Goal: Task Accomplishment & Management: Manage account settings

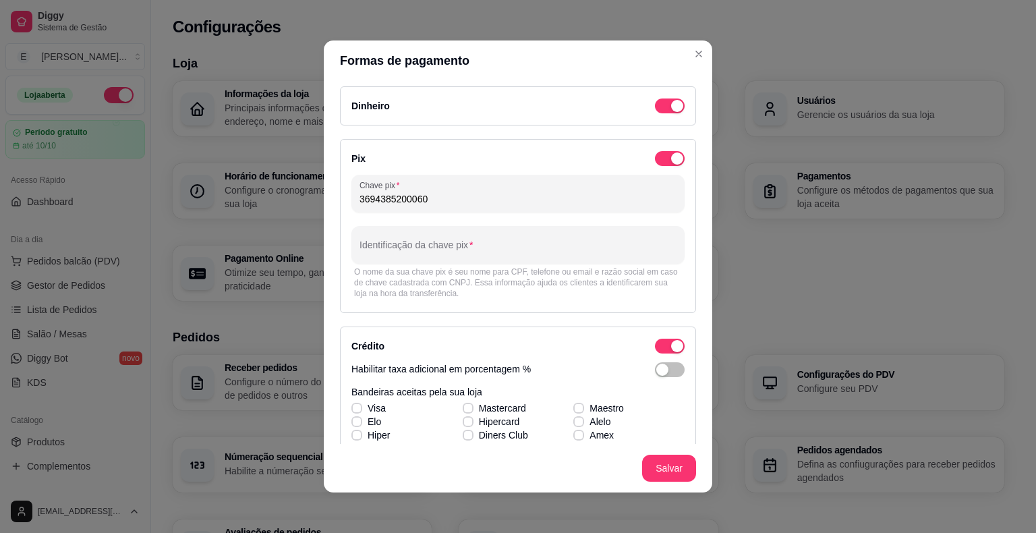
scroll to position [437, 0]
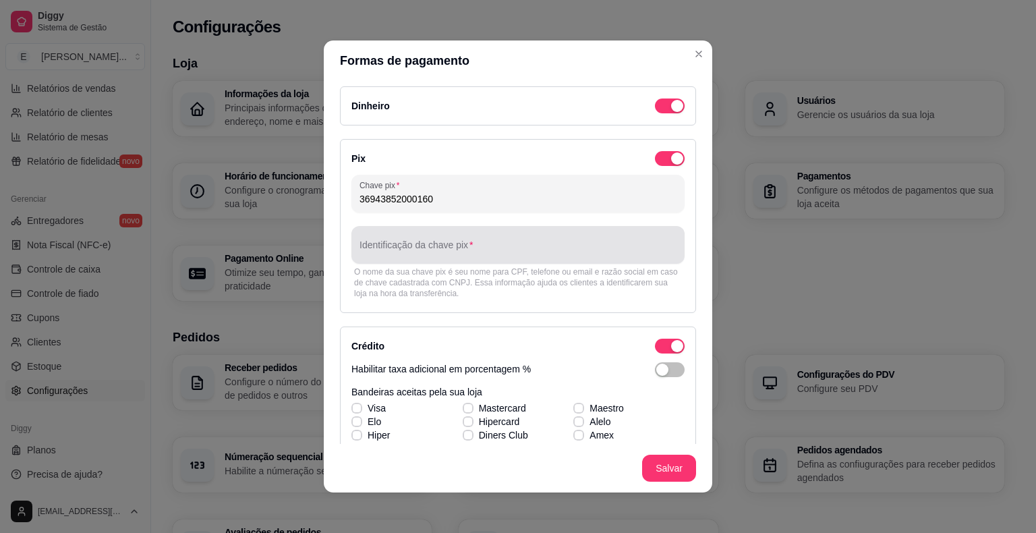
type input "36943852000160"
click at [425, 250] on input "Identificação da chave pix" at bounding box center [517, 249] width 317 height 13
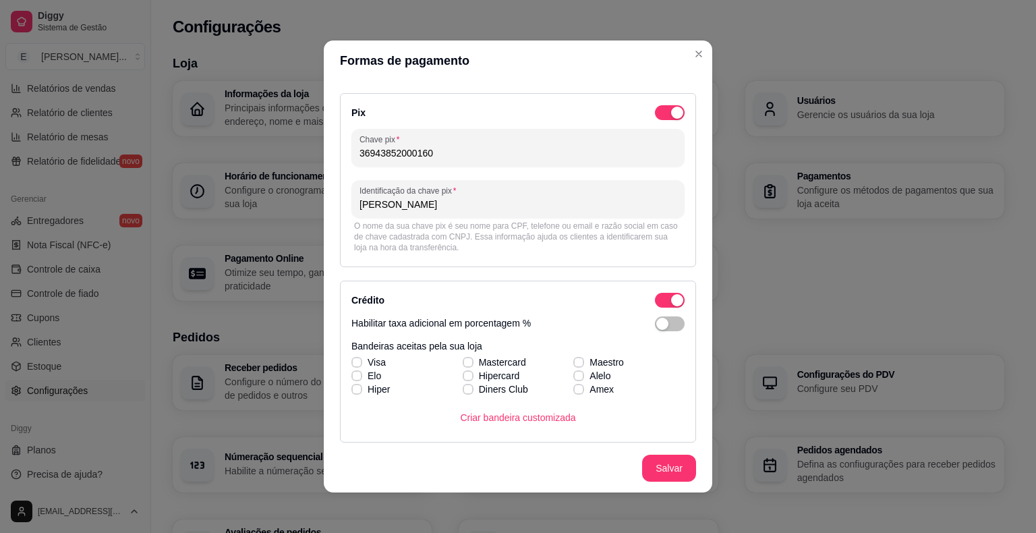
scroll to position [67, 0]
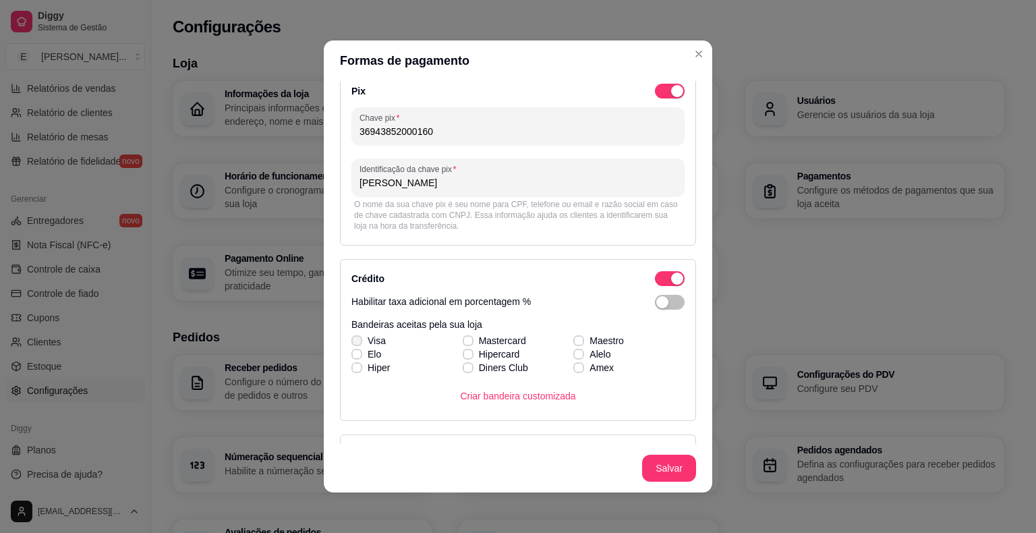
type input "[PERSON_NAME]"
click at [353, 338] on icon at bounding box center [356, 340] width 7 height 5
click at [353, 343] on input "Visa" at bounding box center [355, 347] width 9 height 9
checkbox input "true"
click at [355, 354] on icon at bounding box center [357, 353] width 8 height 5
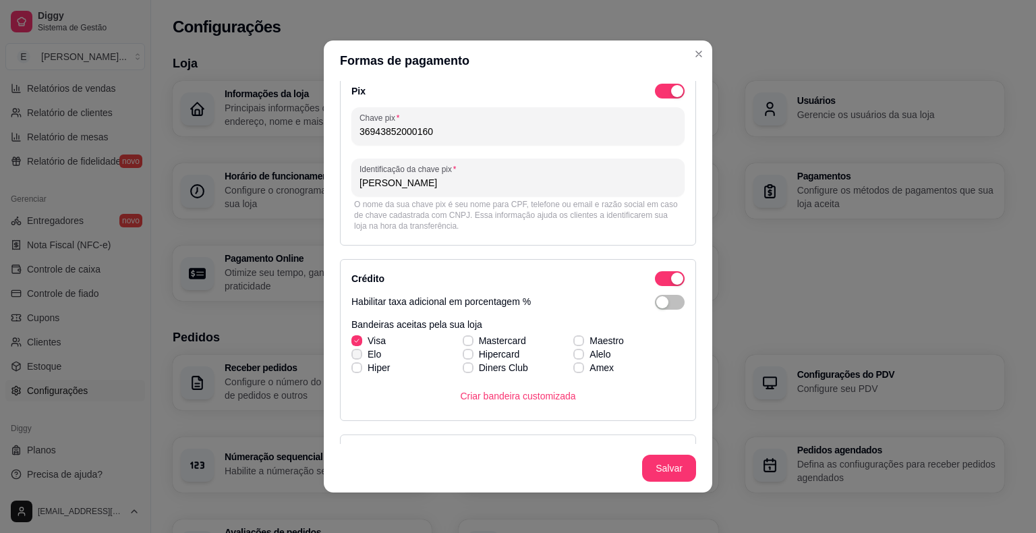
click at [355, 357] on input "Elo" at bounding box center [355, 361] width 9 height 9
checkbox input "true"
click at [465, 342] on label "Hipercard" at bounding box center [491, 354] width 68 height 24
click at [465, 357] on input "Hipercard" at bounding box center [466, 361] width 9 height 9
checkbox input "true"
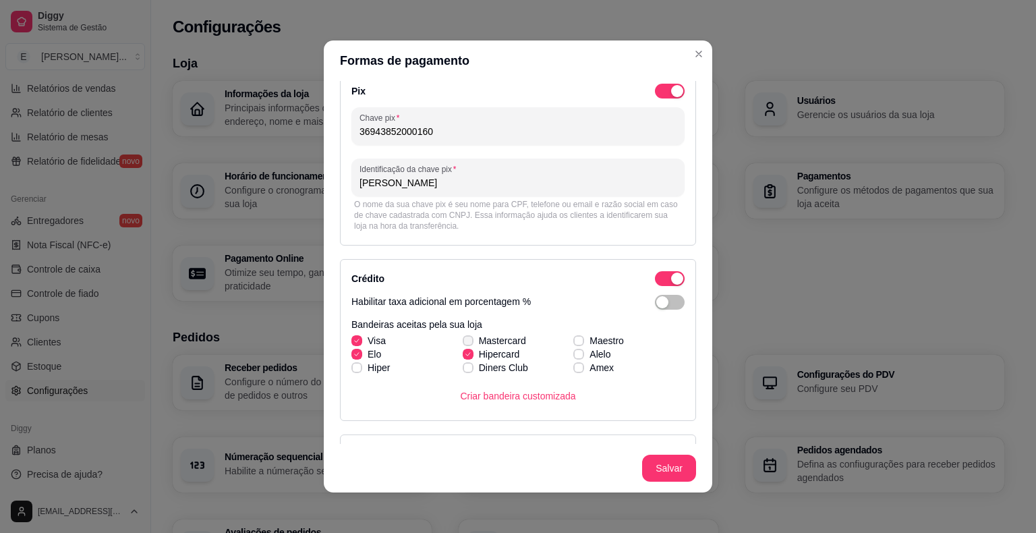
click at [464, 339] on icon at bounding box center [468, 340] width 8 height 5
click at [462, 343] on input "Mastercard" at bounding box center [466, 347] width 9 height 9
checkbox input "true"
click at [575, 366] on icon at bounding box center [578, 367] width 7 height 5
click at [573, 370] on input "Amex" at bounding box center [577, 374] width 9 height 9
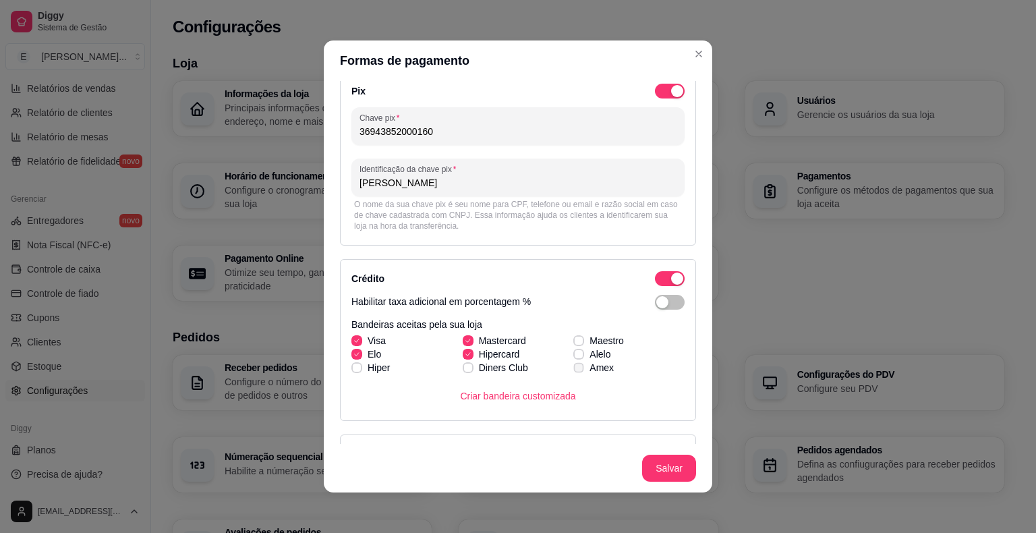
checkbox input "true"
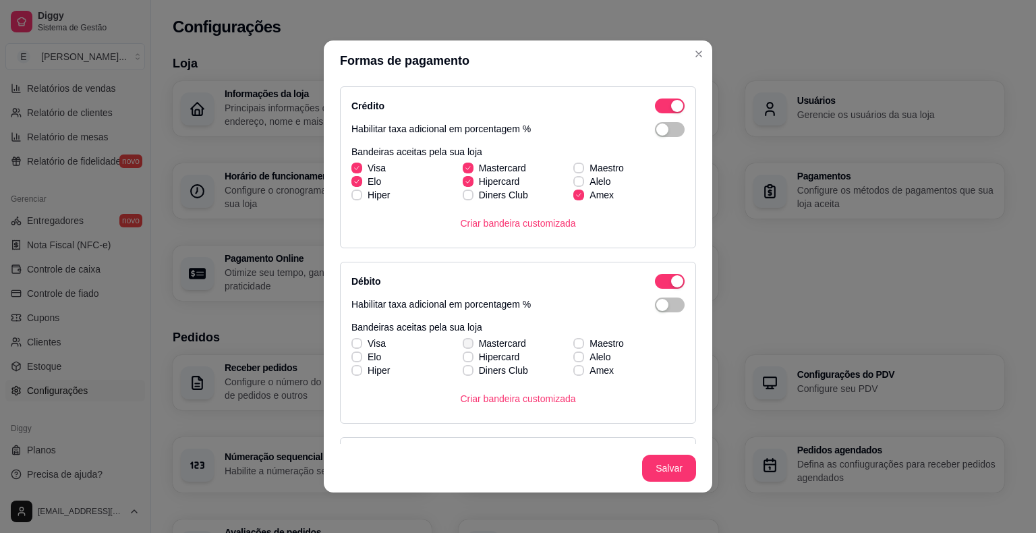
scroll to position [270, 0]
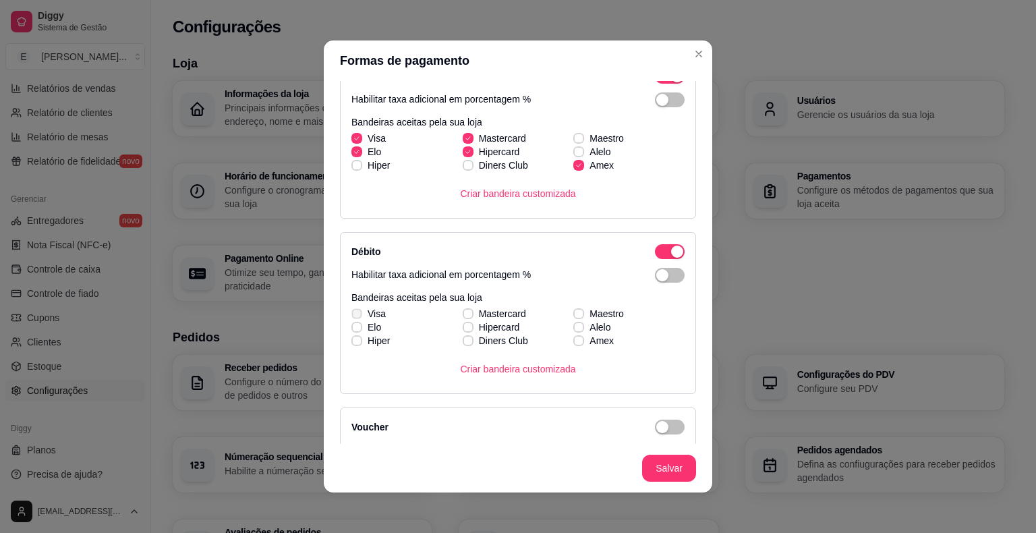
click at [353, 311] on icon at bounding box center [356, 313] width 7 height 5
click at [351, 316] on input "Visa" at bounding box center [355, 320] width 9 height 9
checkbox input "true"
click at [351, 322] on span at bounding box center [356, 327] width 10 height 10
click at [351, 330] on input "Elo" at bounding box center [355, 334] width 9 height 9
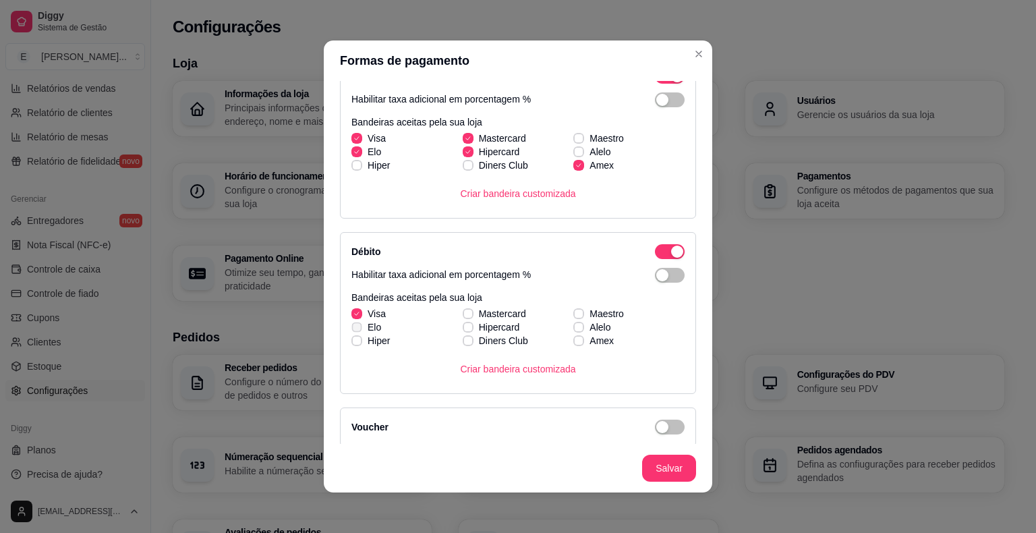
checkbox input "true"
click at [459, 314] on div "Visa Mastercard Maestro [PERSON_NAME] Alelo Hiper Diners Club Amex" at bounding box center [517, 327] width 333 height 40
click at [464, 312] on icon at bounding box center [467, 313] width 7 height 5
click at [462, 316] on input "Mastercard" at bounding box center [466, 320] width 9 height 9
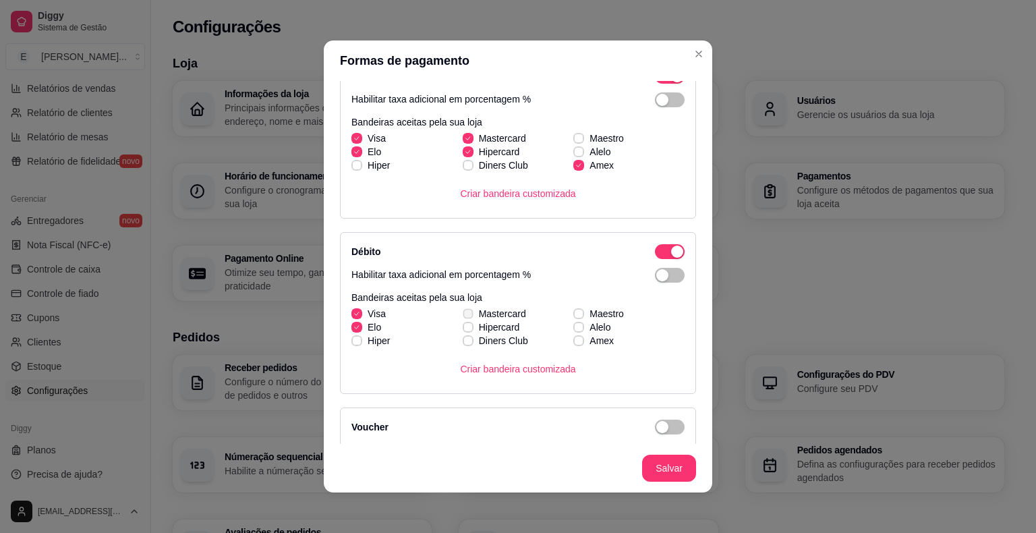
checkbox input "true"
click at [575, 339] on icon at bounding box center [579, 340] width 8 height 5
click at [573, 343] on input "Amex" at bounding box center [577, 347] width 9 height 9
checkbox input "true"
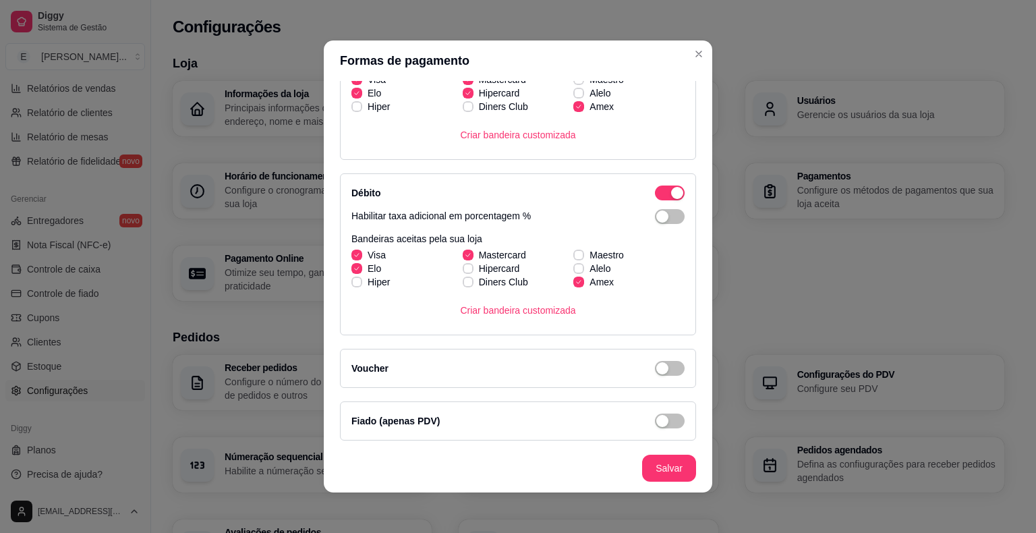
scroll to position [3, 0]
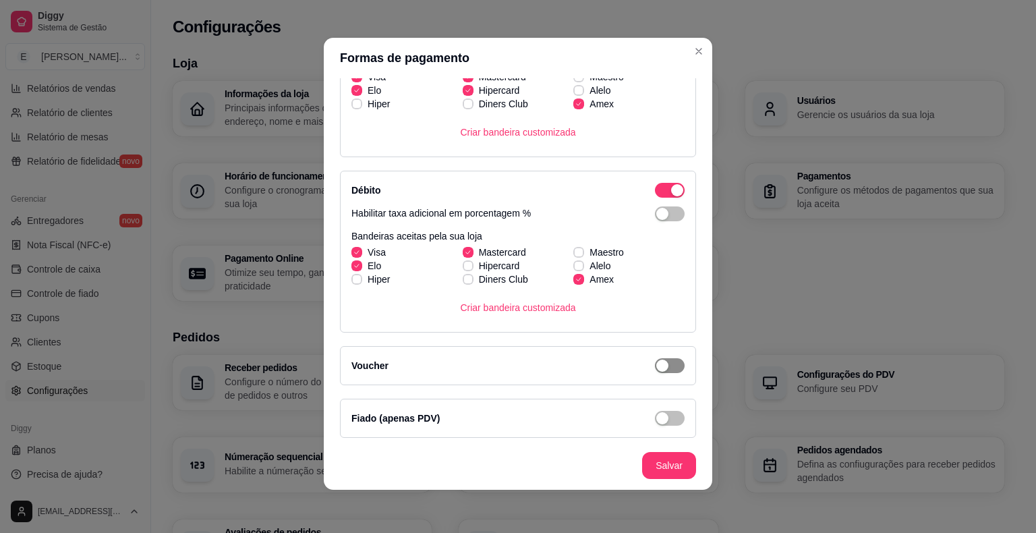
click at [655, 367] on span "button" at bounding box center [670, 365] width 30 height 15
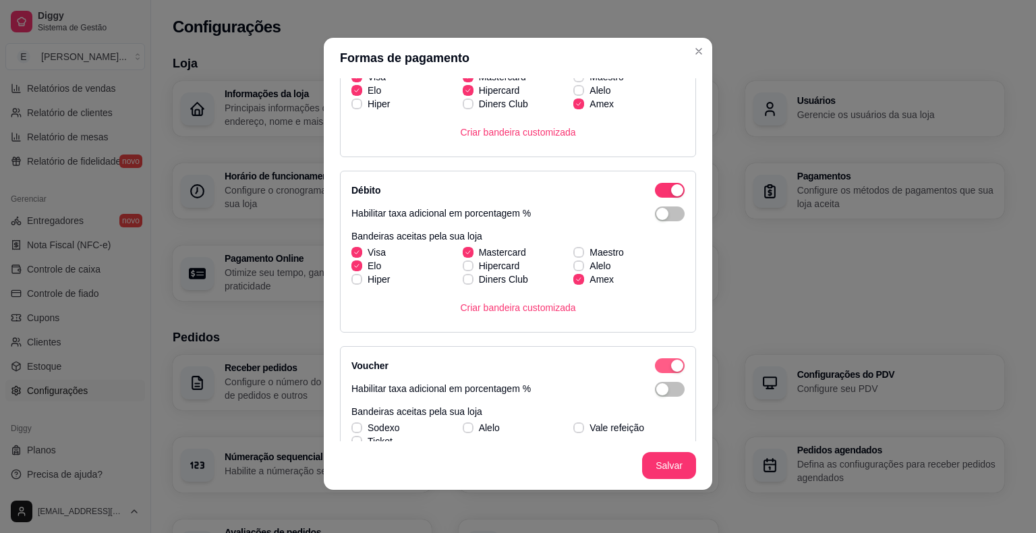
click at [655, 366] on span "button" at bounding box center [670, 365] width 30 height 15
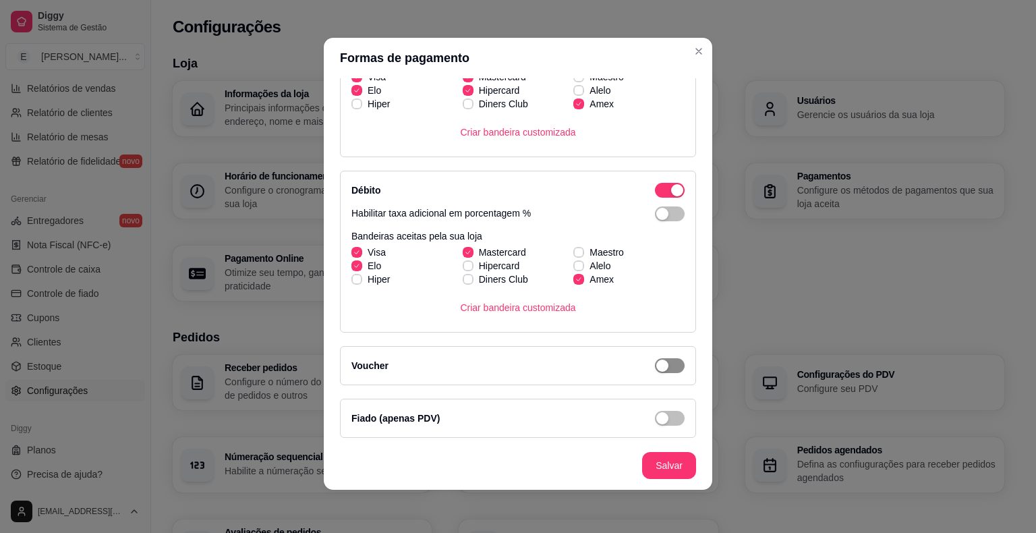
click at [655, 366] on span "button" at bounding box center [670, 365] width 30 height 15
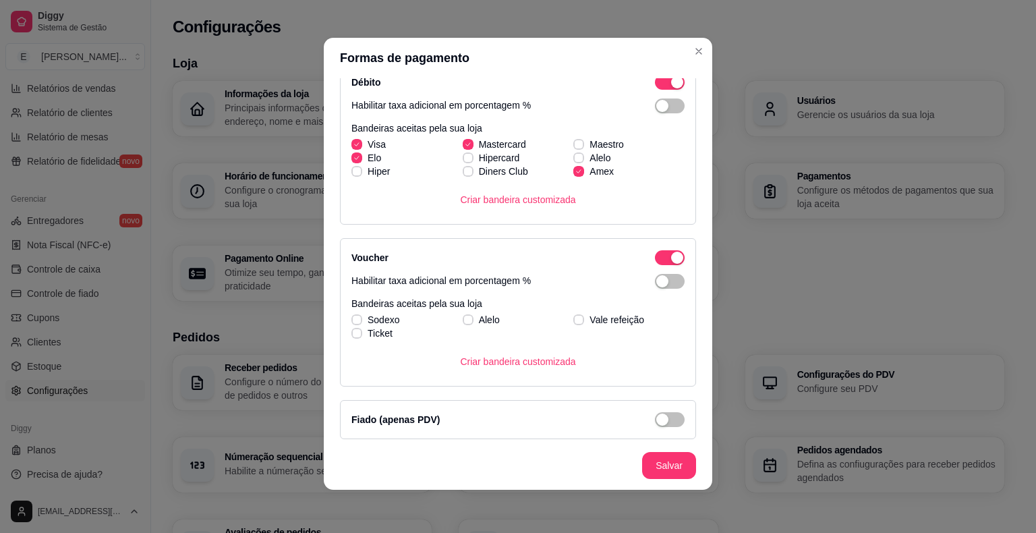
scroll to position [438, 0]
click at [655, 254] on span "button" at bounding box center [670, 256] width 30 height 15
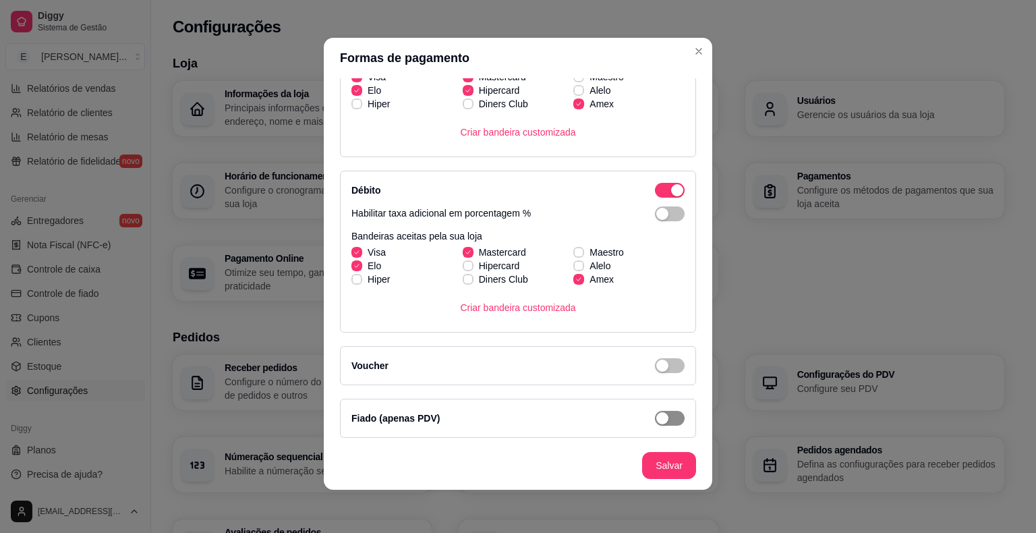
click at [655, 417] on button "button" at bounding box center [670, 418] width 30 height 15
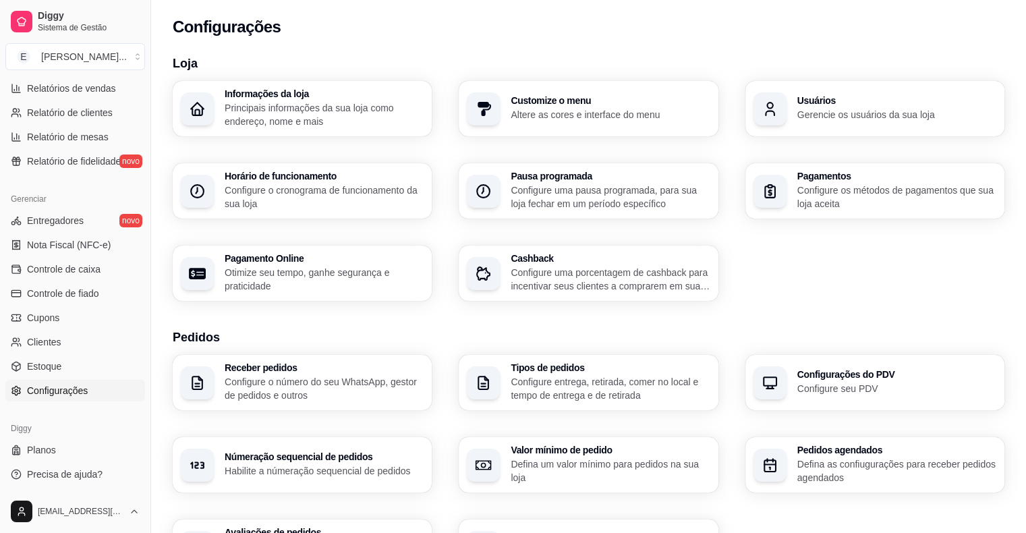
click at [341, 278] on p "Otimize seu tempo, ganhe segurança e praticidade" at bounding box center [324, 279] width 199 height 27
select select "4.98"
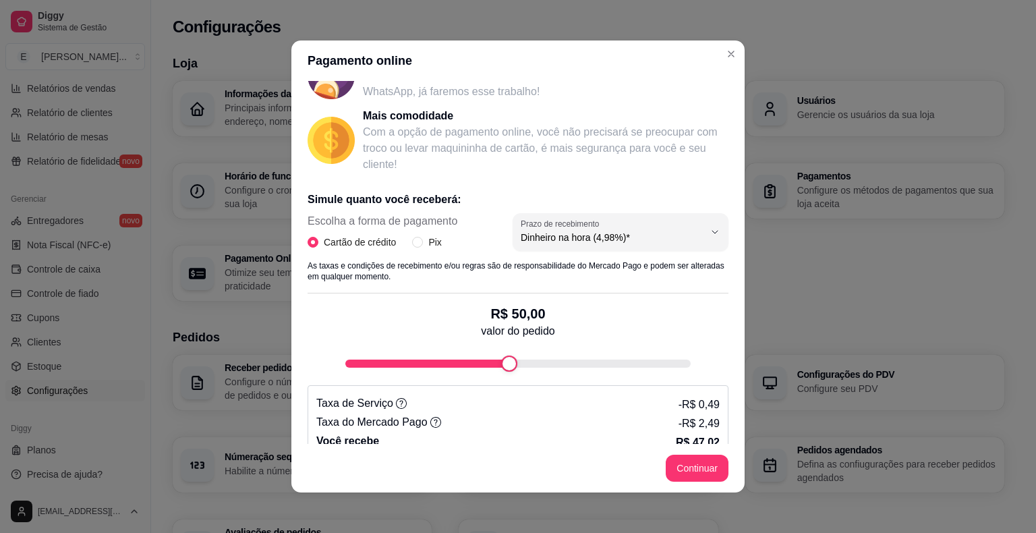
scroll to position [179, 0]
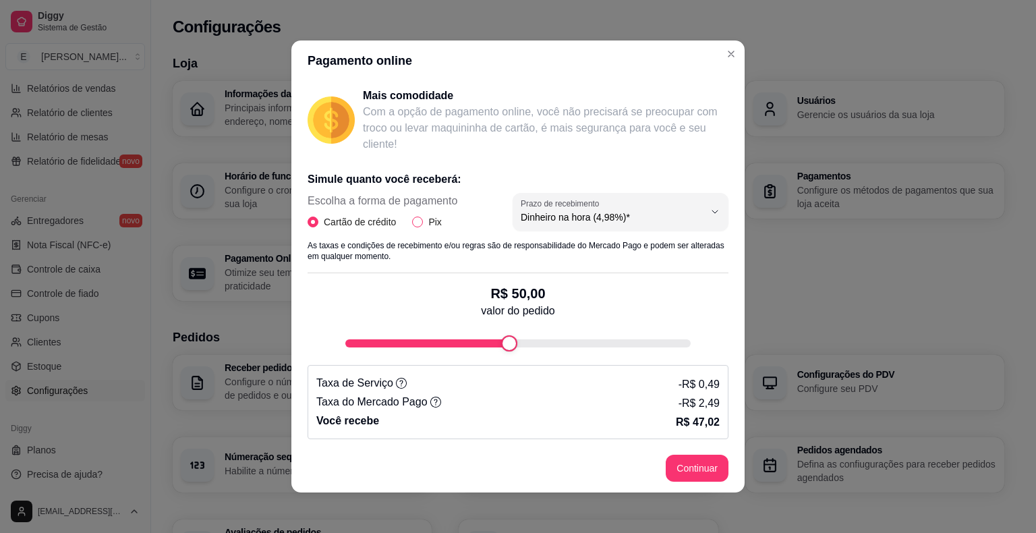
click at [412, 223] on input "Pix" at bounding box center [417, 221] width 11 height 11
radio input "true"
click at [336, 226] on span "Cartão de crédito" at bounding box center [359, 221] width 83 height 15
click at [318, 226] on input "Cartão de crédito" at bounding box center [313, 221] width 11 height 11
radio input "true"
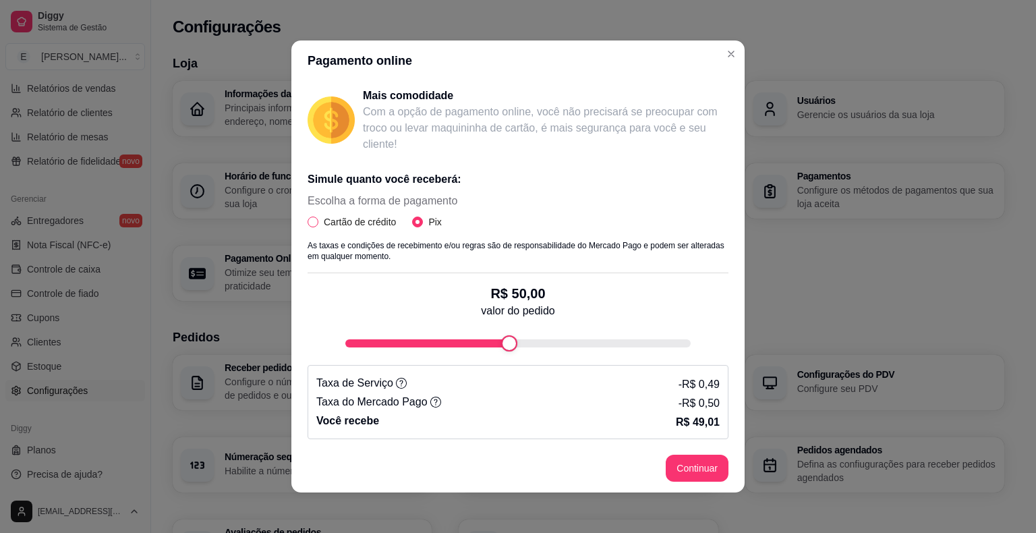
radio input "false"
select select "4.98"
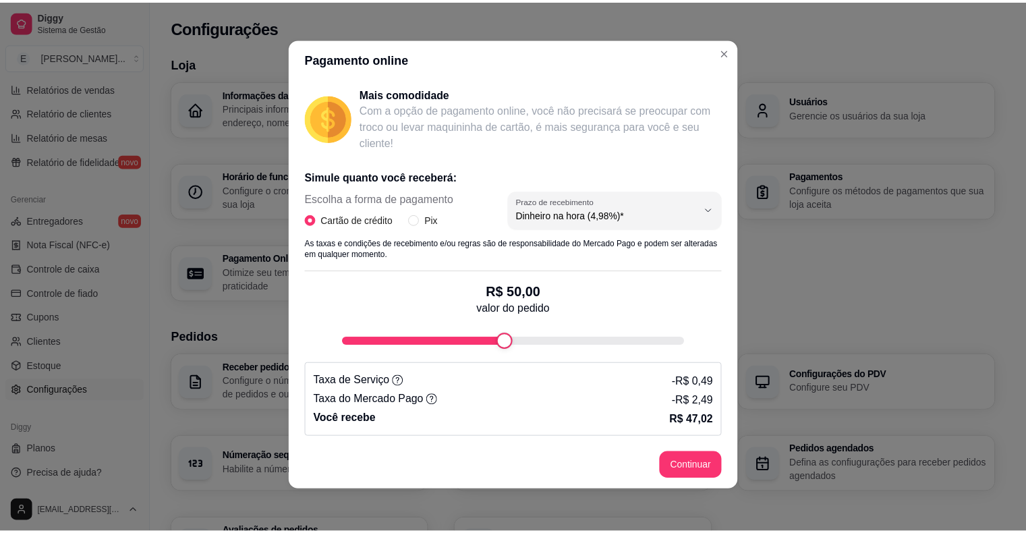
scroll to position [3, 0]
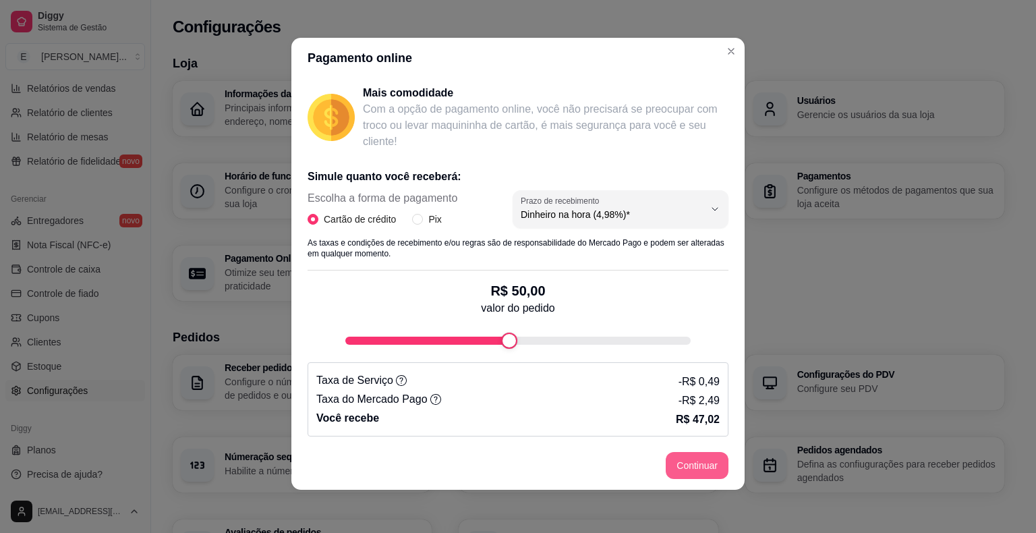
click at [704, 468] on button "Continuar" at bounding box center [697, 465] width 63 height 27
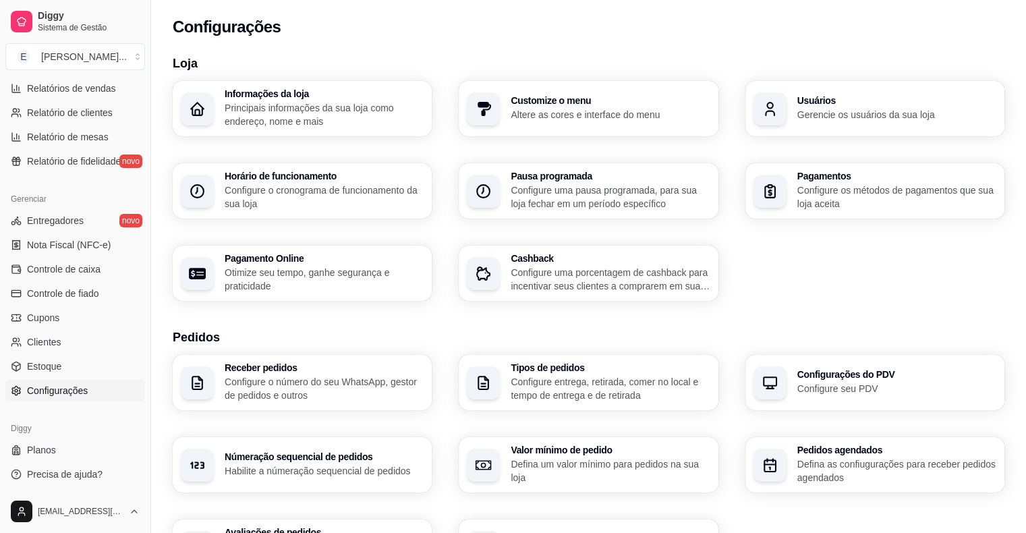
click at [609, 263] on div "Cashback Configure uma porcentagem de cashback para incentivar seus clientes a …" at bounding box center [610, 273] width 199 height 39
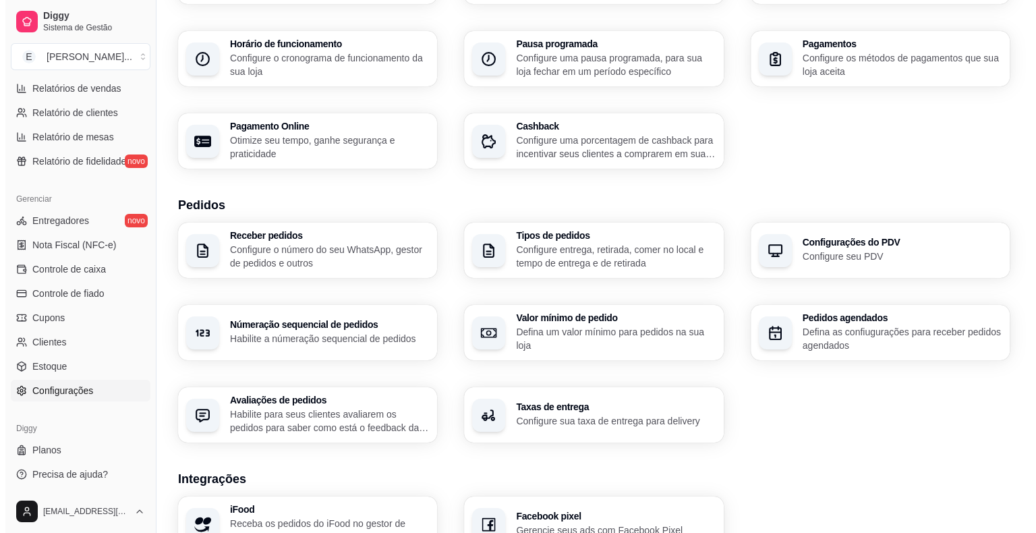
scroll to position [135, 0]
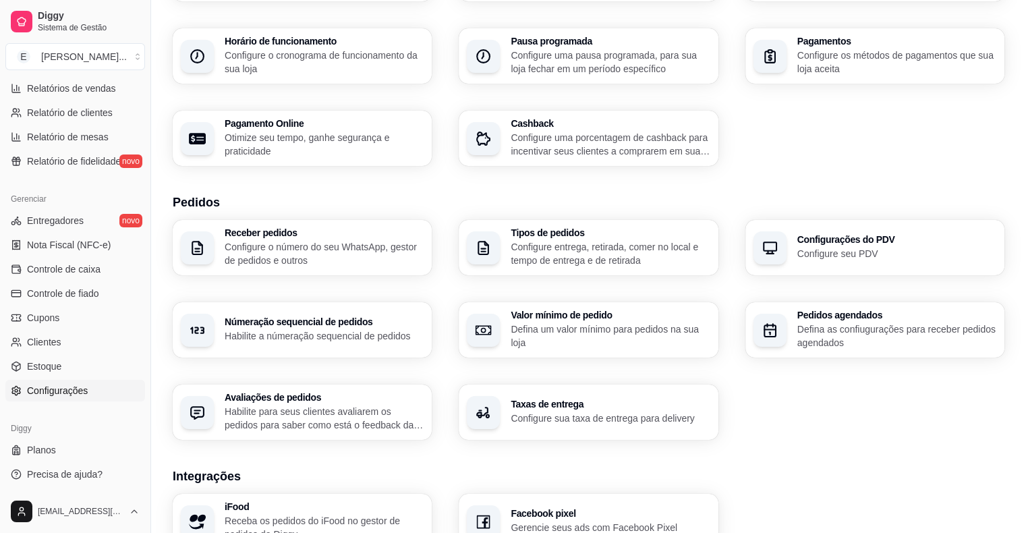
click at [338, 250] on p "Configure o número do seu WhatsApp, gestor de pedidos e outros" at bounding box center [324, 253] width 199 height 27
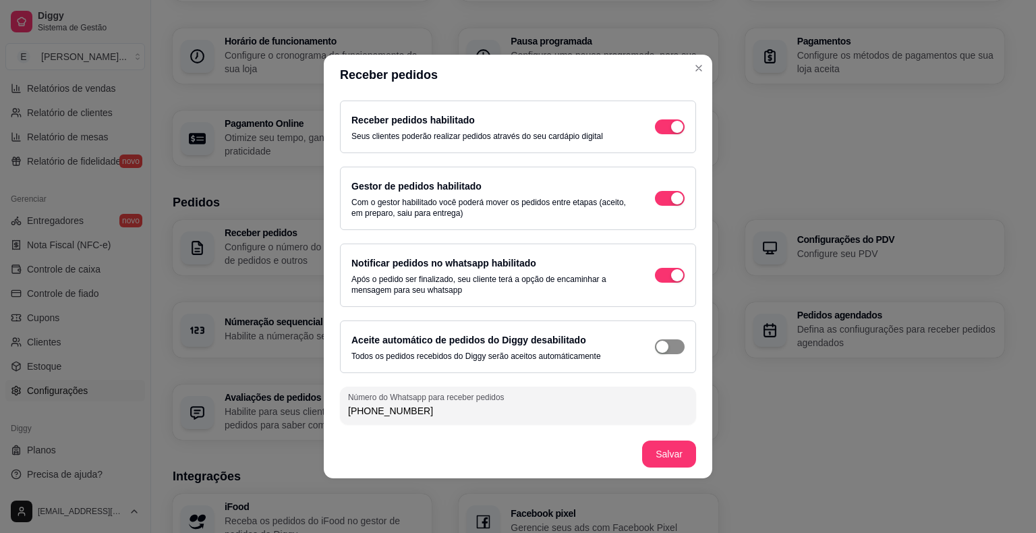
click at [666, 353] on span "button" at bounding box center [670, 346] width 30 height 15
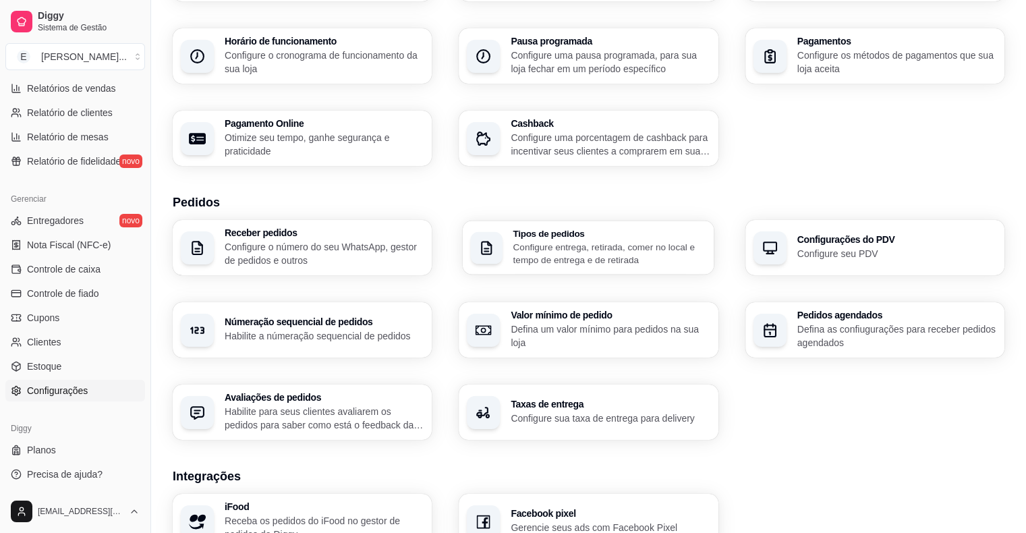
click at [537, 252] on p "Configure entrega, retirada, comer no local e tempo de entrega e de retirada" at bounding box center [609, 253] width 193 height 26
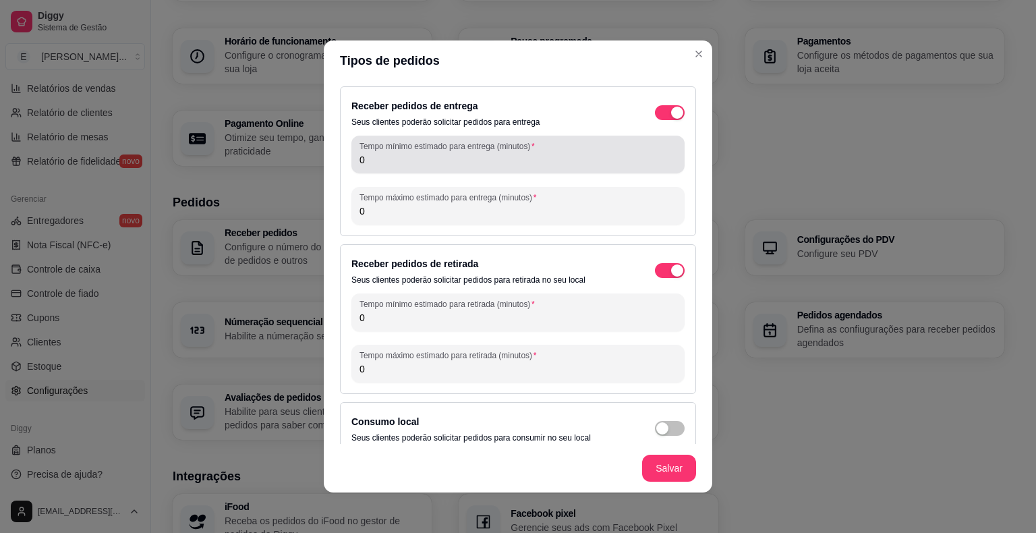
click at [477, 167] on div "0" at bounding box center [517, 154] width 317 height 27
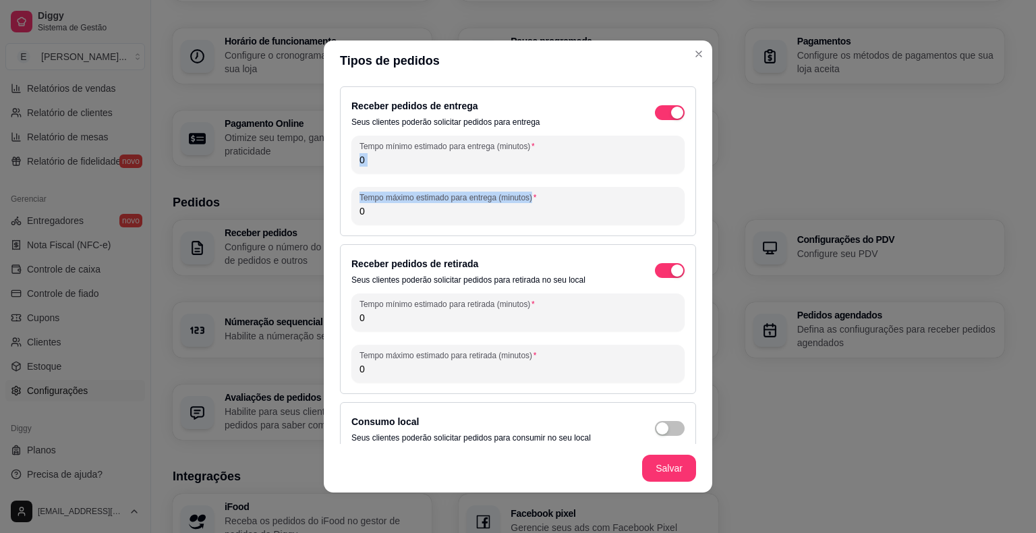
drag, startPoint x: 475, startPoint y: 167, endPoint x: 364, endPoint y: 174, distance: 110.8
click at [364, 174] on div "Tempo mínimo estimado para entrega (minutos) 0 Tempo máximo estimado para entre…" at bounding box center [517, 180] width 333 height 89
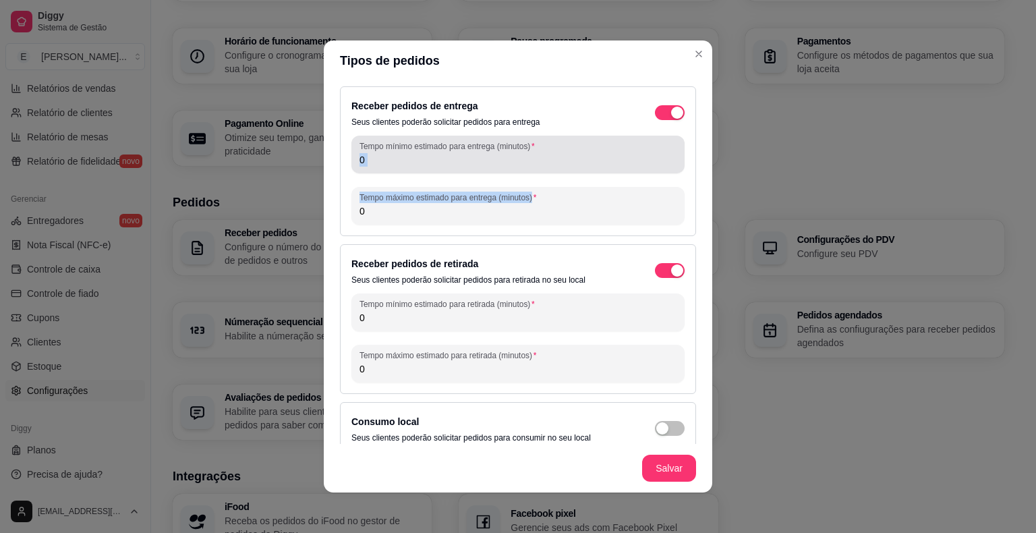
click at [399, 158] on input "0" at bounding box center [517, 159] width 317 height 13
click at [462, 161] on input "0" at bounding box center [517, 159] width 317 height 13
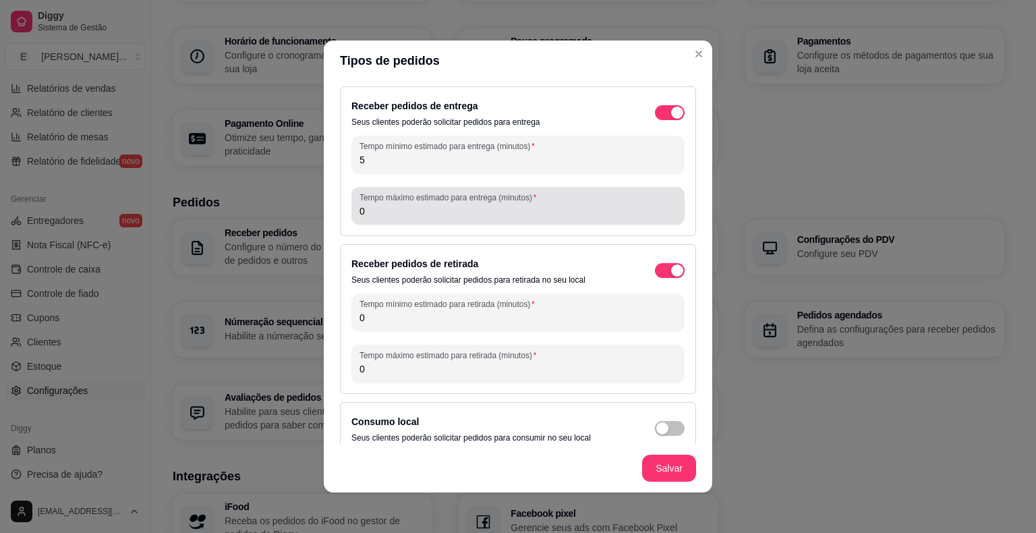
type input "5"
click at [417, 215] on input "0" at bounding box center [517, 210] width 317 height 13
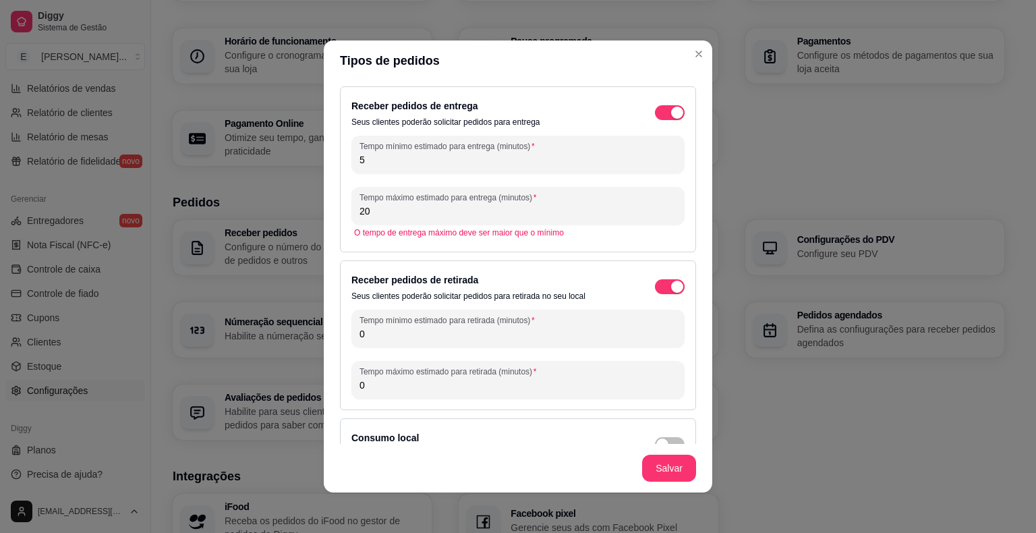
type input "20"
click at [585, 250] on div "Receber pedidos de entrega Seus clientes poderão solicitar pedidos para entrega…" at bounding box center [518, 169] width 356 height 166
click at [593, 238] on div "O tempo de entrega máximo deve ser maior que o mínimo" at bounding box center [517, 233] width 333 height 16
click at [614, 212] on input "20" at bounding box center [517, 210] width 317 height 13
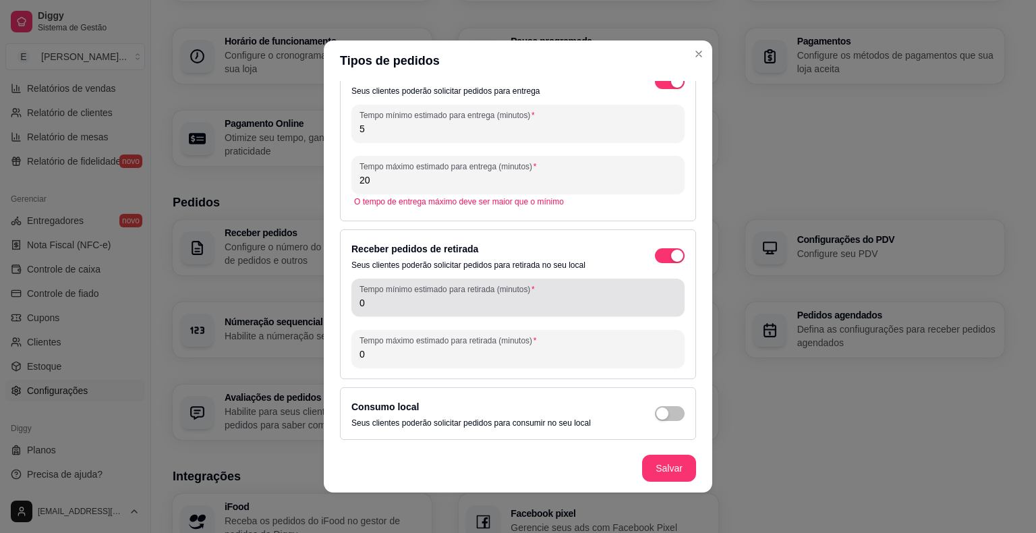
scroll to position [3, 0]
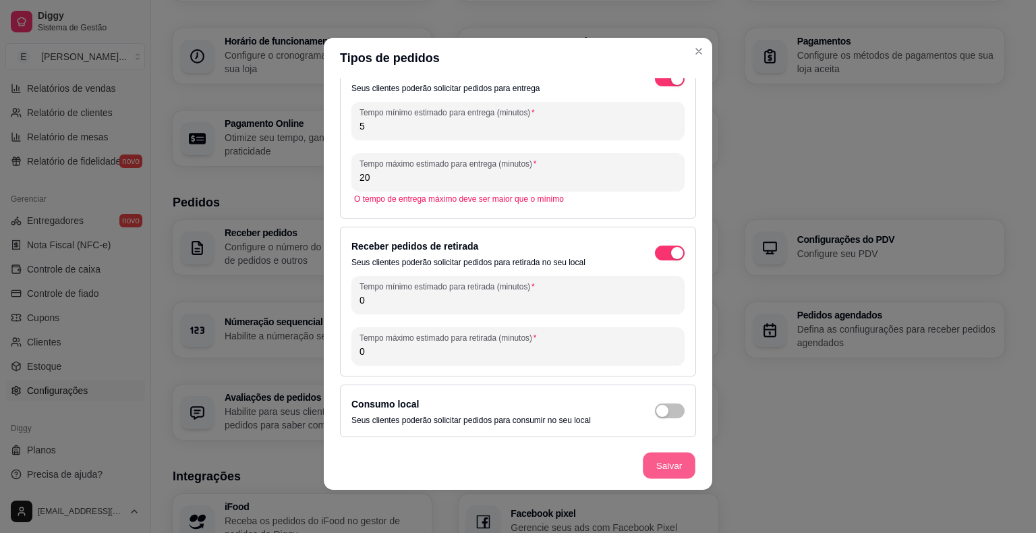
click at [669, 455] on button "Salvar" at bounding box center [669, 466] width 53 height 26
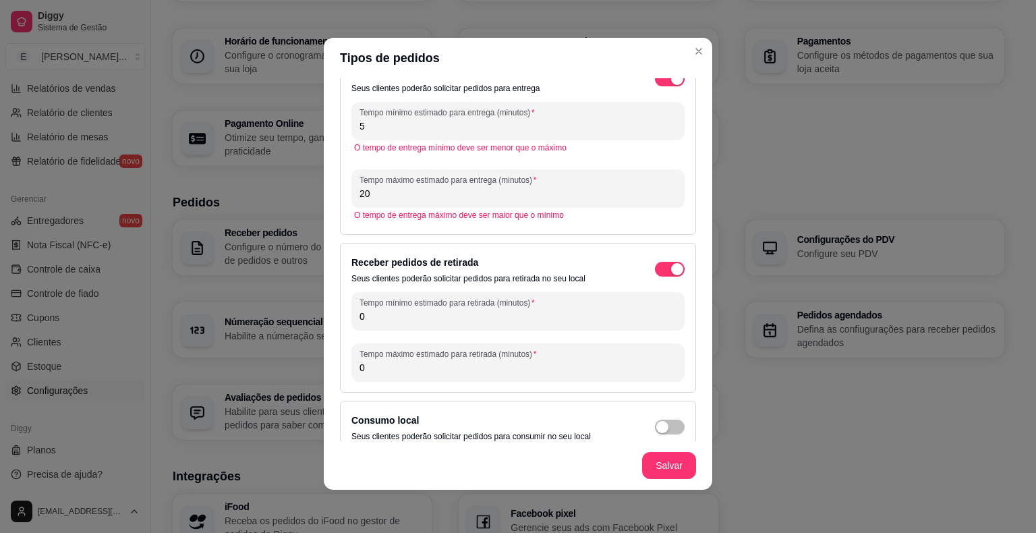
click at [380, 129] on input "5" at bounding box center [517, 125] width 317 height 13
drag, startPoint x: 400, startPoint y: 134, endPoint x: 343, endPoint y: 135, distance: 57.3
click at [343, 135] on div "Receber pedidos de entrega Seus clientes poderão solicitar pedidos para entrega…" at bounding box center [518, 144] width 356 height 182
click at [367, 125] on input "5" at bounding box center [517, 125] width 317 height 13
type input "05"
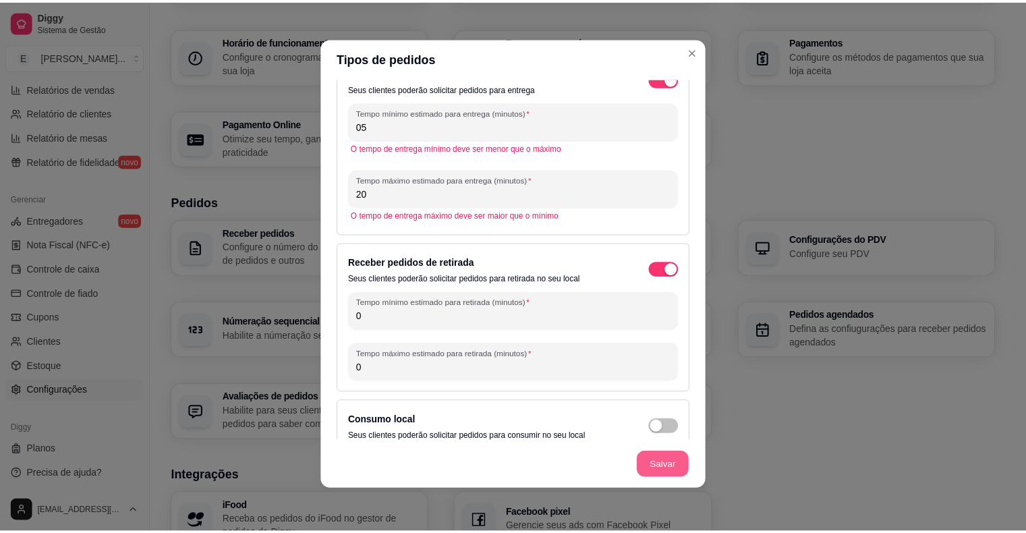
scroll to position [15, 0]
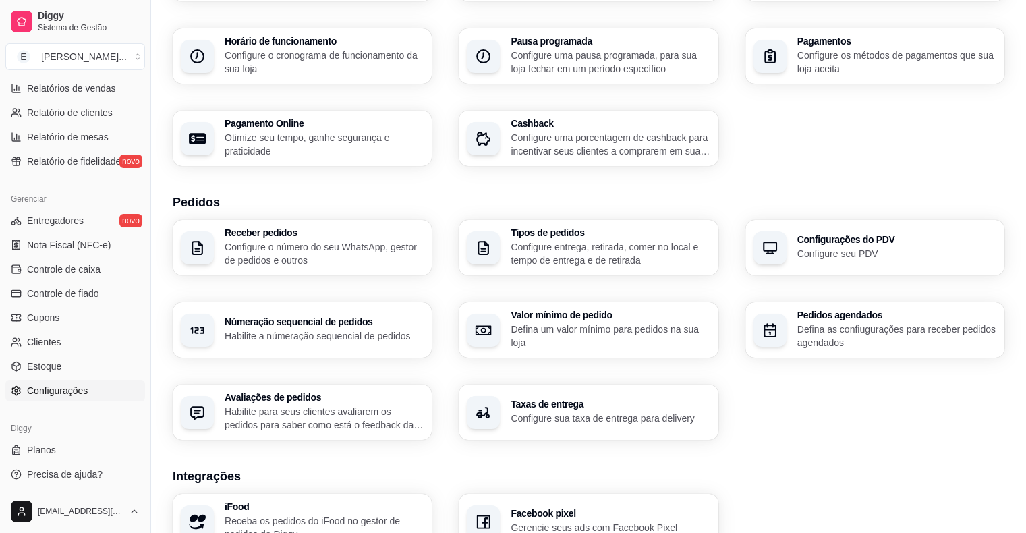
click at [253, 340] on p "Habilite a númeração sequencial de pedidos" at bounding box center [324, 335] width 199 height 13
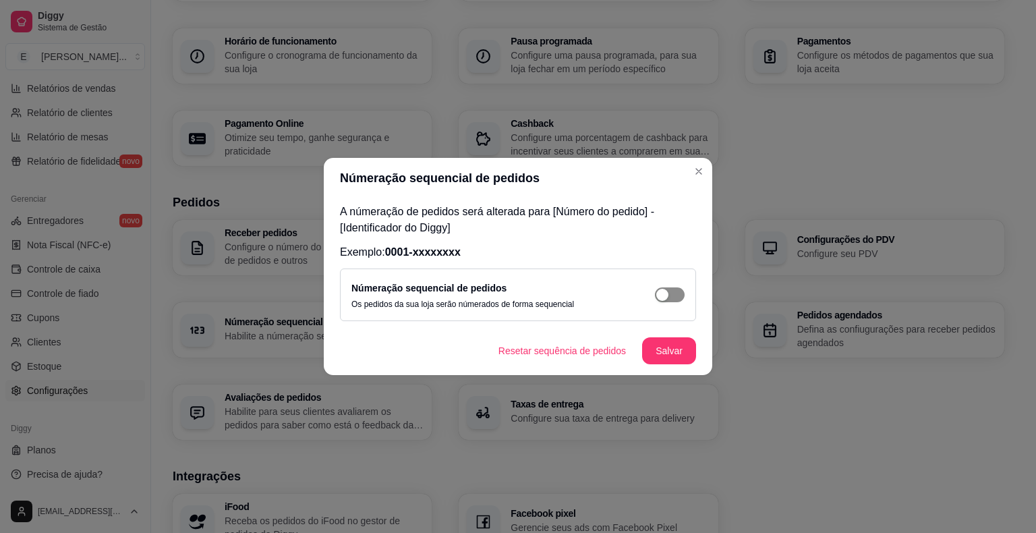
click at [666, 295] on div "button" at bounding box center [662, 295] width 12 height 12
click at [668, 353] on button "Salvar" at bounding box center [669, 351] width 53 height 26
click at [680, 347] on button "Salvar" at bounding box center [669, 351] width 53 height 26
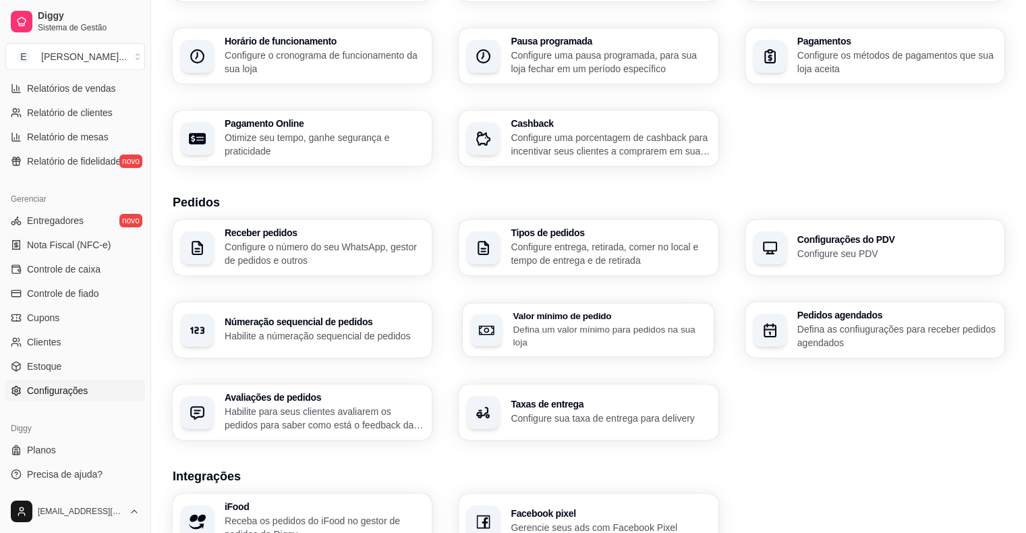
click at [575, 337] on p "Defina um valor mínimo para pedidos na sua loja" at bounding box center [609, 335] width 193 height 26
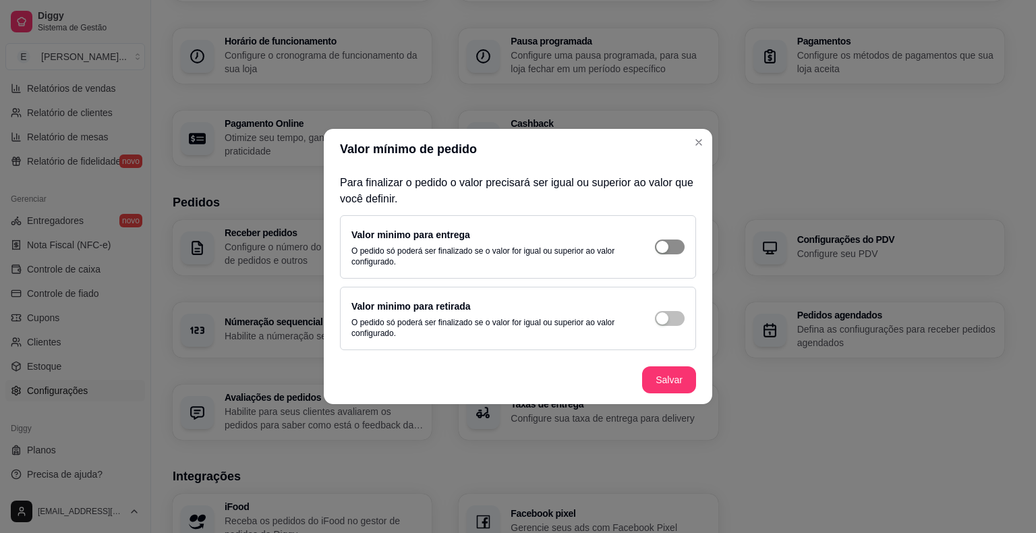
click at [664, 250] on div "button" at bounding box center [662, 247] width 12 height 12
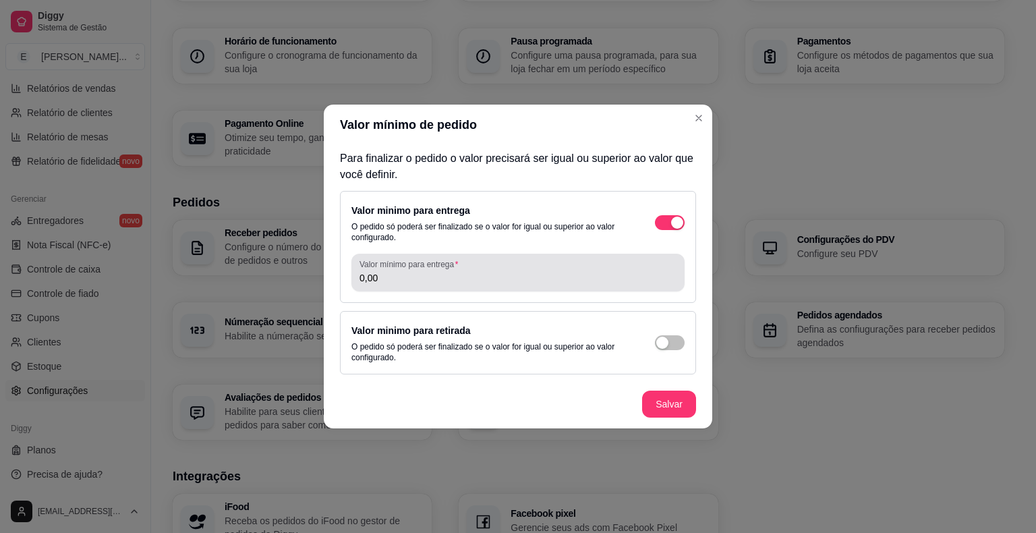
click at [406, 282] on input "0,00" at bounding box center [517, 277] width 317 height 13
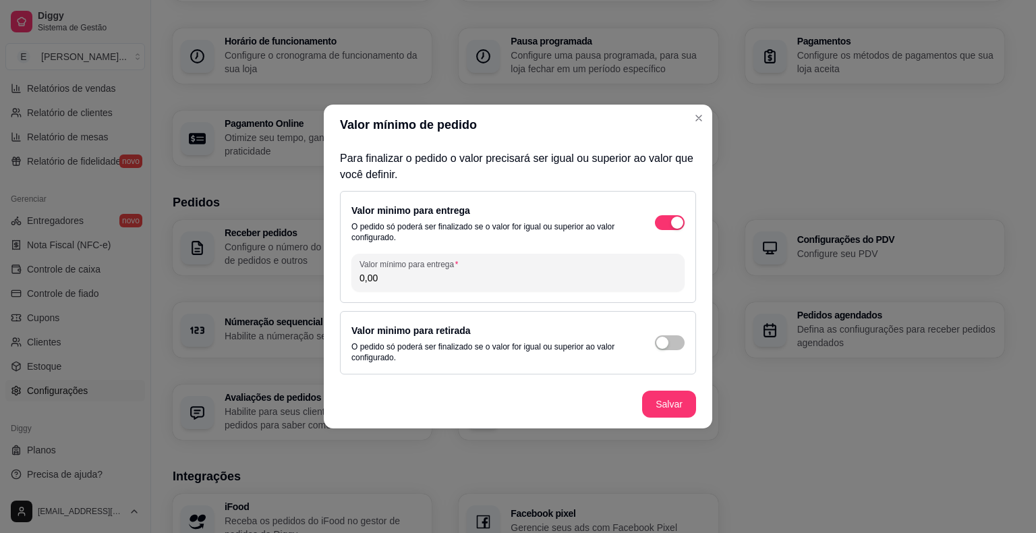
drag, startPoint x: 406, startPoint y: 282, endPoint x: 318, endPoint y: 282, distance: 87.7
click at [318, 282] on div "Valor mínimo de pedido Para finalizar o pedido o valor precisará ser igual ou s…" at bounding box center [518, 266] width 1036 height 533
type input "5,00"
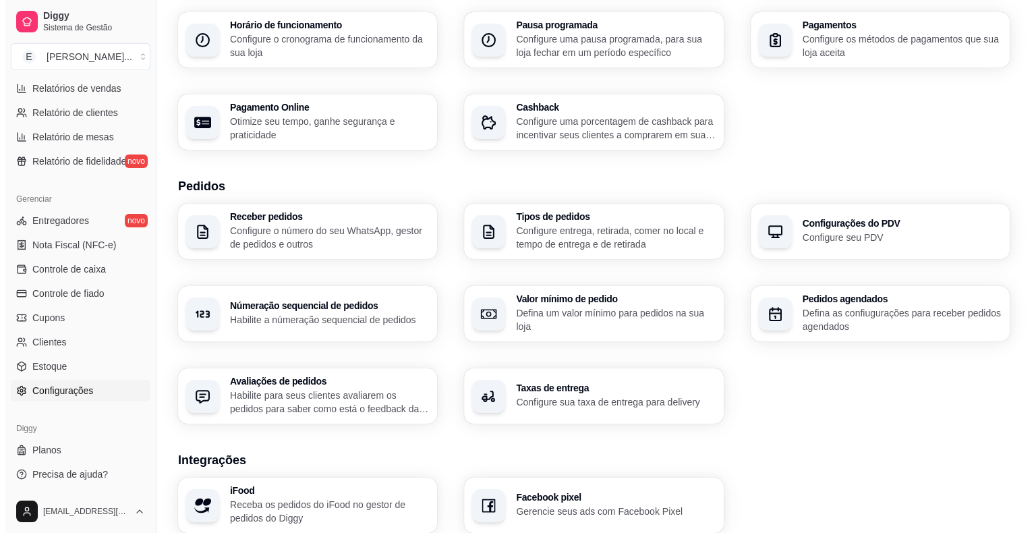
scroll to position [202, 0]
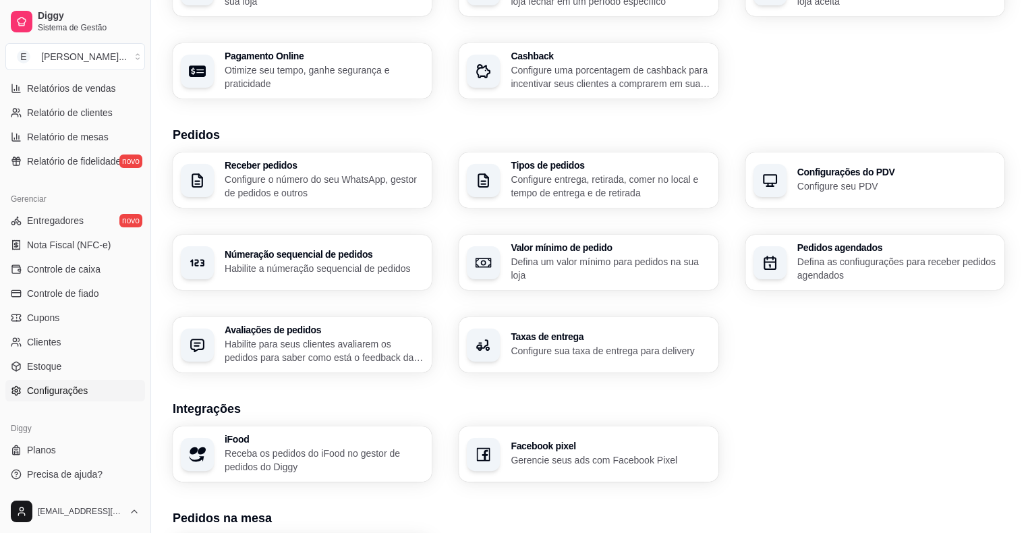
click at [513, 356] on p "Configure sua taxa de entrega para delivery" at bounding box center [610, 350] width 199 height 13
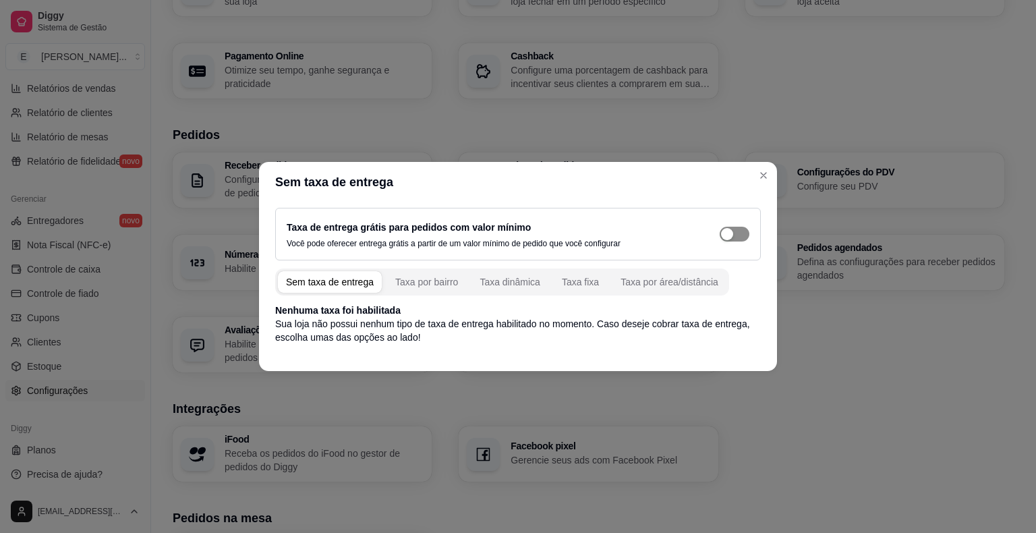
click at [732, 237] on div "button" at bounding box center [727, 234] width 12 height 12
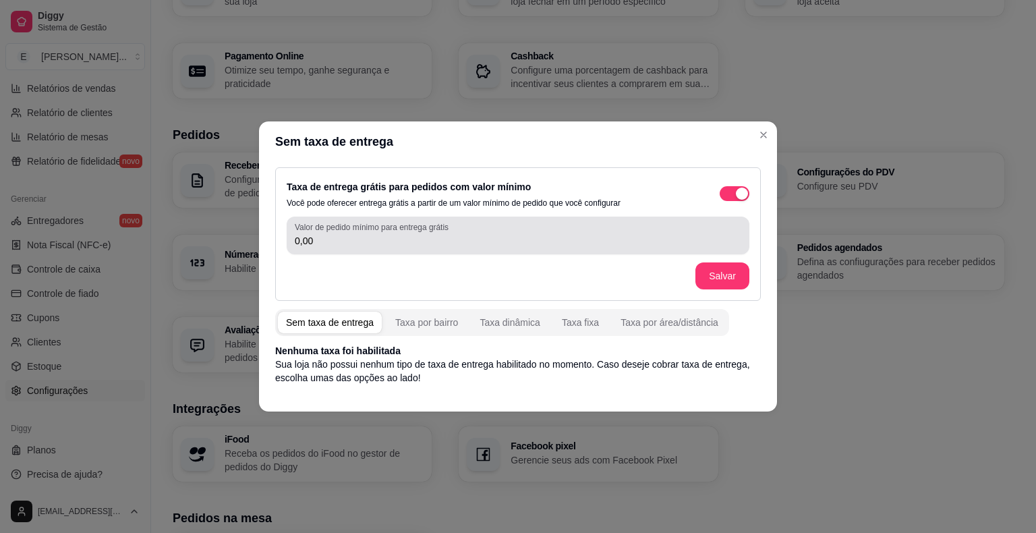
drag, startPoint x: 322, startPoint y: 248, endPoint x: 293, endPoint y: 249, distance: 29.7
click at [293, 249] on div "Valor de pedido mínimo para entrega grátis 0,00" at bounding box center [518, 235] width 463 height 38
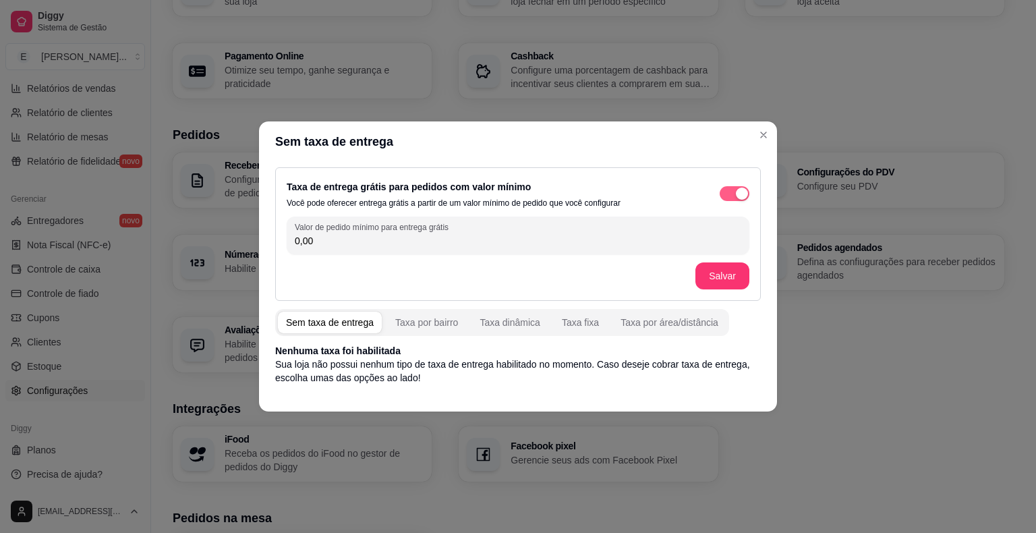
click at [732, 195] on span "button" at bounding box center [735, 193] width 30 height 15
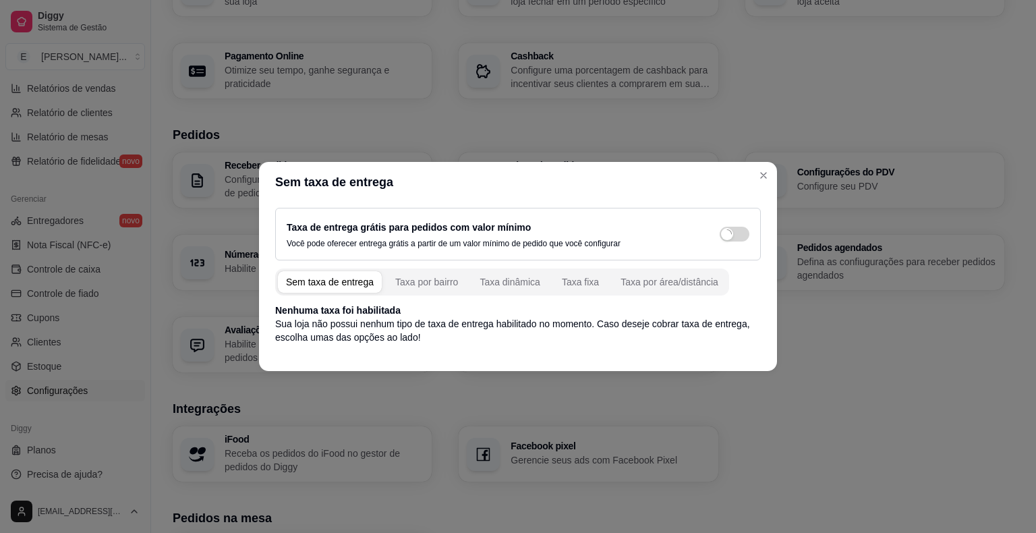
click at [347, 279] on div "Sem taxa de entrega" at bounding box center [330, 281] width 88 height 13
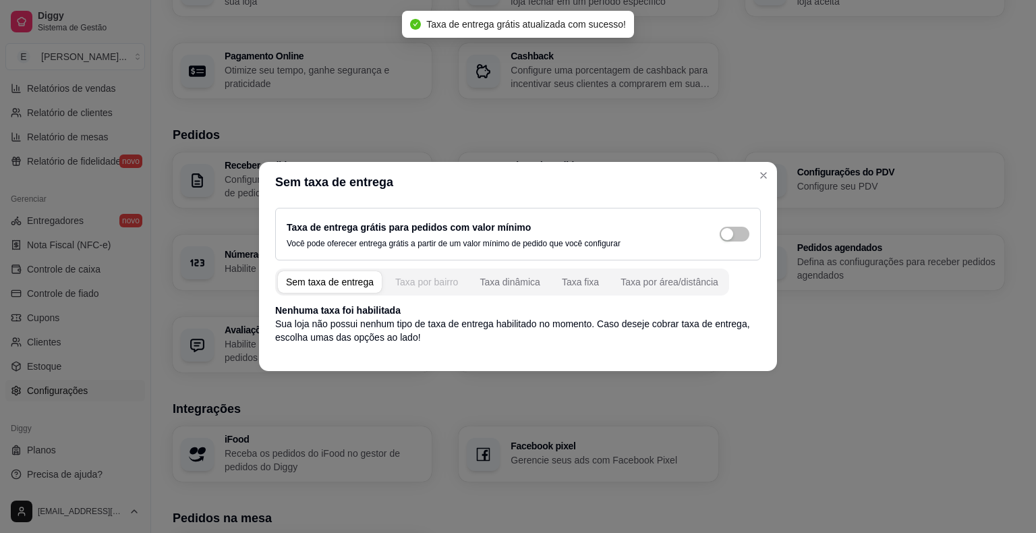
click at [436, 282] on div "Taxa por bairro" at bounding box center [426, 281] width 63 height 13
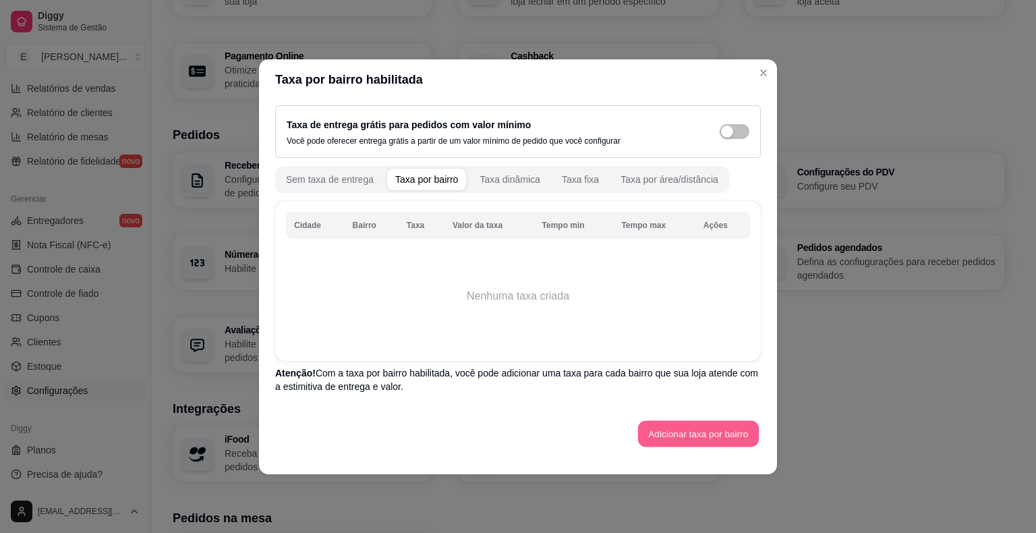
click at [672, 434] on button "Adicionar taxa por bairro" at bounding box center [698, 433] width 121 height 26
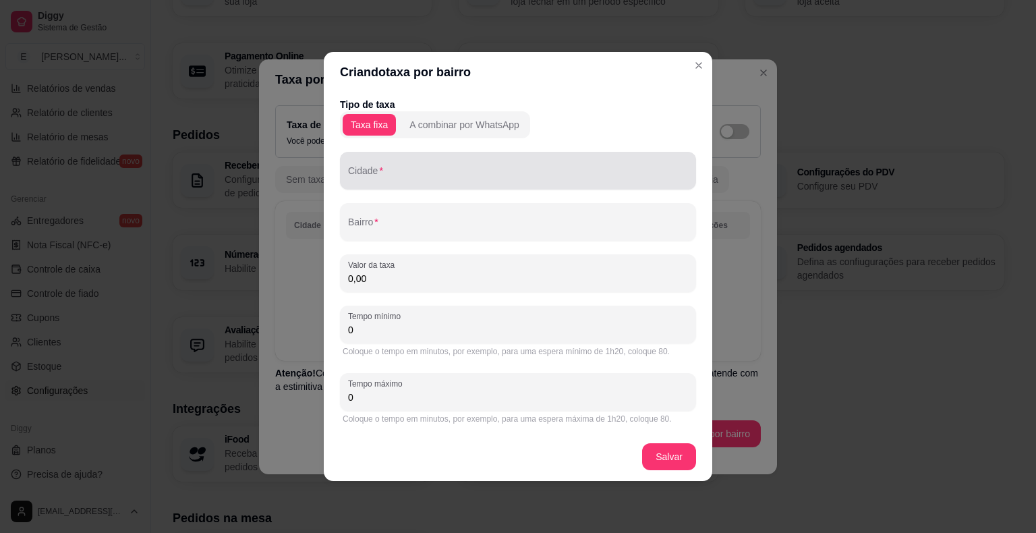
click at [397, 177] on input "Cidade" at bounding box center [518, 175] width 340 height 13
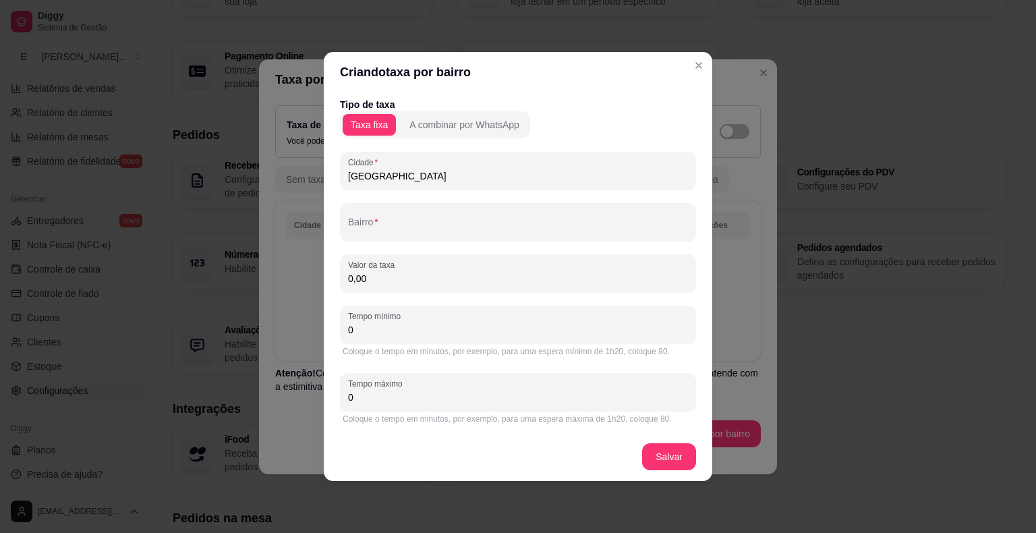
drag, startPoint x: 397, startPoint y: 177, endPoint x: 228, endPoint y: 177, distance: 169.3
click at [228, 177] on div "Criando taxa por bairro Tipo de taxa Taxa fixa A combinar por WhatsApp [GEOGRAP…" at bounding box center [518, 266] width 1036 height 533
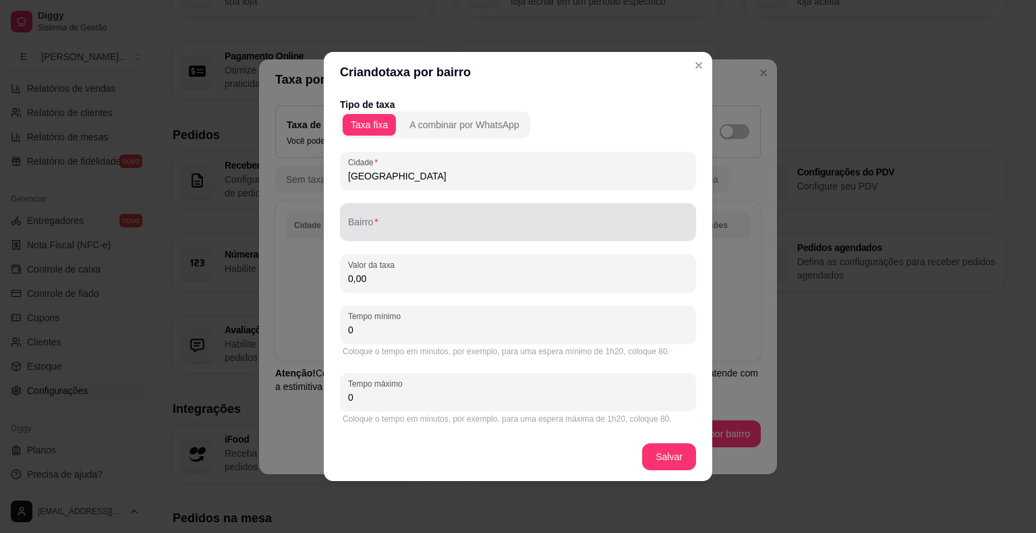
type input "[GEOGRAPHIC_DATA]"
click at [369, 233] on input "Bairro" at bounding box center [518, 227] width 340 height 13
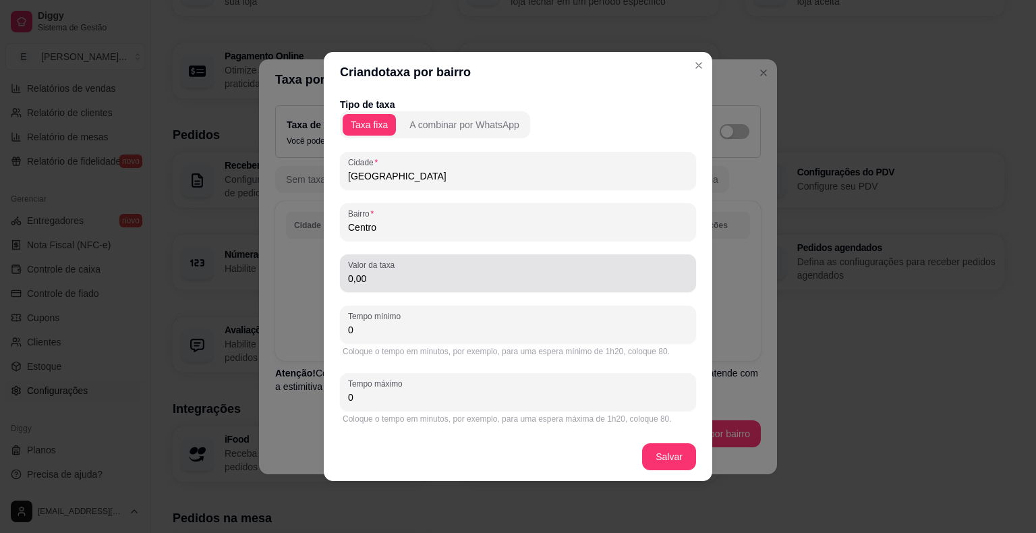
type input "Centro"
click at [397, 283] on input "0,00" at bounding box center [518, 278] width 340 height 13
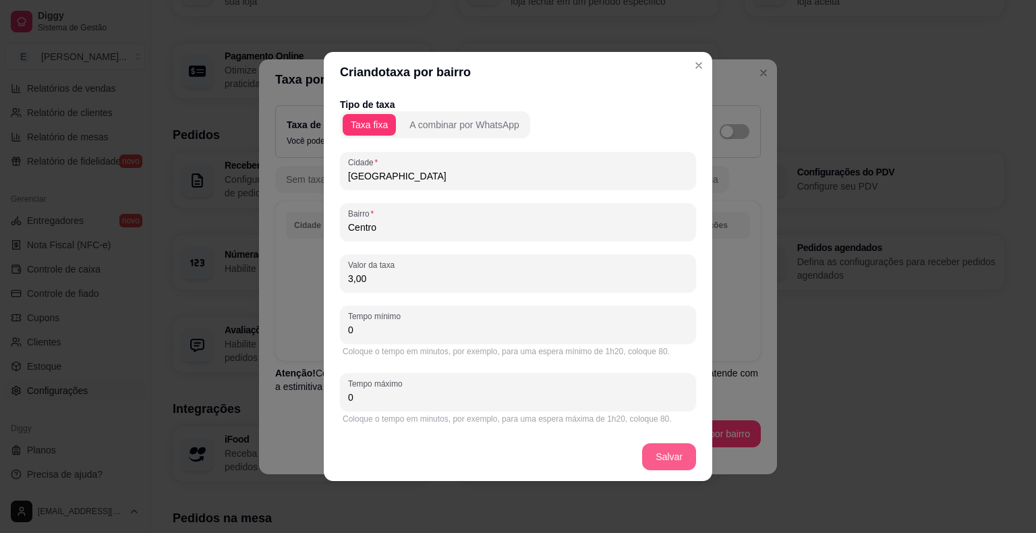
type input "3,00"
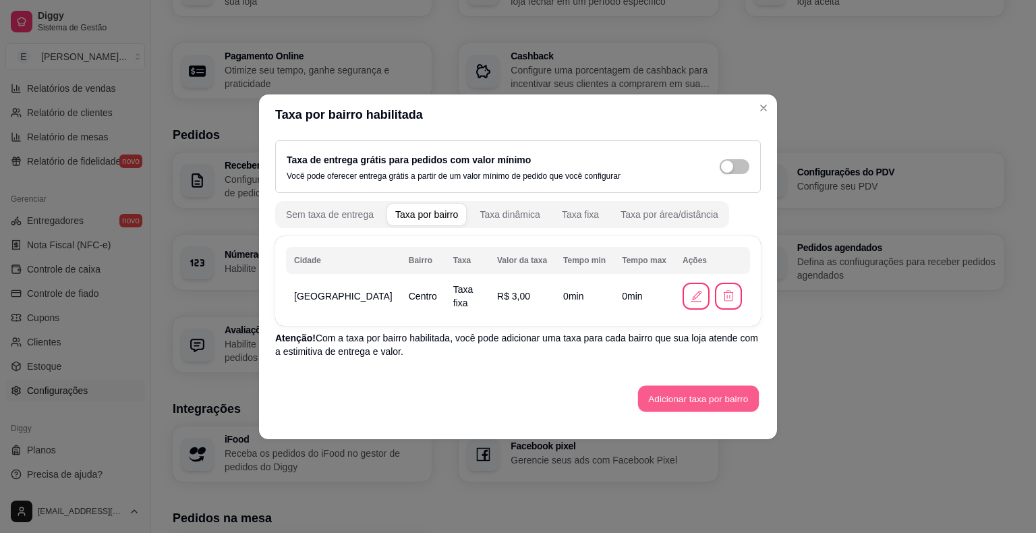
click at [674, 399] on button "Adicionar taxa por bairro" at bounding box center [698, 398] width 121 height 26
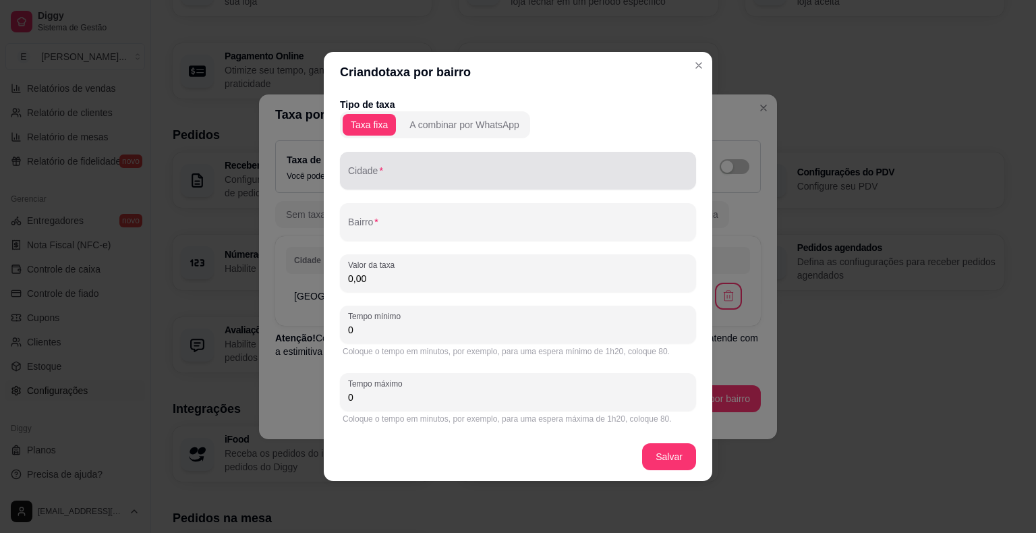
click at [405, 176] on input "Cidade" at bounding box center [518, 175] width 340 height 13
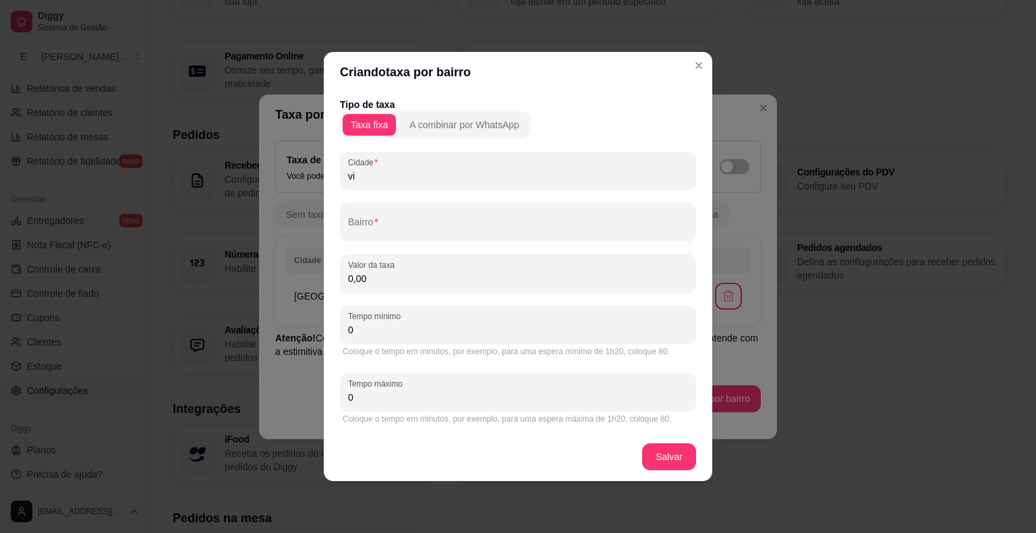
type input "v"
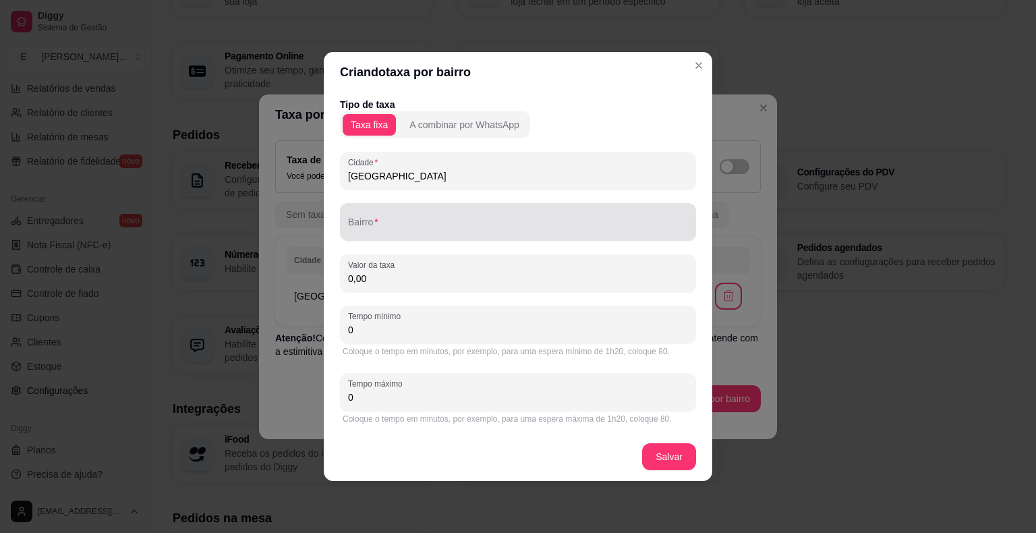
type input "[GEOGRAPHIC_DATA]"
click at [427, 216] on div at bounding box center [518, 221] width 340 height 27
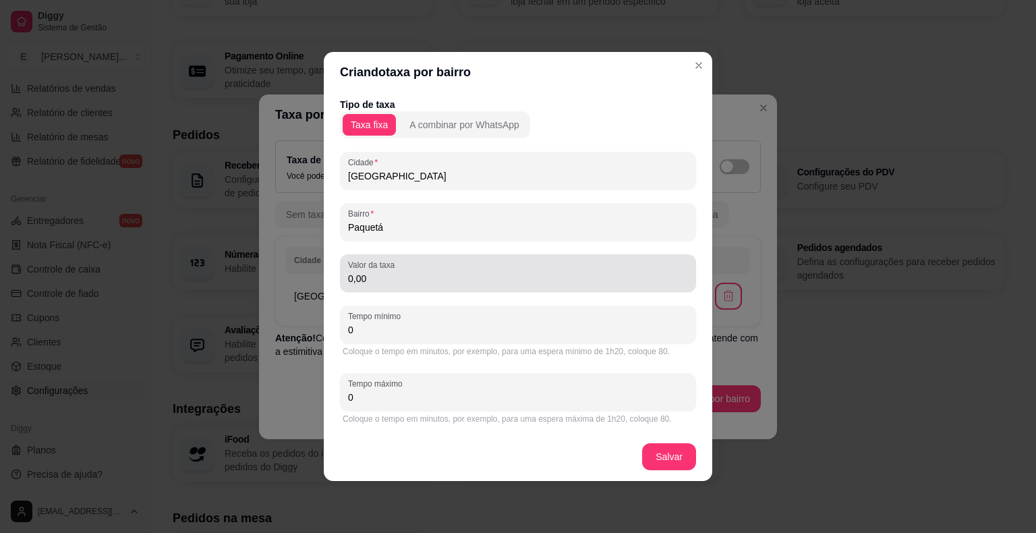
type input "Paquetá"
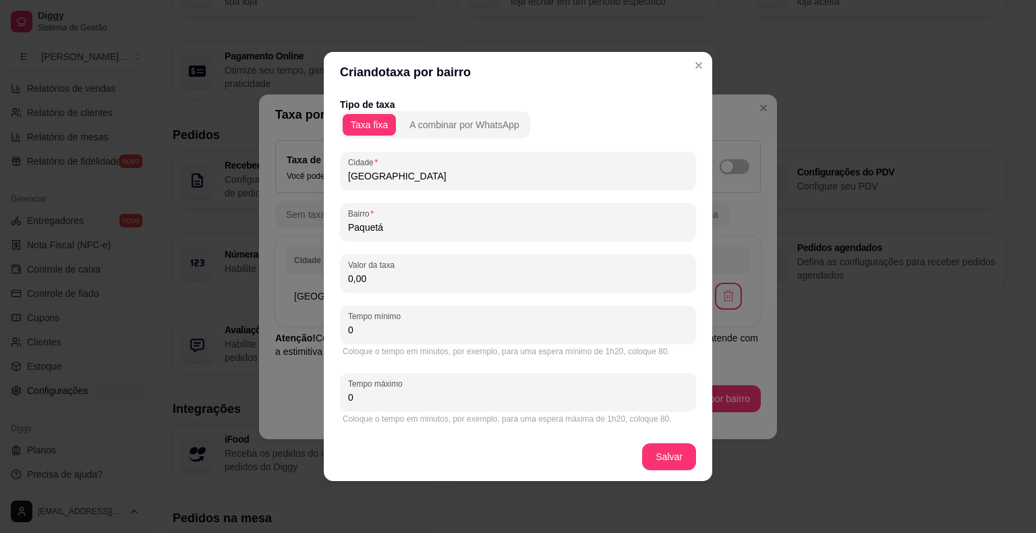
click at [652, 283] on input "0,00" at bounding box center [518, 278] width 340 height 13
type input "3,00"
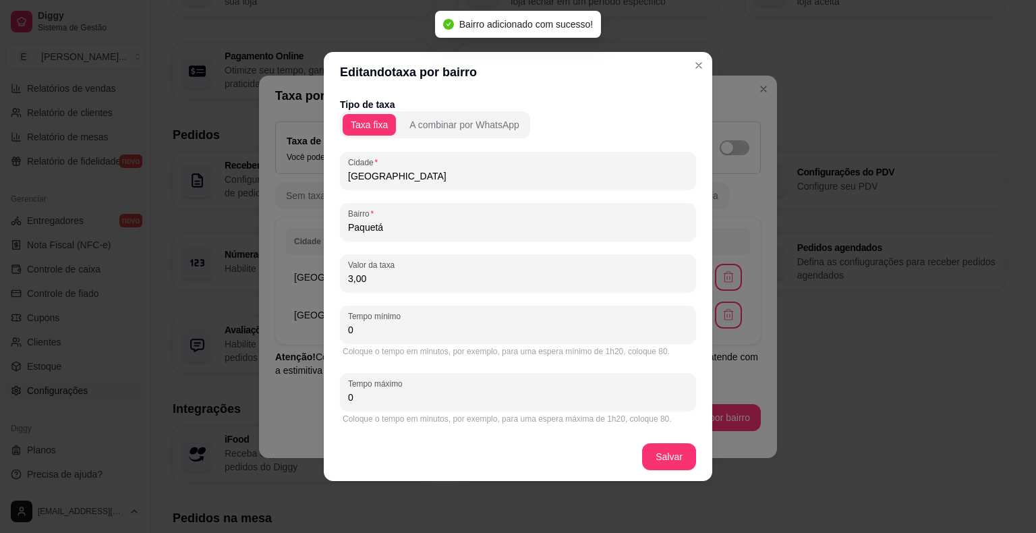
drag, startPoint x: 338, startPoint y: 225, endPoint x: 318, endPoint y: 224, distance: 20.3
click at [318, 224] on div "Editando taxa por bairro Tipo de taxa Taxa fixa A combinar por WhatsApp [GEOGRA…" at bounding box center [518, 266] width 1036 height 533
drag, startPoint x: 438, startPoint y: 233, endPoint x: 291, endPoint y: 228, distance: 147.1
click at [291, 228] on div "Editando taxa por bairro Tipo de taxa Taxa fixa A combinar por WhatsApp [GEOGRA…" at bounding box center [518, 266] width 1036 height 533
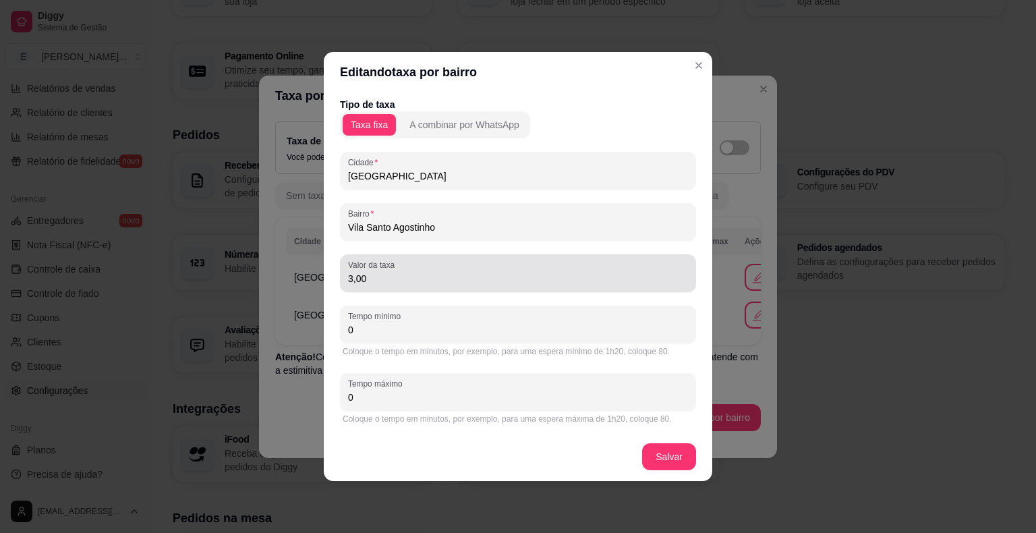
type input "Vila Santo Agostinho"
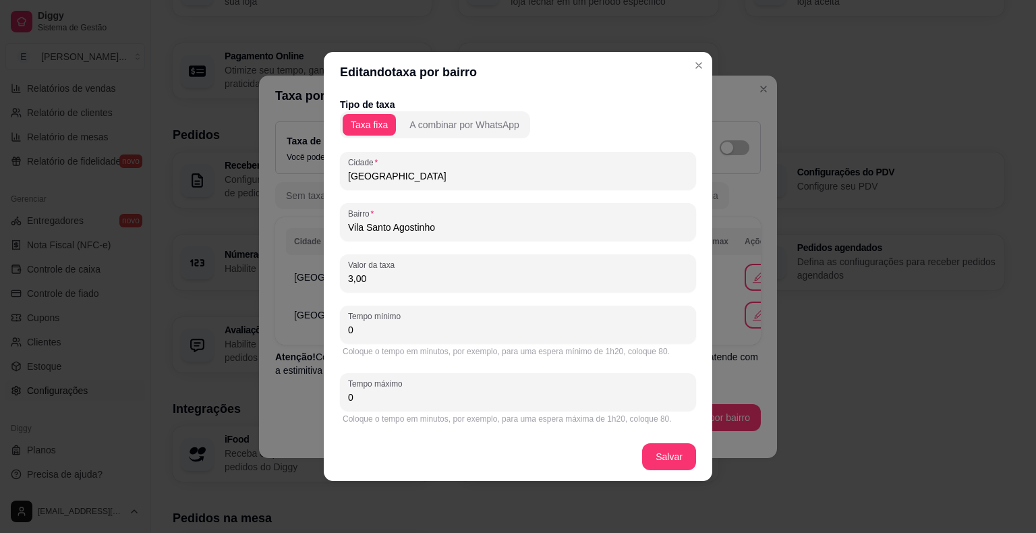
drag, startPoint x: 407, startPoint y: 281, endPoint x: 291, endPoint y: 283, distance: 116.0
click at [291, 283] on div "Editando taxa por bairro Tipo de taxa Taxa fixa A combinar por WhatsApp [GEOGRA…" at bounding box center [518, 266] width 1036 height 533
type input "5,00"
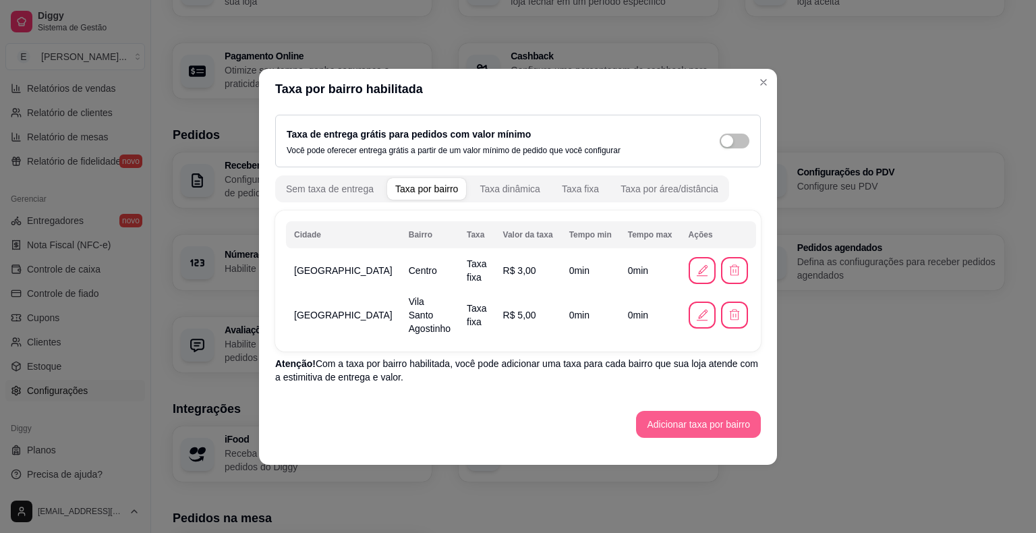
click at [684, 418] on button "Adicionar taxa por bairro" at bounding box center [698, 424] width 125 height 27
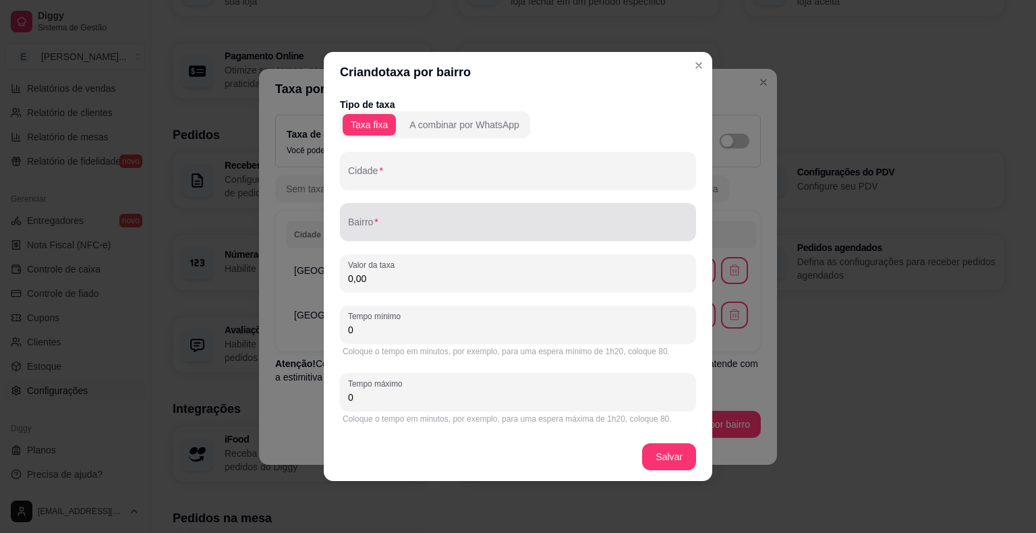
click at [421, 225] on input "Bairro" at bounding box center [518, 227] width 340 height 13
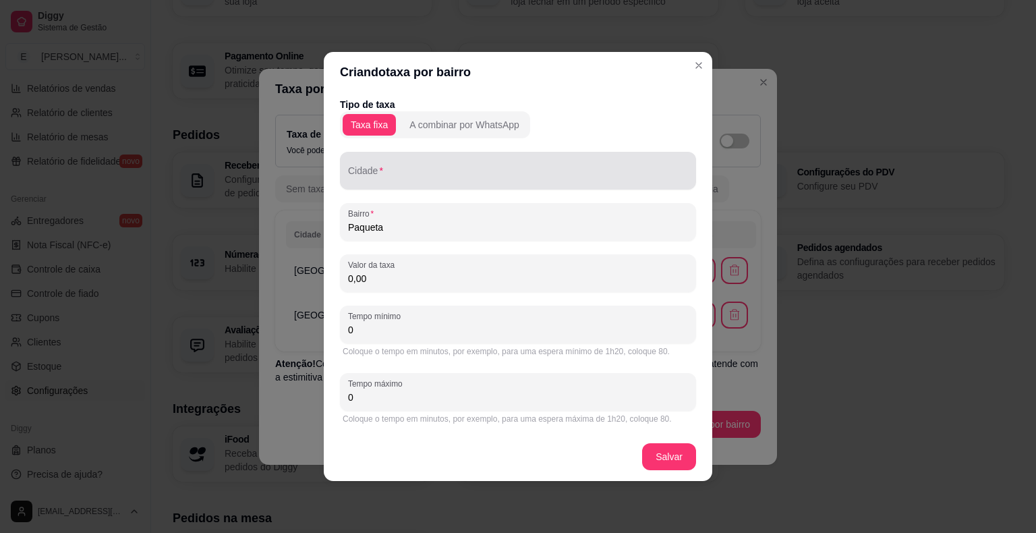
type input "Paqueta"
click at [444, 171] on input "Cidade" at bounding box center [518, 175] width 340 height 13
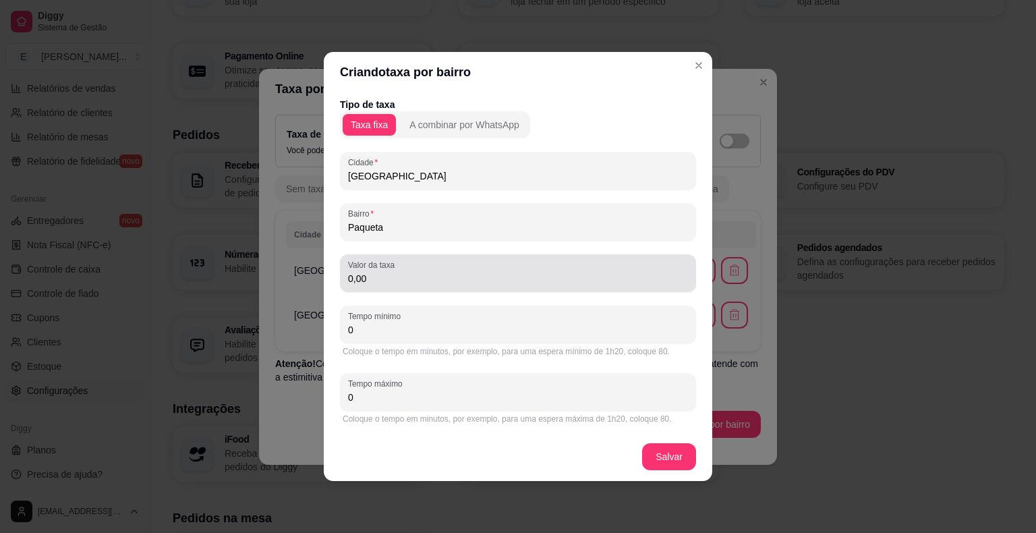
type input "[GEOGRAPHIC_DATA]"
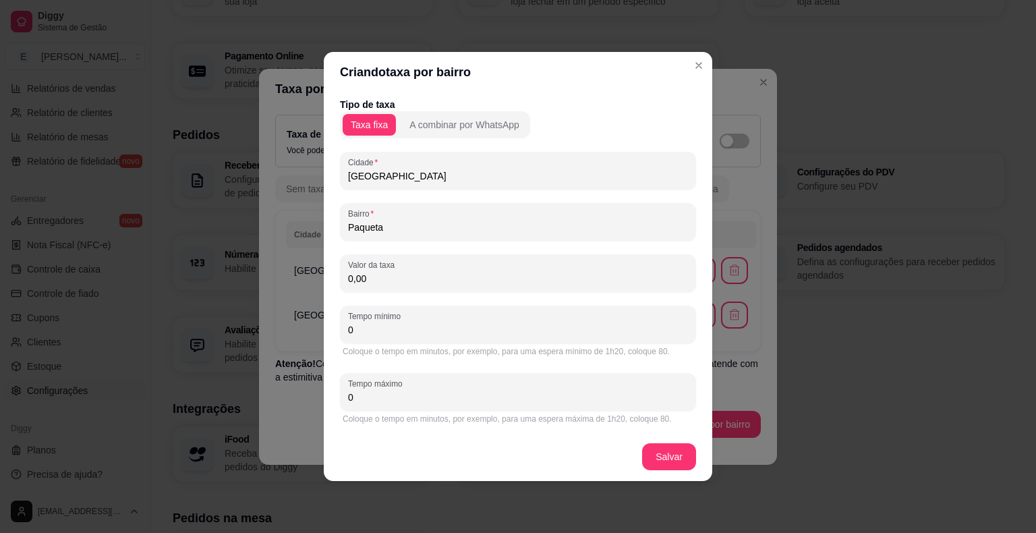
click at [387, 274] on input "0,00" at bounding box center [518, 278] width 340 height 13
type input "3,00"
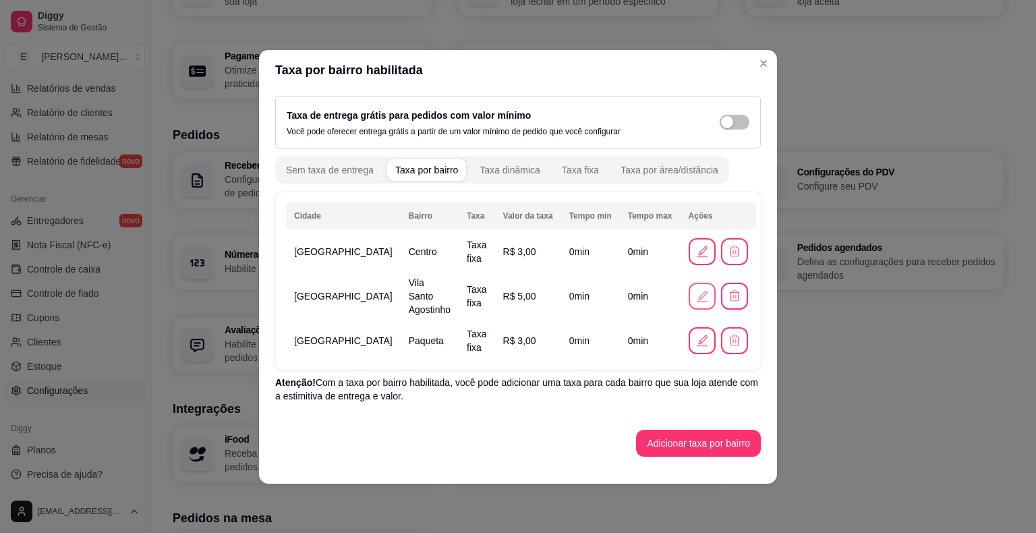
click at [699, 298] on icon "button" at bounding box center [702, 296] width 15 height 15
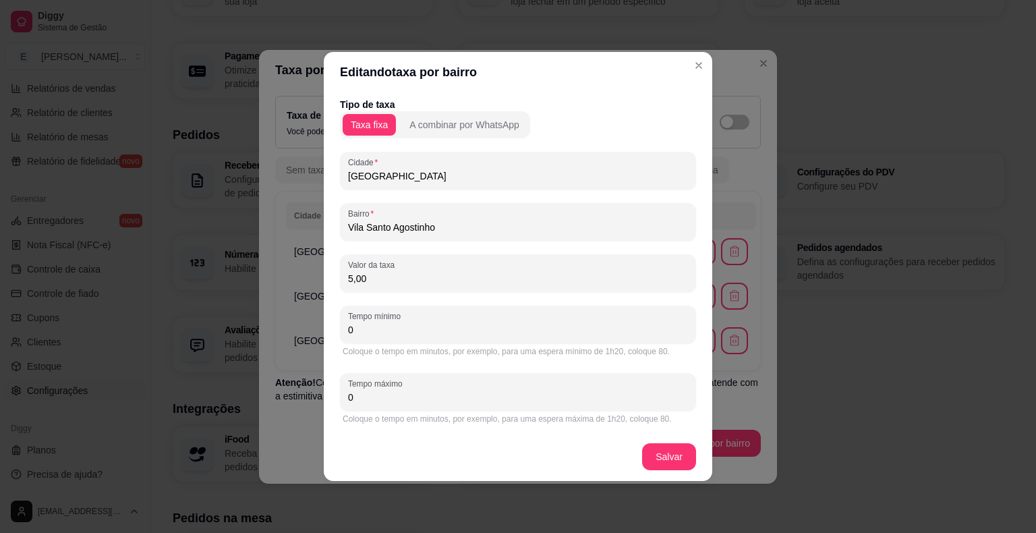
drag, startPoint x: 359, startPoint y: 279, endPoint x: 328, endPoint y: 279, distance: 30.4
click at [328, 279] on div "Tipo de taxa Taxa fixa A combinar por WhatsApp [GEOGRAPHIC_DATA] Bairro [GEOGRA…" at bounding box center [518, 262] width 388 height 340
drag, startPoint x: 411, startPoint y: 274, endPoint x: 322, endPoint y: 277, distance: 89.1
click at [322, 277] on div "Editando taxa por bairro Tipo de taxa Taxa fixa A combinar por WhatsApp [GEOGRA…" at bounding box center [518, 266] width 1036 height 533
type input "5,00"
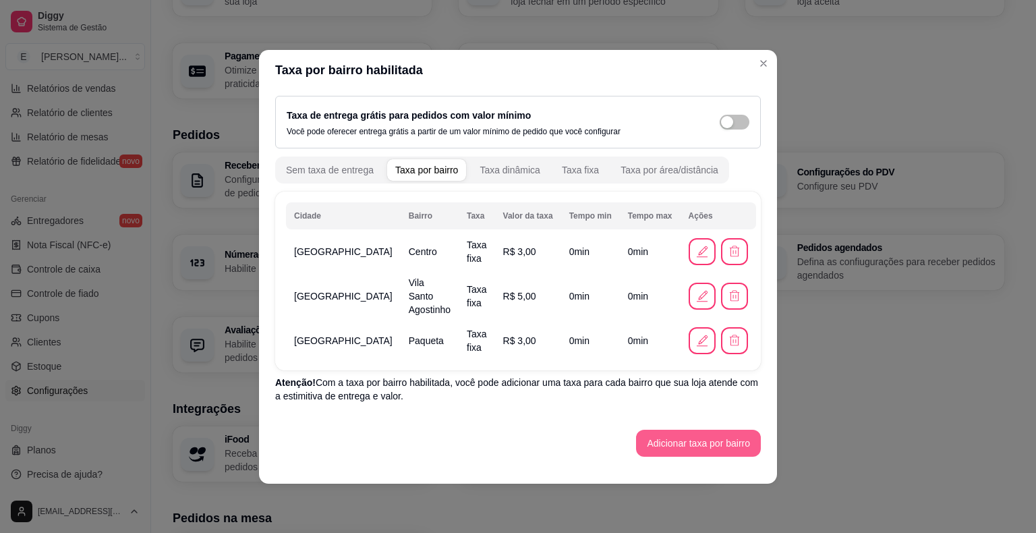
click at [691, 438] on button "Adicionar taxa por bairro" at bounding box center [698, 443] width 125 height 27
click at [696, 295] on icon "button" at bounding box center [702, 296] width 15 height 15
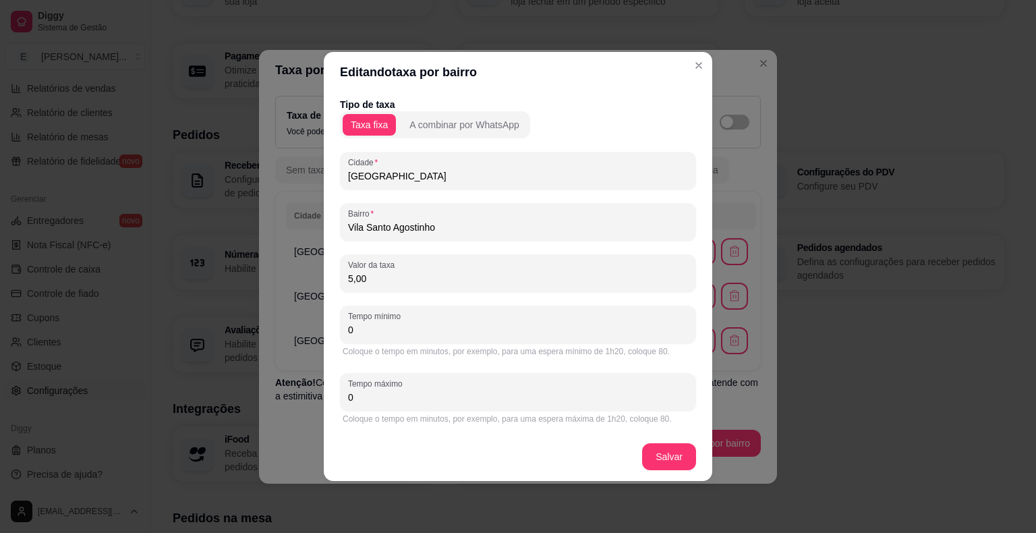
drag, startPoint x: 367, startPoint y: 280, endPoint x: 290, endPoint y: 274, distance: 77.1
click at [287, 275] on div "Editando taxa por bairro Tipo de taxa Taxa fixa A combinar por WhatsApp [GEOGRA…" at bounding box center [518, 266] width 1036 height 533
type input "3,00"
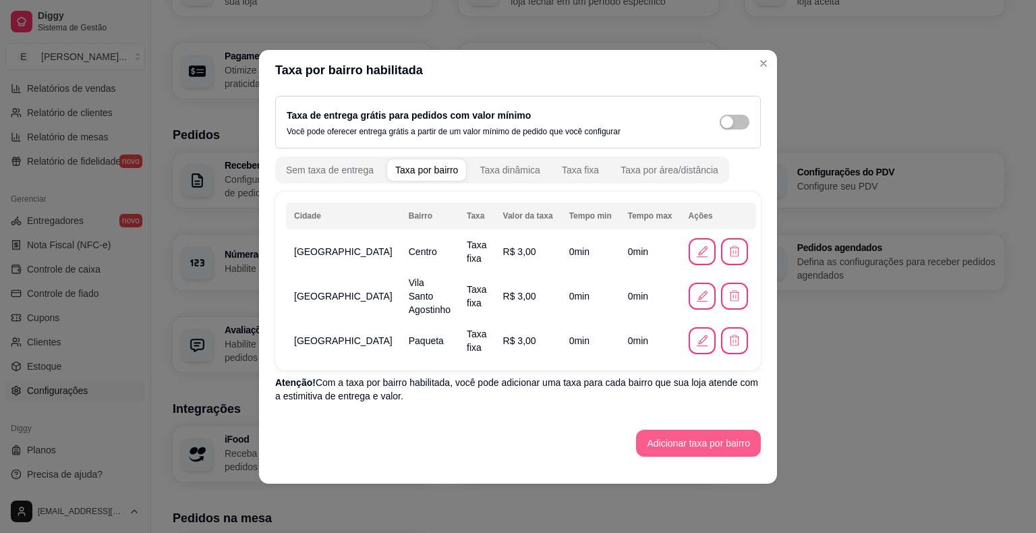
click at [712, 430] on button "Adicionar taxa por bairro" at bounding box center [698, 443] width 125 height 27
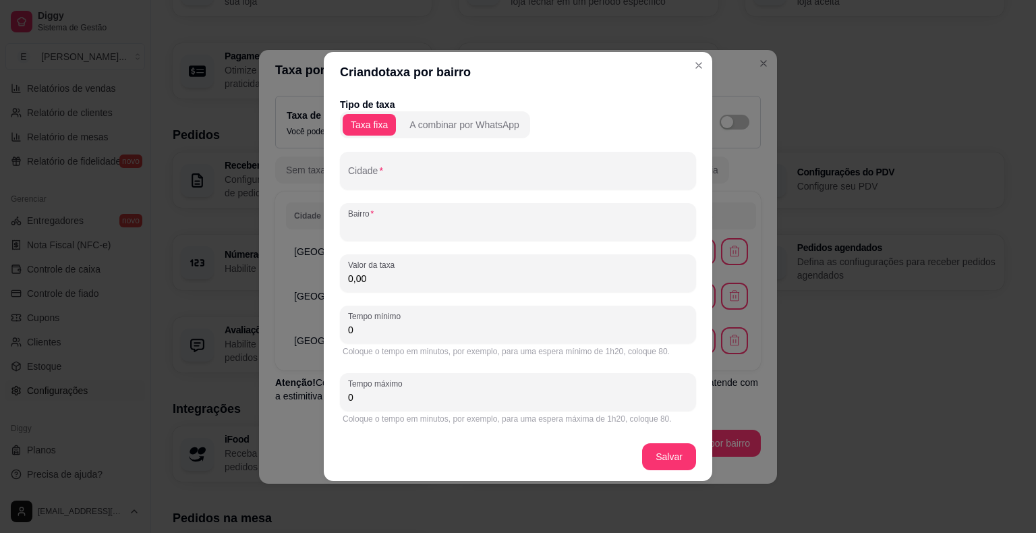
click at [386, 222] on input "Bairro" at bounding box center [518, 227] width 340 height 13
type input "y"
type input "t"
drag, startPoint x: 416, startPoint y: 228, endPoint x: 499, endPoint y: 229, distance: 83.0
click at [499, 229] on input "Tanque / Carro de Boi" at bounding box center [518, 227] width 340 height 13
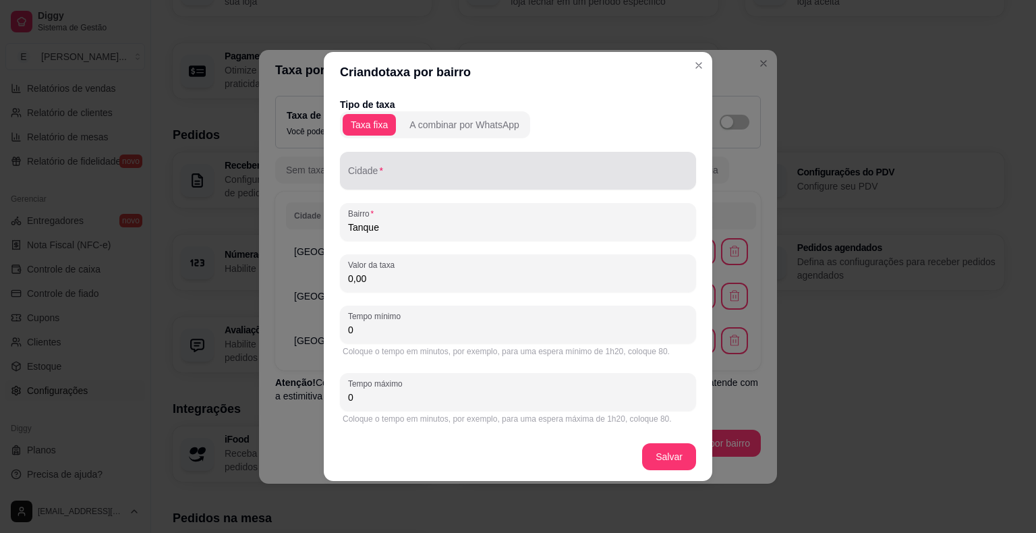
type input "Tanque"
click at [382, 175] on input "Cidade" at bounding box center [518, 175] width 340 height 13
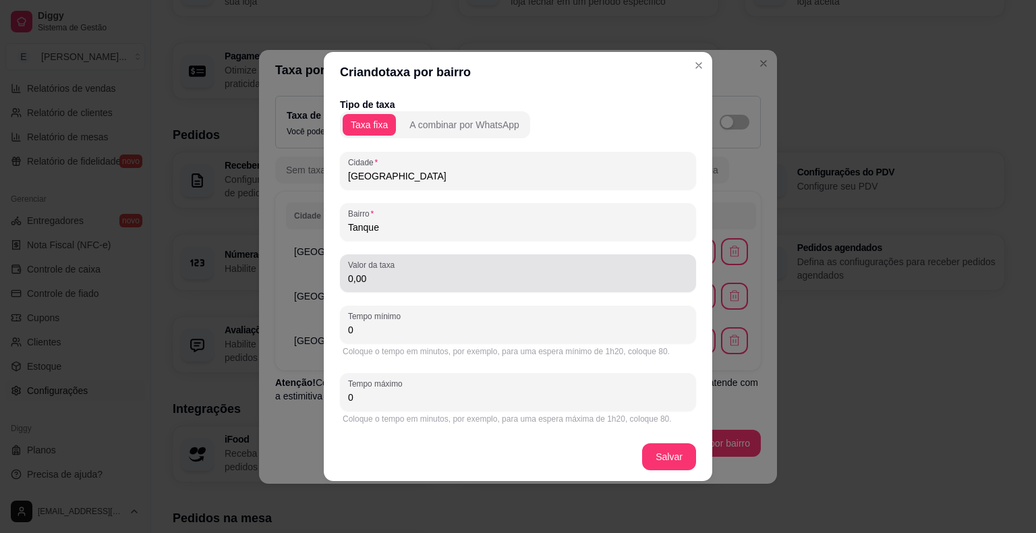
type input "[GEOGRAPHIC_DATA]"
click at [386, 277] on input "0,00" at bounding box center [518, 278] width 340 height 13
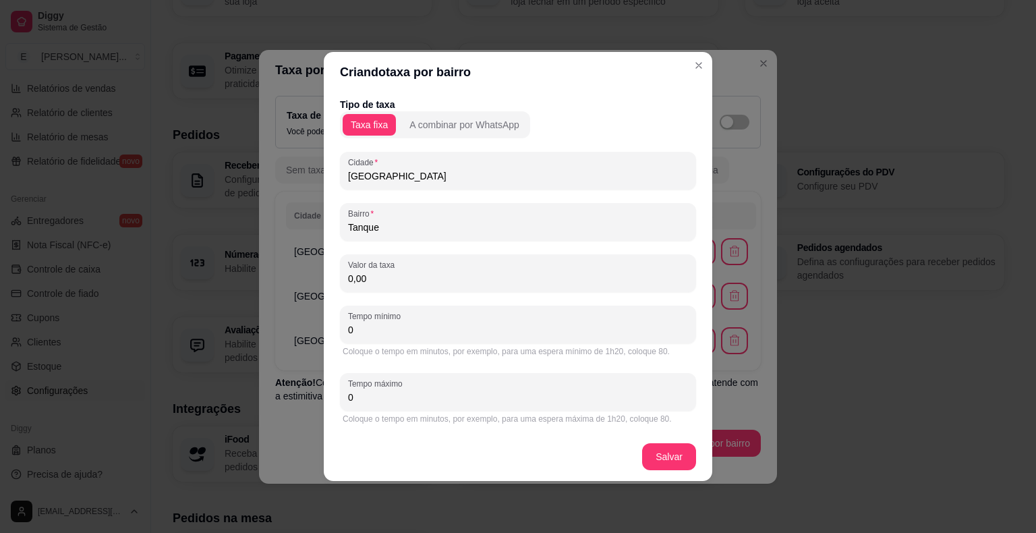
drag, startPoint x: 375, startPoint y: 278, endPoint x: 339, endPoint y: 278, distance: 36.4
click at [339, 278] on div "Tipo de taxa Taxa fixa A combinar por WhatsApp Cidade Virginopolis Bairro Tanqu…" at bounding box center [518, 262] width 388 height 340
type input "5,00"
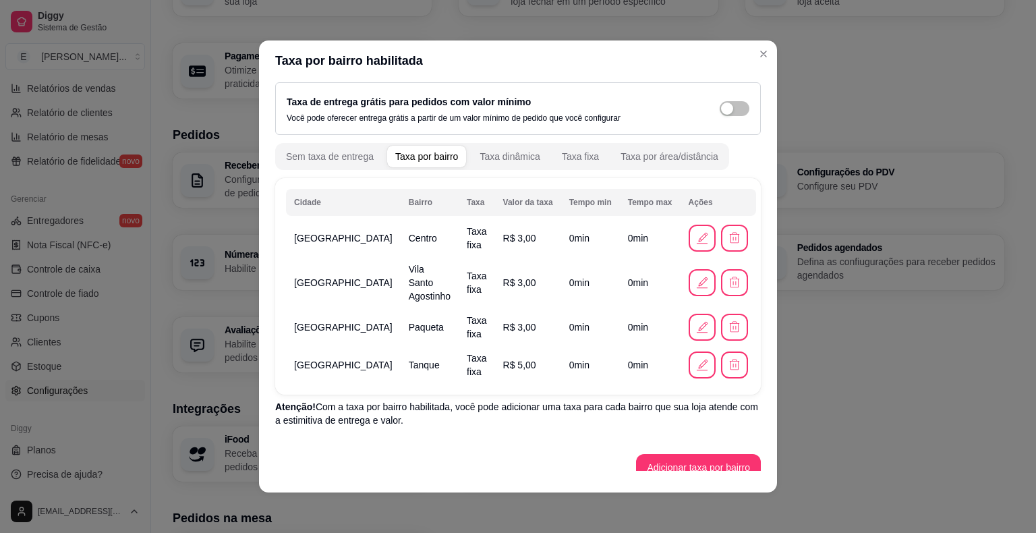
scroll to position [5, 0]
click at [668, 453] on button "Adicionar taxa por bairro" at bounding box center [698, 466] width 121 height 26
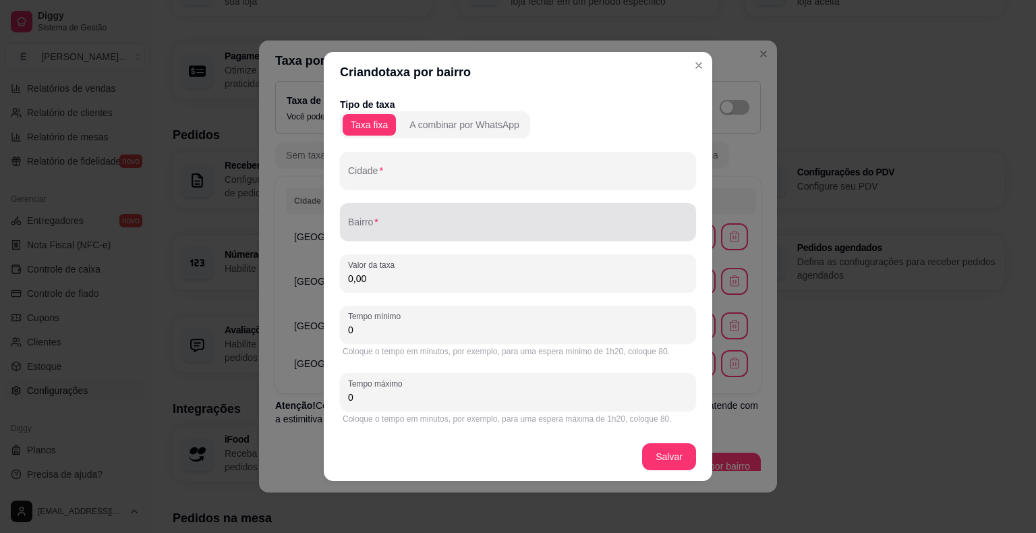
click at [366, 227] on input "Bairro" at bounding box center [518, 227] width 340 height 13
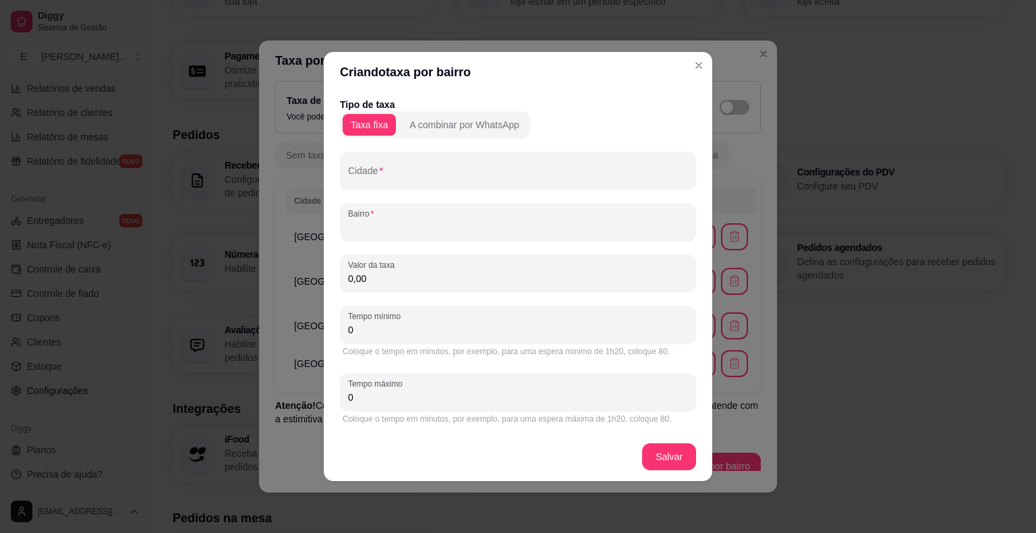
paste input "/ Carro de Boi"
drag, startPoint x: 354, startPoint y: 233, endPoint x: 340, endPoint y: 233, distance: 14.2
click at [340, 233] on div "Bairro / Carro de Boi" at bounding box center [518, 222] width 356 height 38
type input "Carro de Boi"
click at [385, 181] on input "Cidade" at bounding box center [518, 175] width 340 height 13
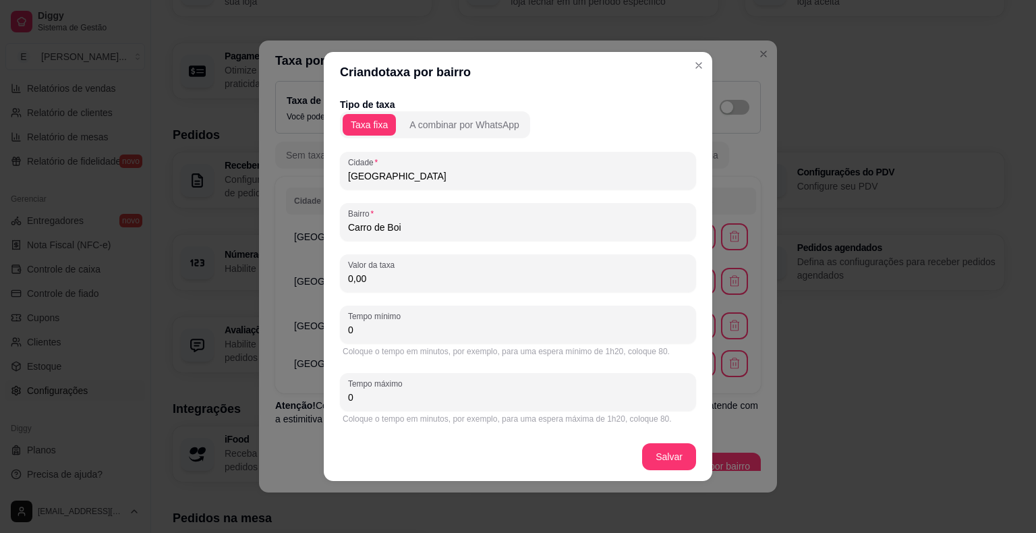
type input "[GEOGRAPHIC_DATA]"
drag, startPoint x: 370, startPoint y: 279, endPoint x: 331, endPoint y: 282, distance: 38.5
click at [331, 282] on div "Tipo de taxa Taxa fixa A combinar por WhatsApp Cidade Virginopolis Bairro Carro…" at bounding box center [518, 262] width 388 height 340
type input "5,00"
drag, startPoint x: 510, startPoint y: 65, endPoint x: 666, endPoint y: 65, distance: 156.5
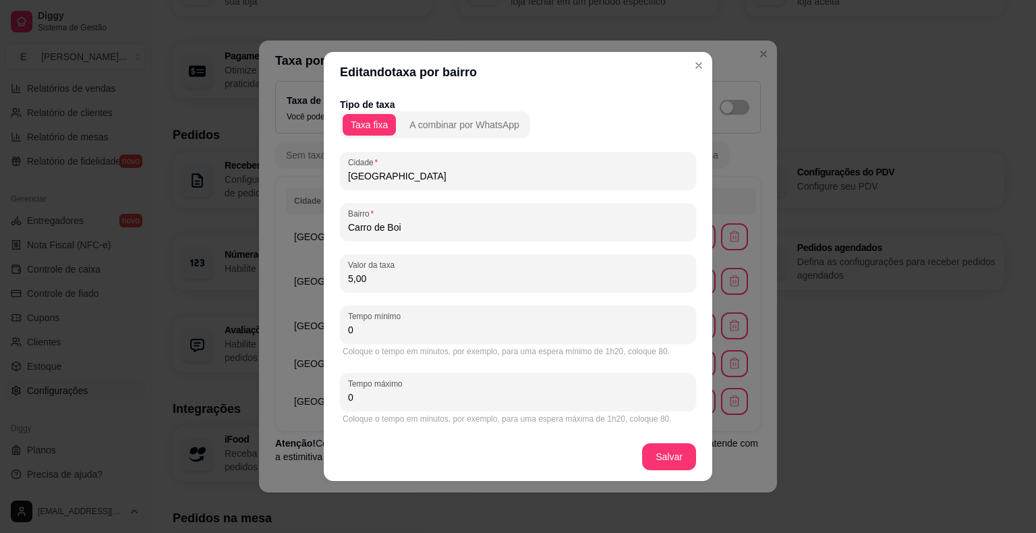
click at [679, 67] on header "Editando taxa por bairro" at bounding box center [518, 72] width 388 height 40
drag, startPoint x: 380, startPoint y: 236, endPoint x: 340, endPoint y: 240, distance: 40.7
click at [340, 240] on div "Bairro Carro de Boi" at bounding box center [518, 222] width 356 height 38
type input "f"
type input "F"
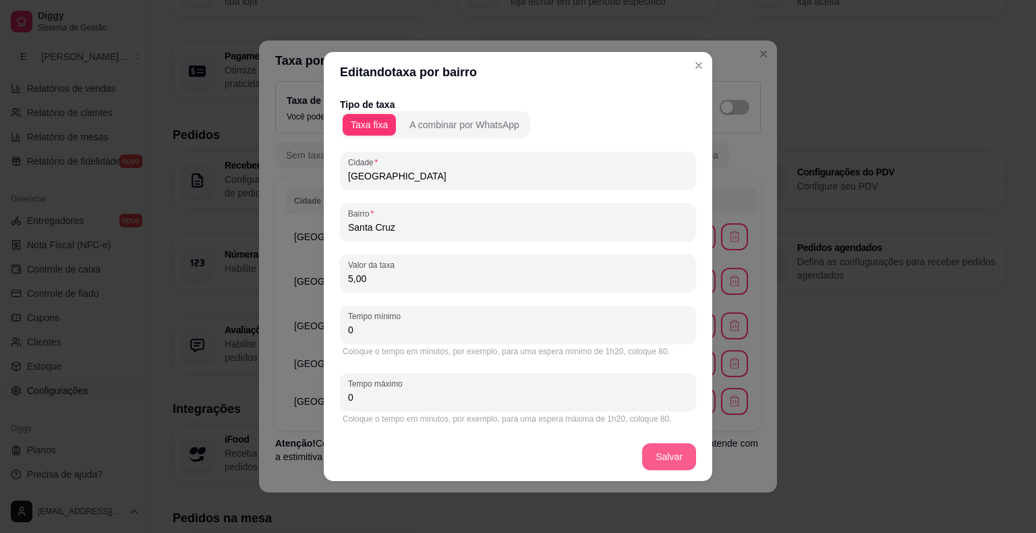
type input "Santa Cruz"
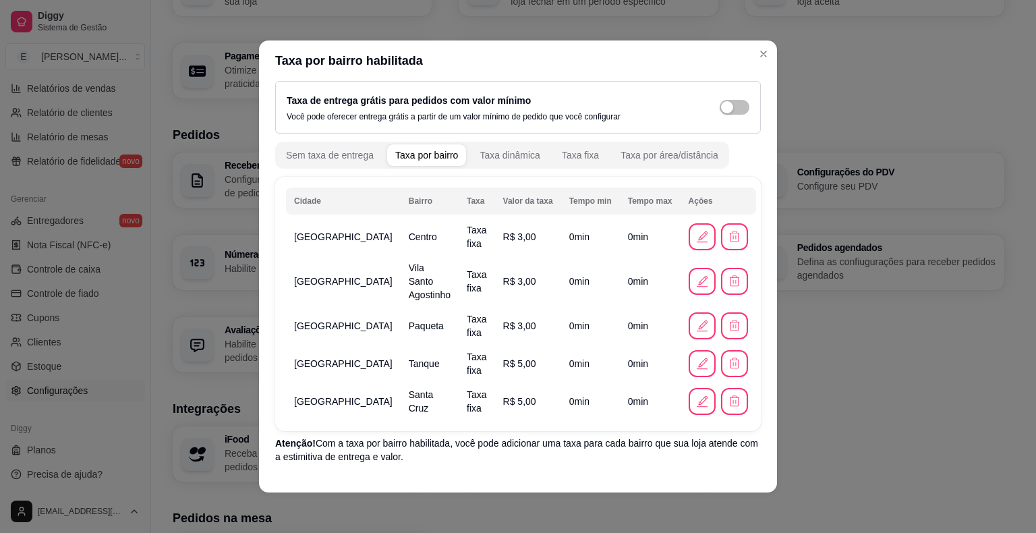
scroll to position [43, 0]
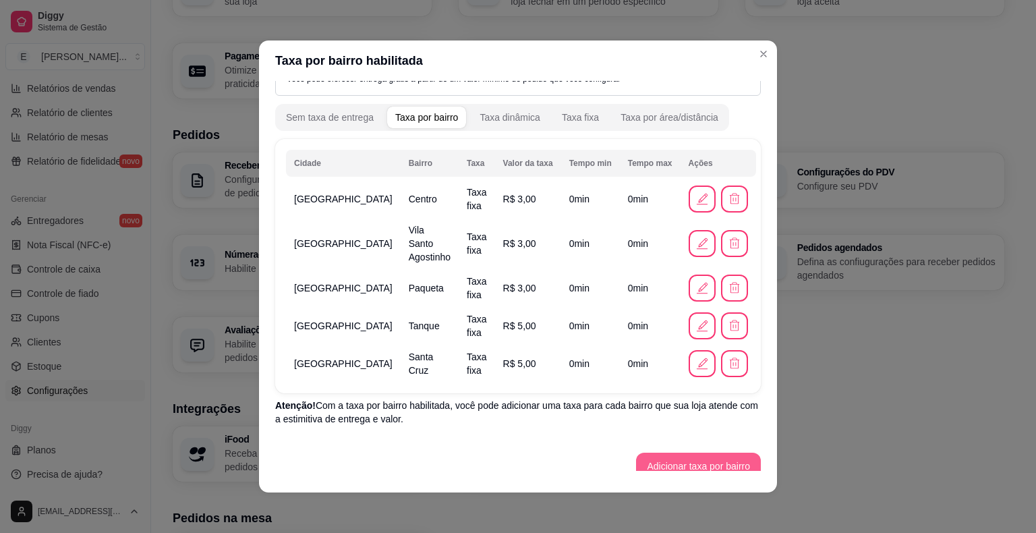
click at [658, 454] on button "Adicionar taxa por bairro" at bounding box center [698, 466] width 125 height 27
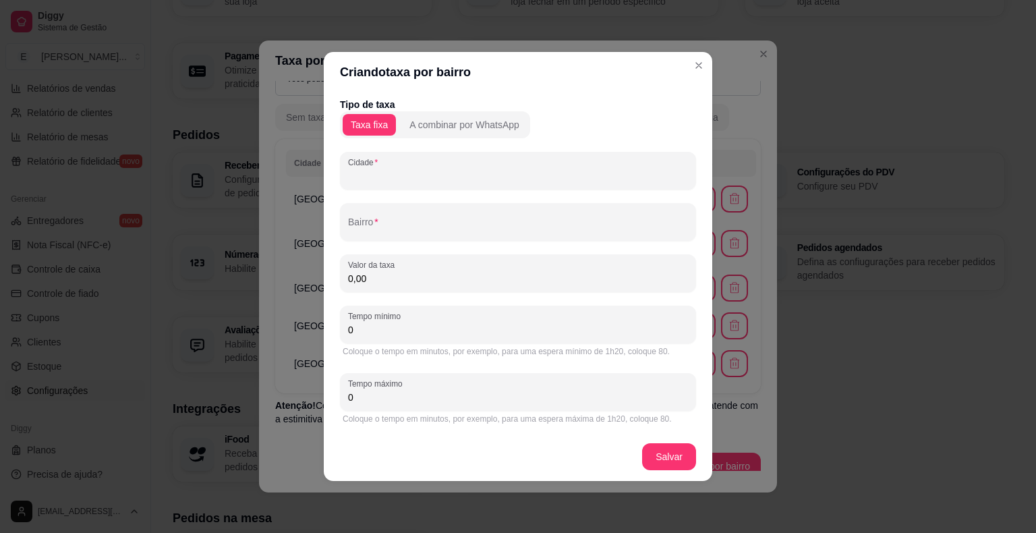
click at [385, 182] on input "Cidade" at bounding box center [518, 175] width 340 height 13
type input "v"
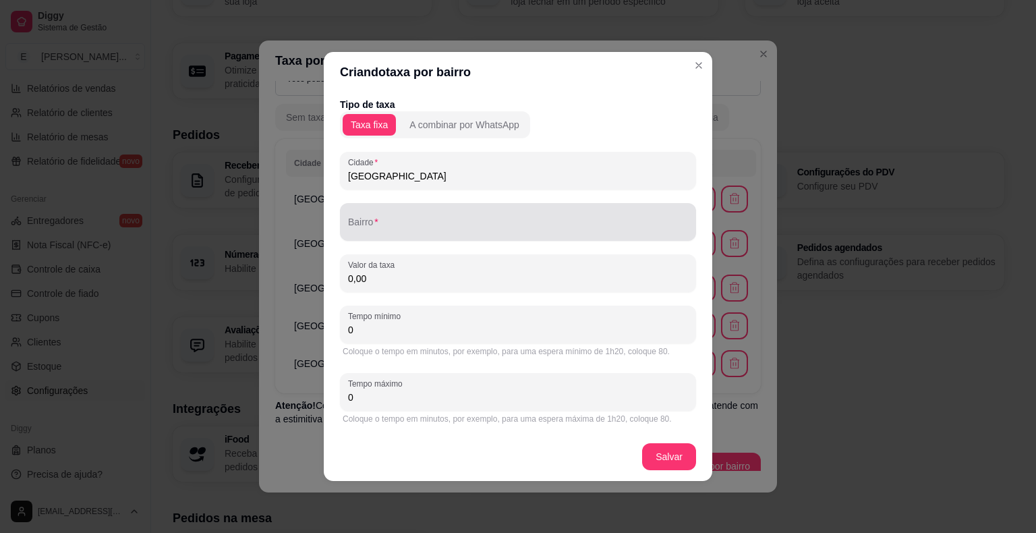
type input "[GEOGRAPHIC_DATA]"
click at [411, 212] on div at bounding box center [518, 221] width 340 height 27
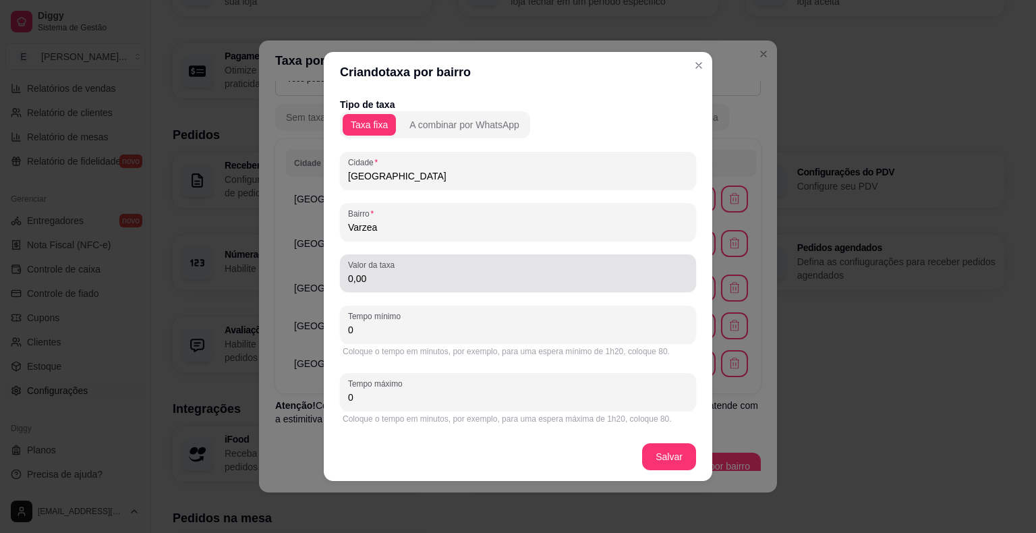
type input "Varzea"
click at [393, 274] on input "0,00" at bounding box center [518, 278] width 340 height 13
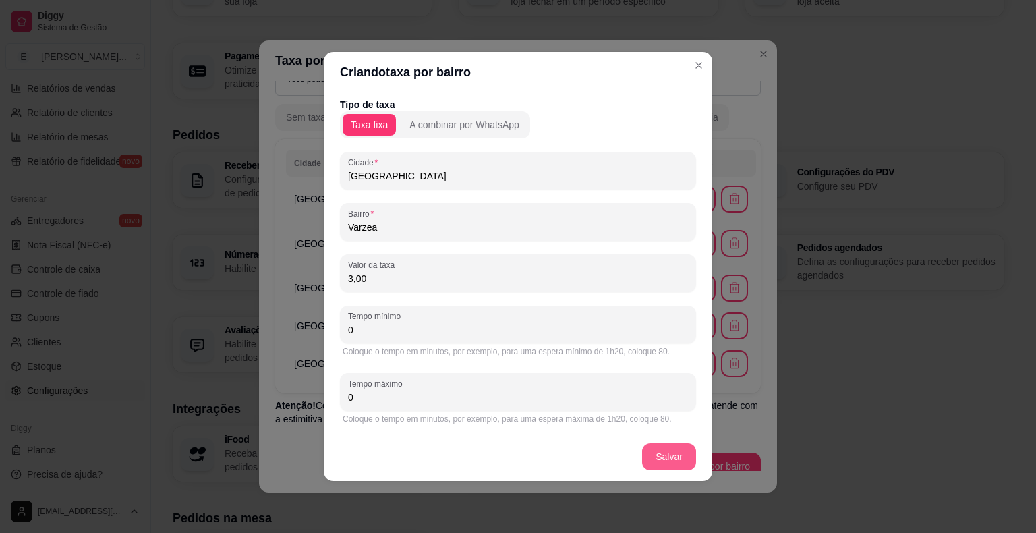
type input "3,00"
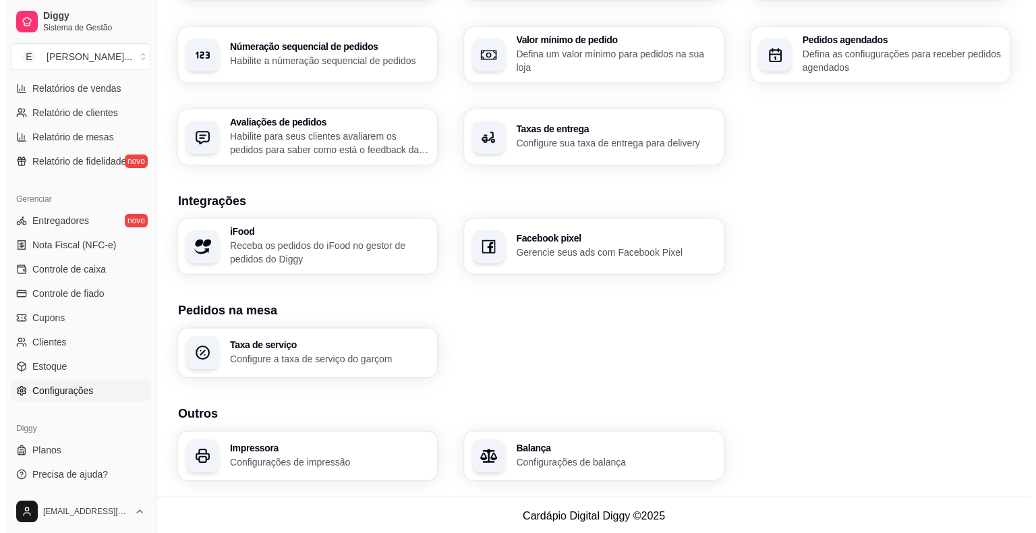
scroll to position [411, 0]
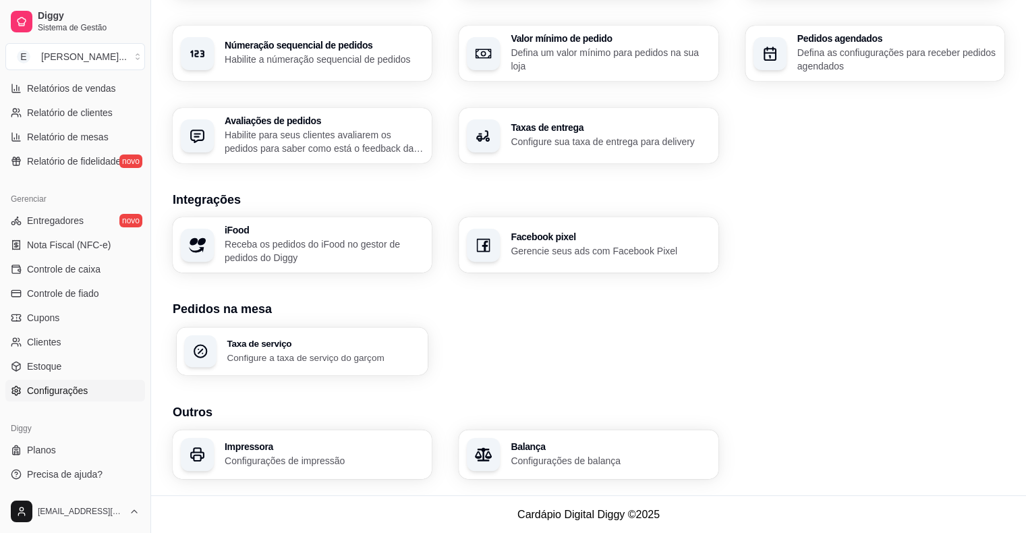
click at [281, 356] on p "Configure a taxa de serviço do garçom" at bounding box center [323, 357] width 193 height 13
click at [366, 461] on p "Configurações de impressão" at bounding box center [324, 460] width 199 height 13
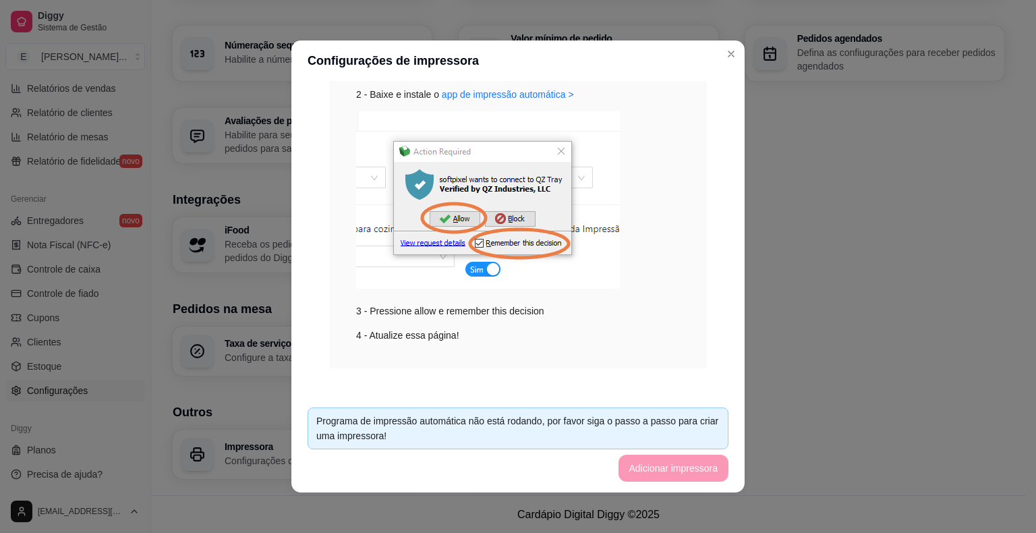
scroll to position [230, 0]
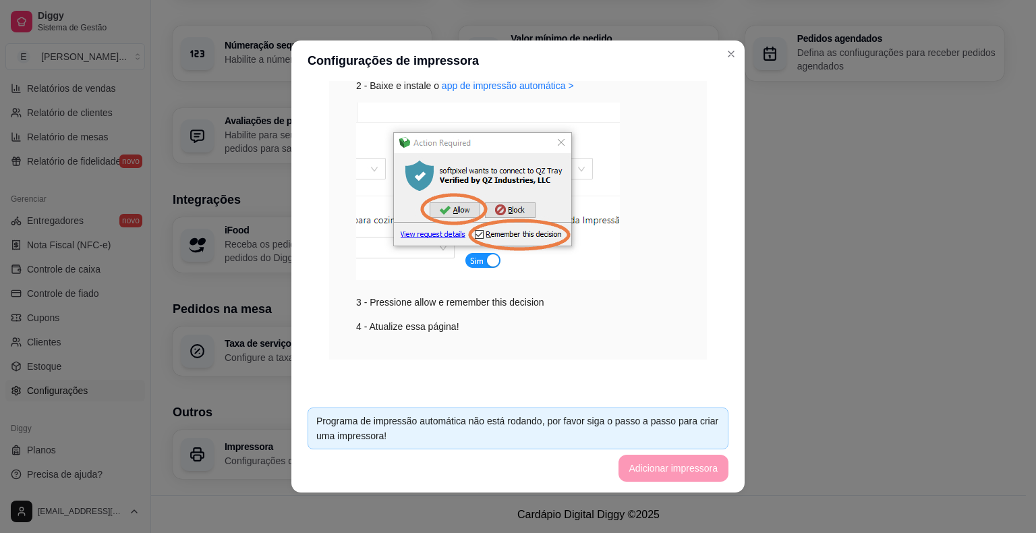
click at [647, 471] on footer "Programa de impressão automática não está rodando, por favor siga o passo a pas…" at bounding box center [517, 445] width 453 height 96
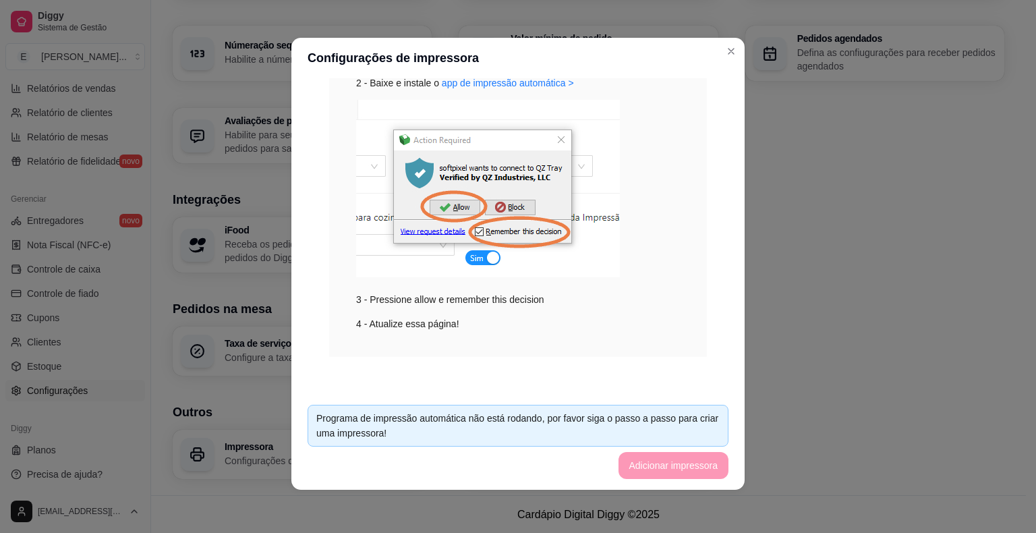
scroll to position [183, 0]
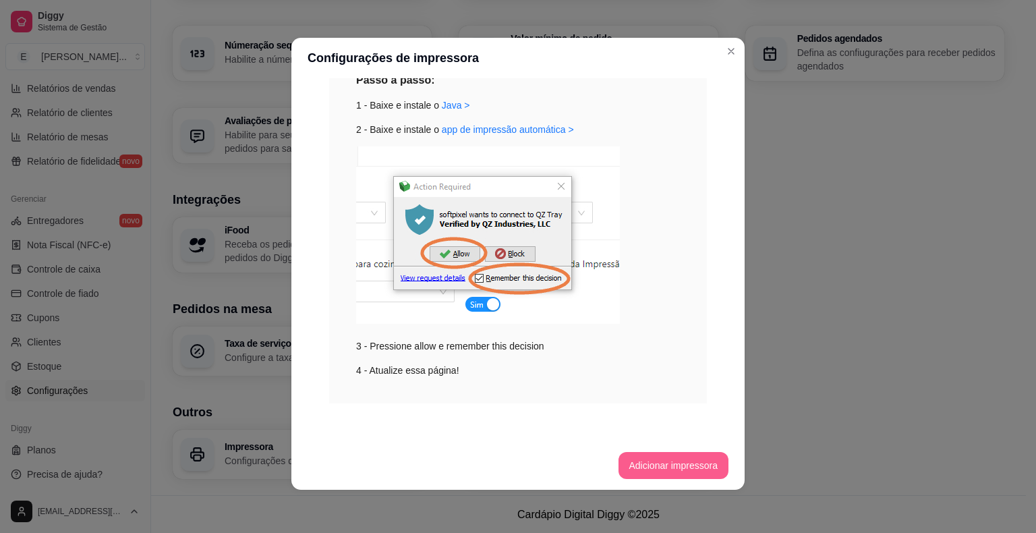
click at [649, 455] on button "Adicionar impressora" at bounding box center [673, 465] width 111 height 27
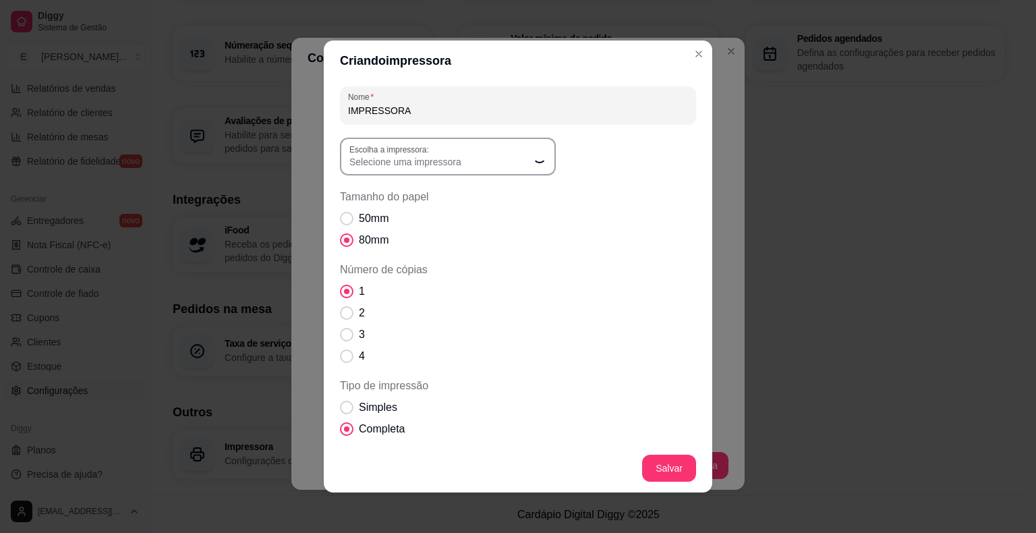
click at [424, 163] on span "Selecione uma impressora" at bounding box center [439, 161] width 181 height 13
click at [424, 162] on span "Selecione uma impressora" at bounding box center [439, 161] width 181 height 13
click at [448, 287] on span "POS-58" at bounding box center [435, 282] width 173 height 13
type input "POS-58"
select select "POS-58"
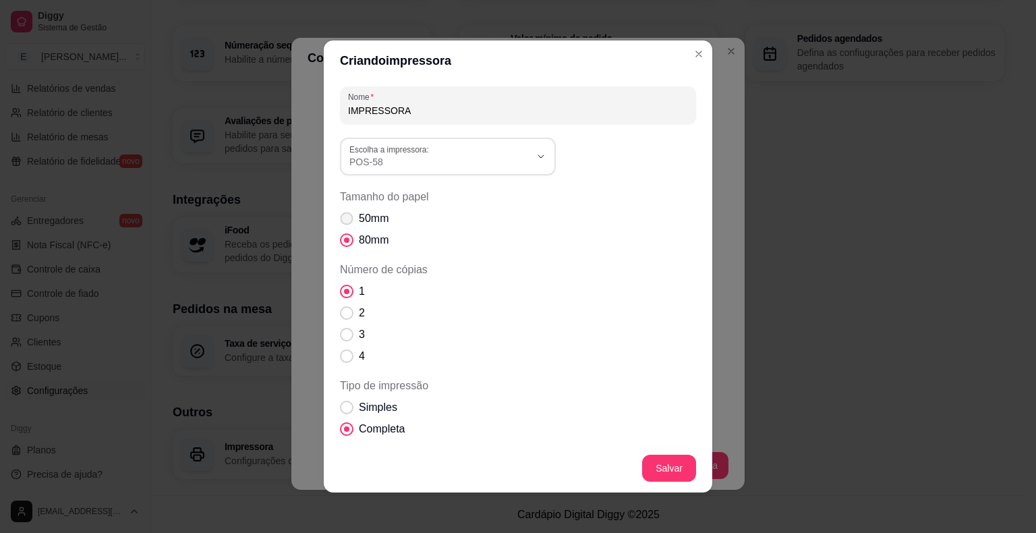
click at [345, 216] on span "Tamanho do papel" at bounding box center [347, 218] width 13 height 13
click at [345, 221] on input "50mm" at bounding box center [343, 225] width 9 height 9
radio input "true"
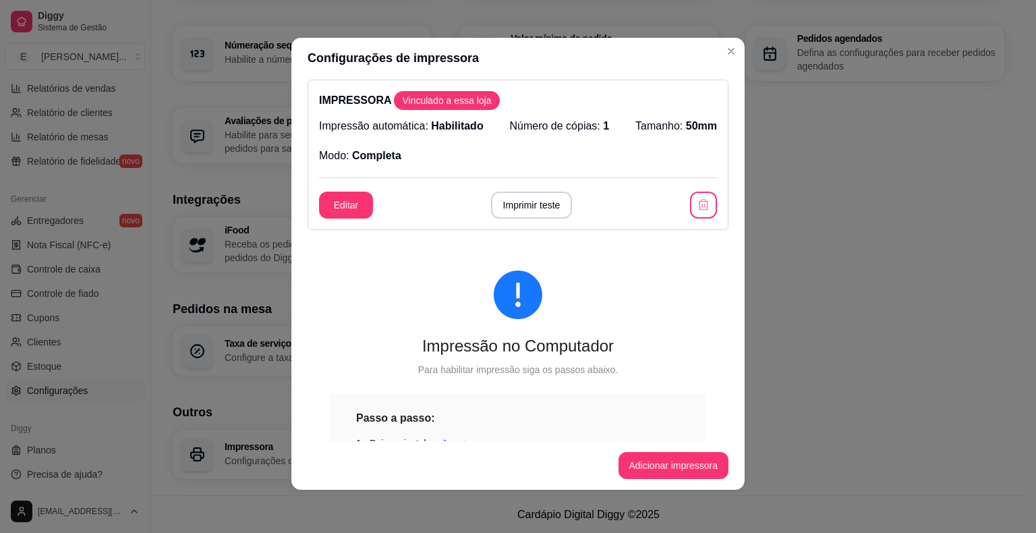
scroll to position [0, 0]
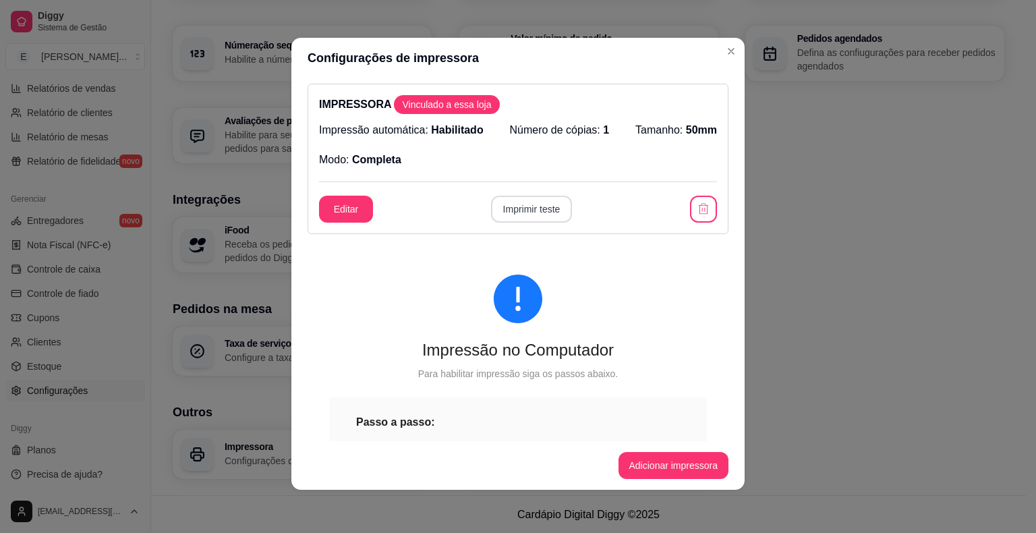
click at [536, 210] on button "Imprimir teste" at bounding box center [532, 209] width 82 height 27
click at [697, 211] on icon "button" at bounding box center [703, 208] width 13 height 13
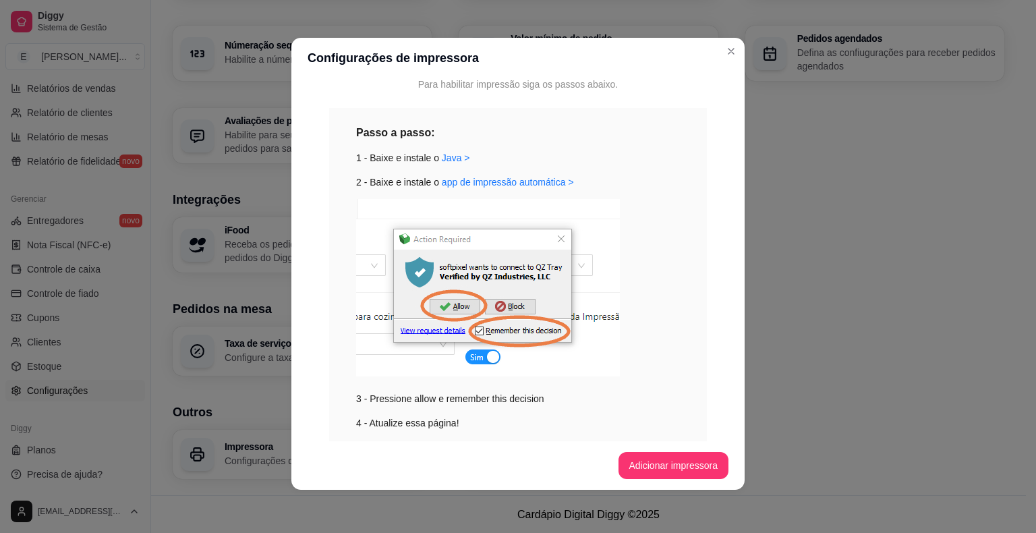
scroll to position [183, 0]
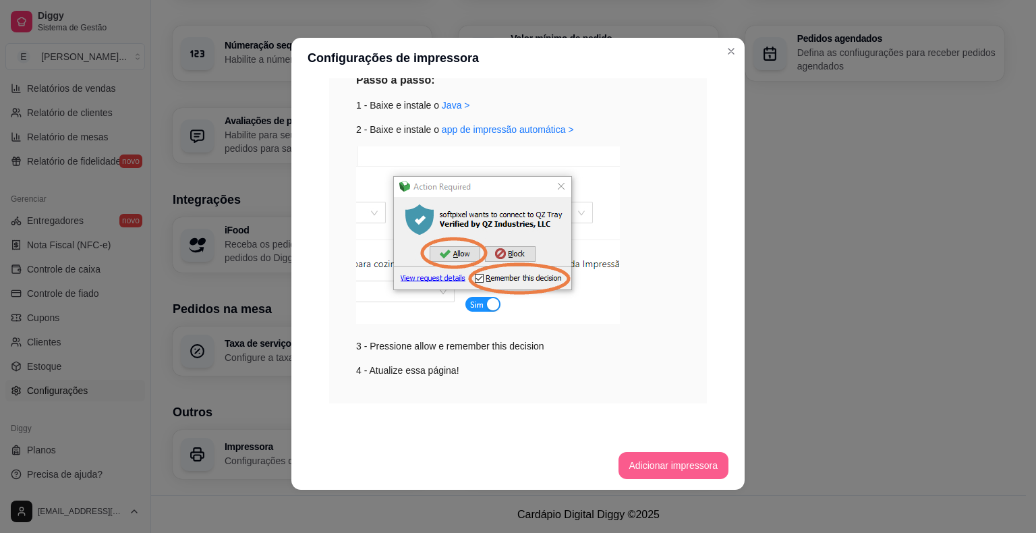
click at [640, 461] on button "Adicionar impressora" at bounding box center [673, 465] width 111 height 27
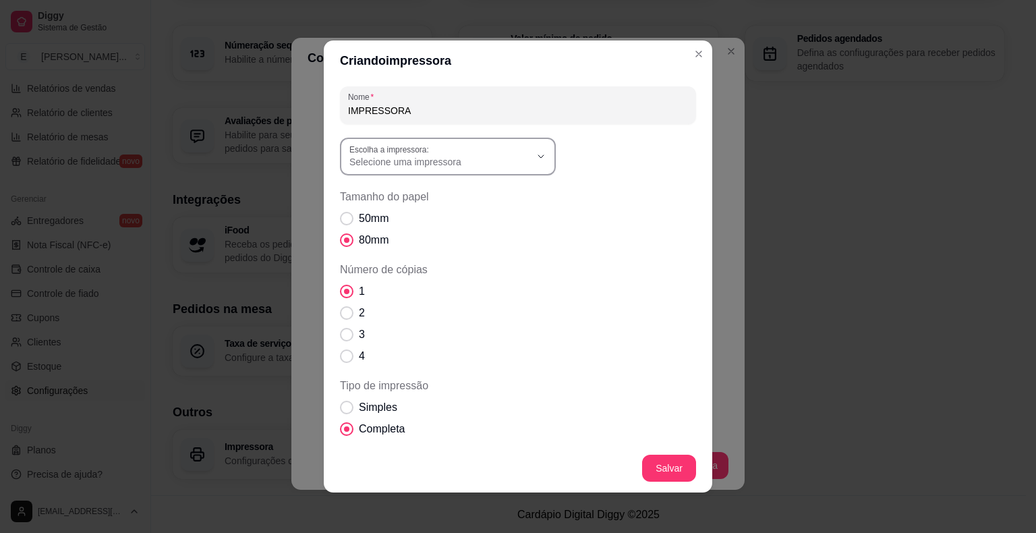
click at [521, 167] on span "Selecione uma impressora" at bounding box center [439, 161] width 181 height 13
click at [428, 286] on span "POS-58" at bounding box center [435, 282] width 173 height 13
type input "POS-58"
select select "POS-58"
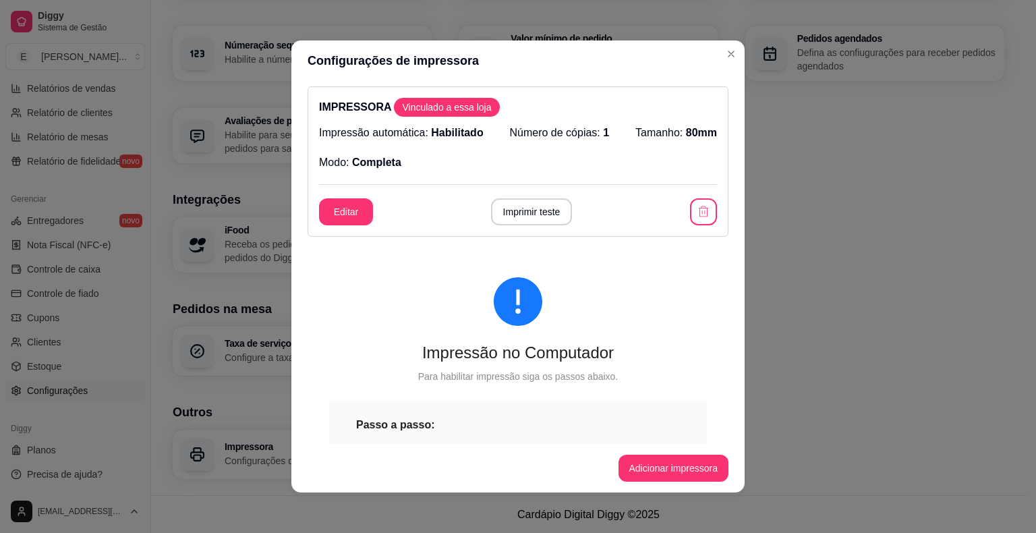
scroll to position [0, 0]
click at [494, 216] on button "Imprimir teste" at bounding box center [532, 211] width 82 height 27
click at [506, 213] on button "Imprimir teste" at bounding box center [531, 212] width 79 height 26
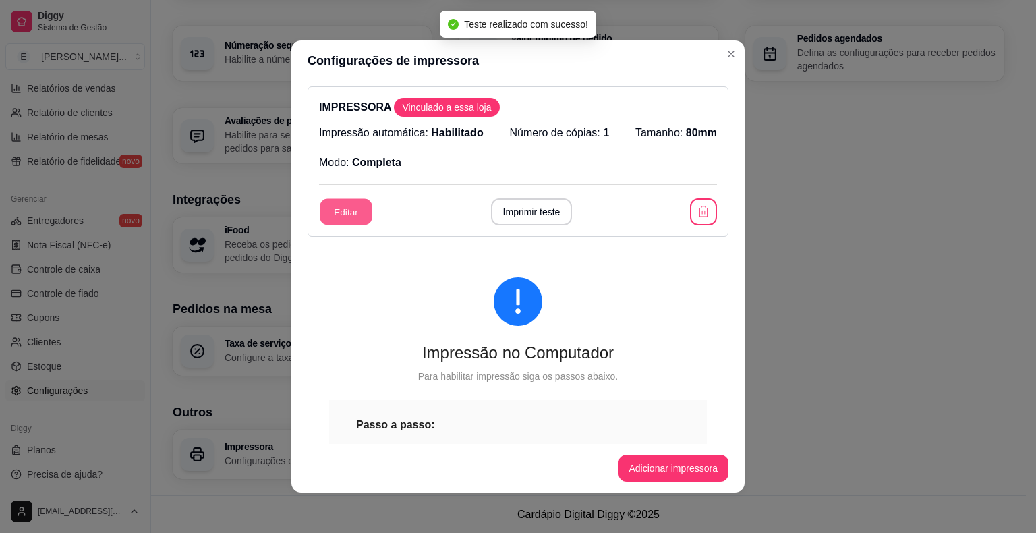
click at [334, 208] on button "Editar" at bounding box center [346, 212] width 53 height 26
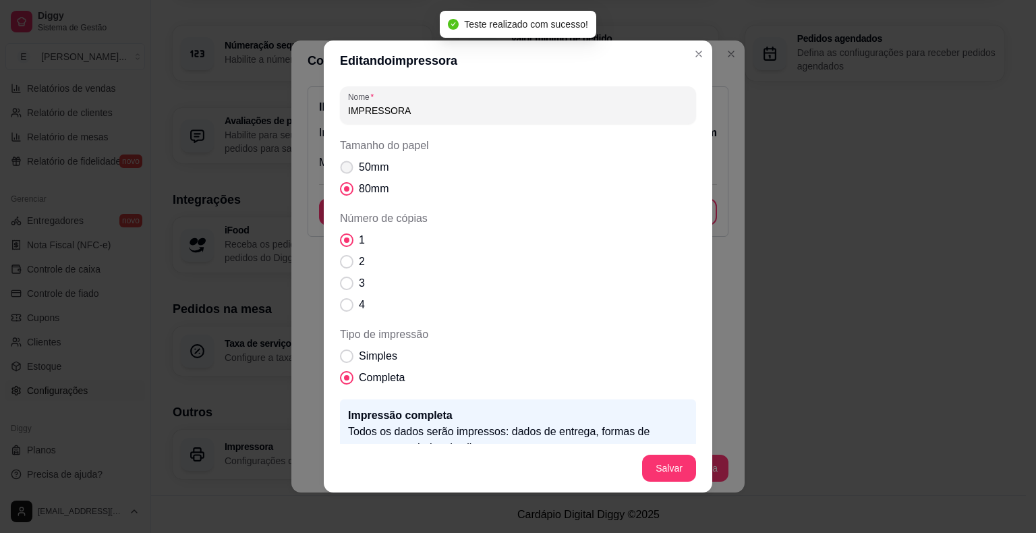
click at [361, 162] on span "50mm" at bounding box center [374, 167] width 30 height 16
click at [348, 170] on input "50mm" at bounding box center [343, 174] width 9 height 9
radio input "true"
click at [421, 108] on input "IMPRESSORA" at bounding box center [518, 110] width 340 height 13
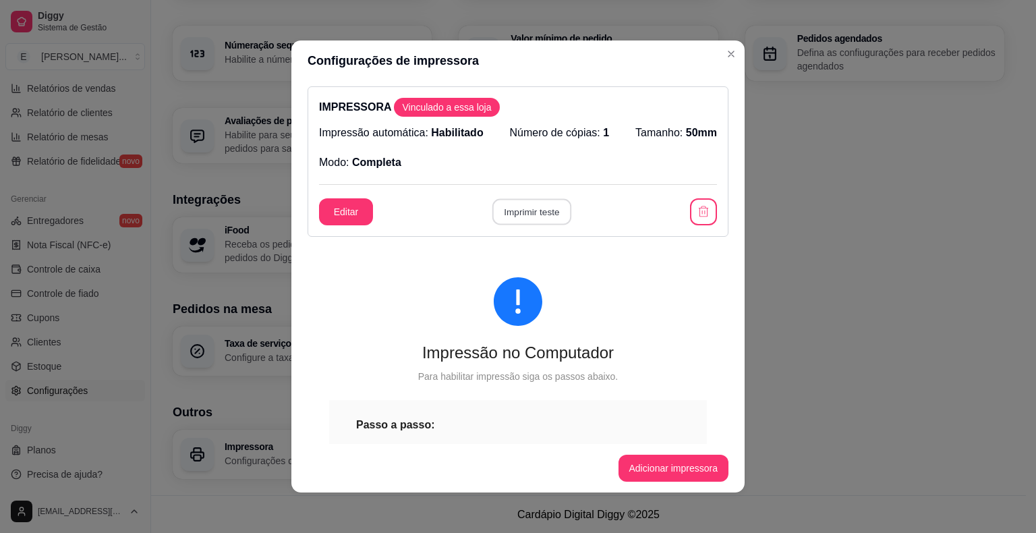
click at [542, 216] on button "Imprimir teste" at bounding box center [531, 212] width 79 height 26
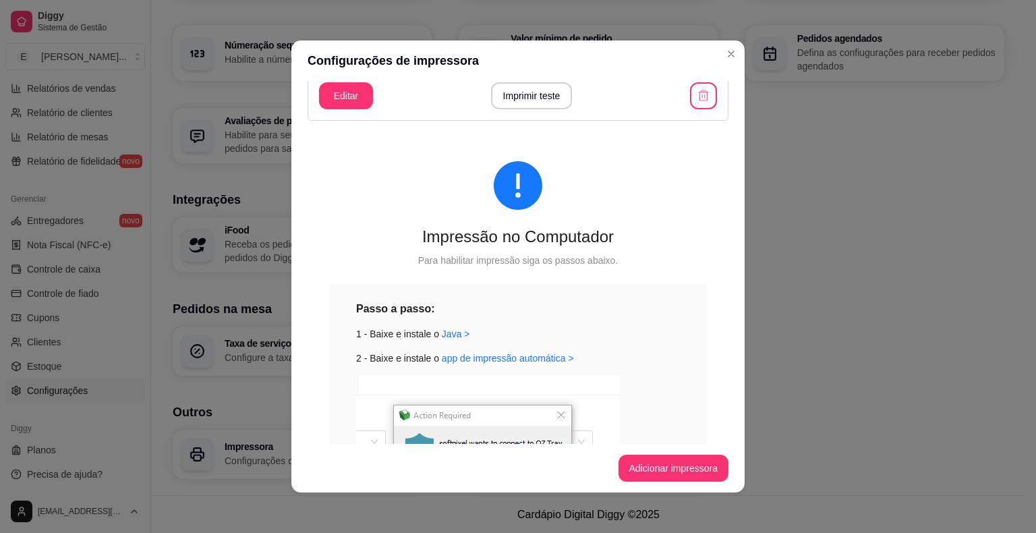
scroll to position [4, 0]
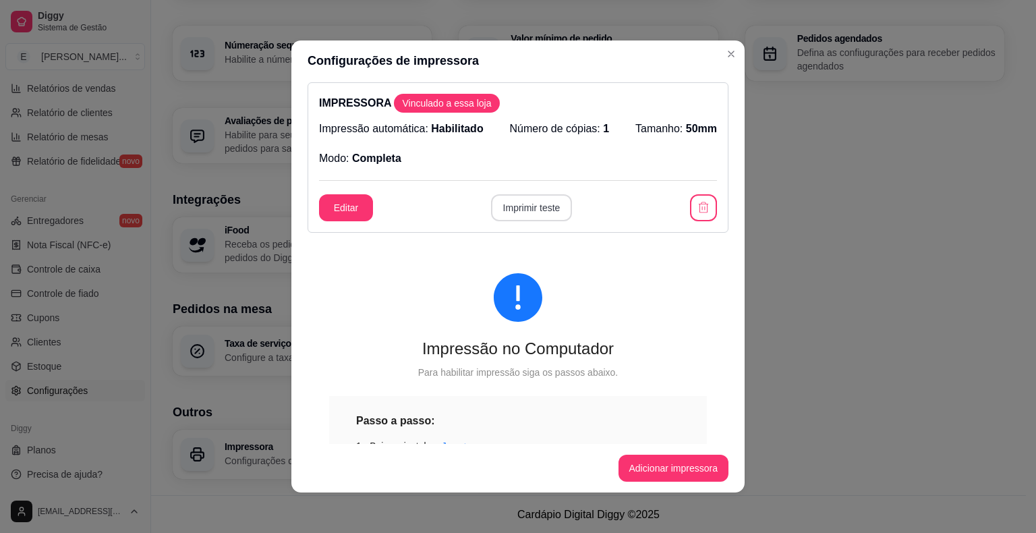
click at [520, 209] on button "Imprimir teste" at bounding box center [532, 207] width 82 height 27
click at [697, 209] on icon "button" at bounding box center [703, 207] width 13 height 13
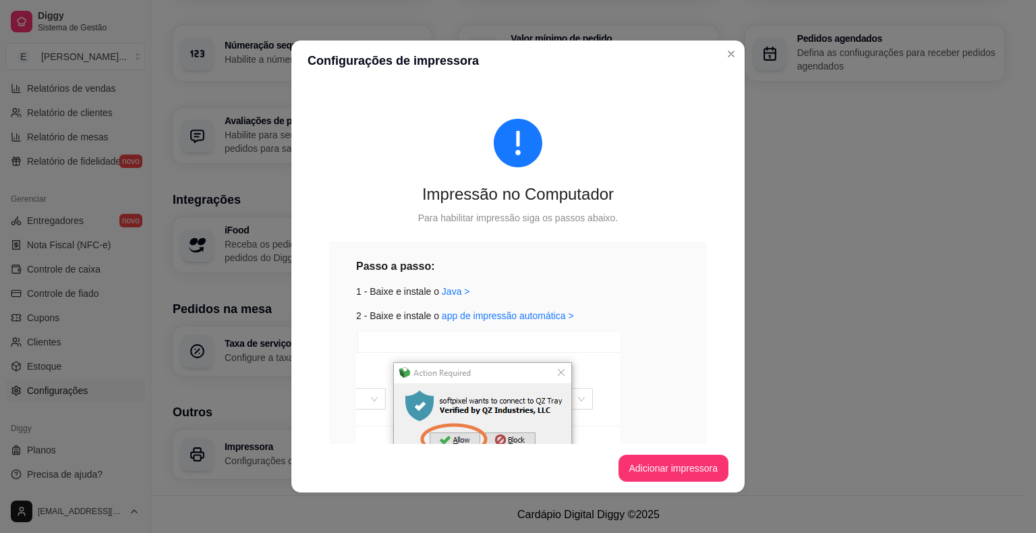
scroll to position [0, 0]
click at [529, 318] on link "app de impressão automática >" at bounding box center [508, 315] width 132 height 11
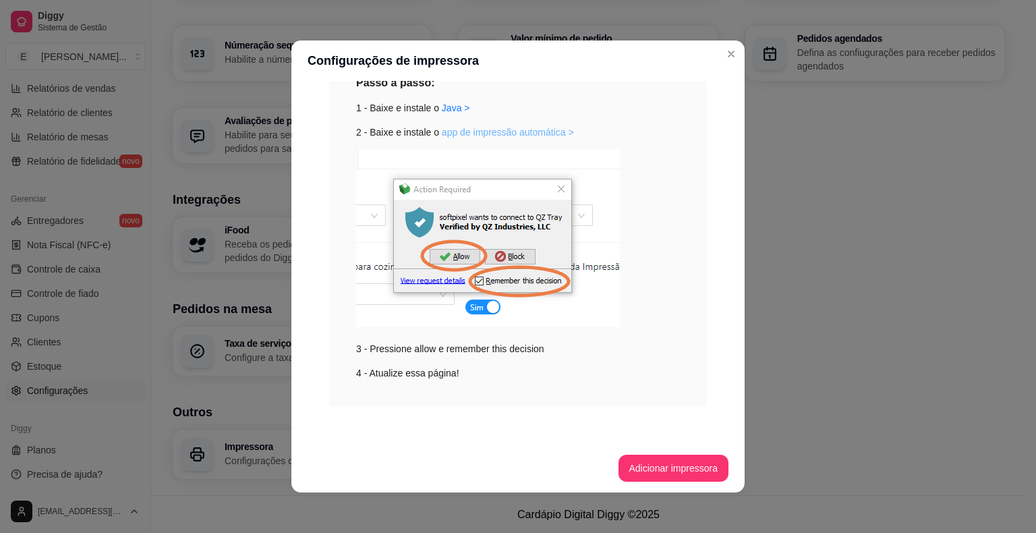
scroll to position [3, 0]
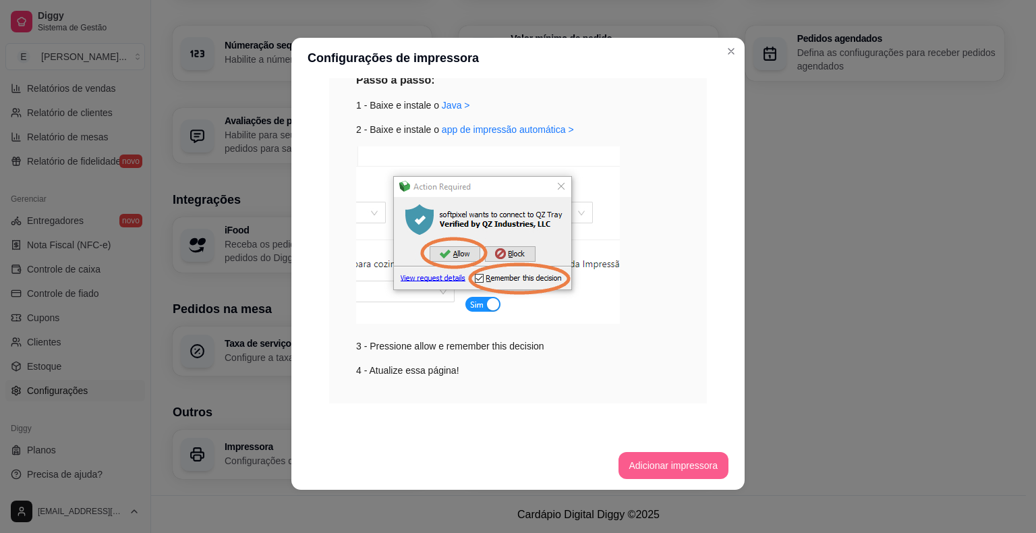
click at [666, 463] on button "Adicionar impressora" at bounding box center [673, 465] width 111 height 27
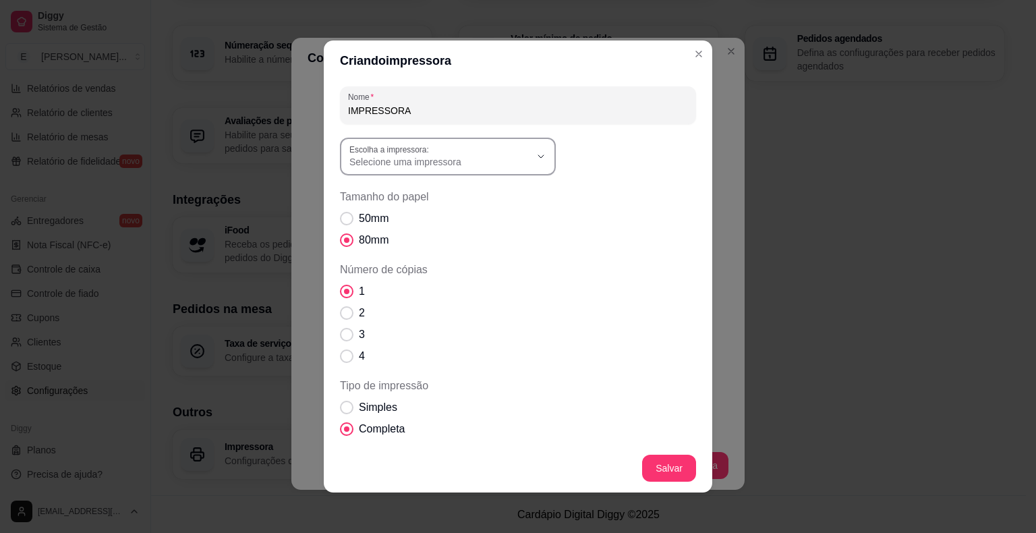
click at [442, 163] on span "Selecione uma impressora" at bounding box center [439, 161] width 181 height 13
click at [450, 289] on span "POS-58" at bounding box center [435, 282] width 173 height 13
type input "POS-58"
select select "POS-58"
click at [362, 215] on span "50mm" at bounding box center [374, 218] width 30 height 16
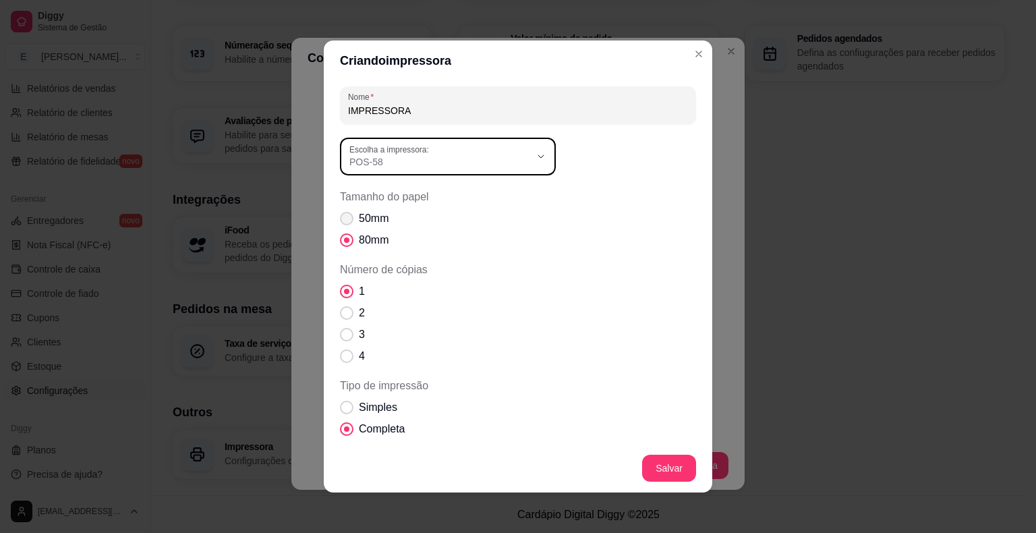
click at [348, 221] on input "50mm" at bounding box center [343, 225] width 9 height 9
radio input "true"
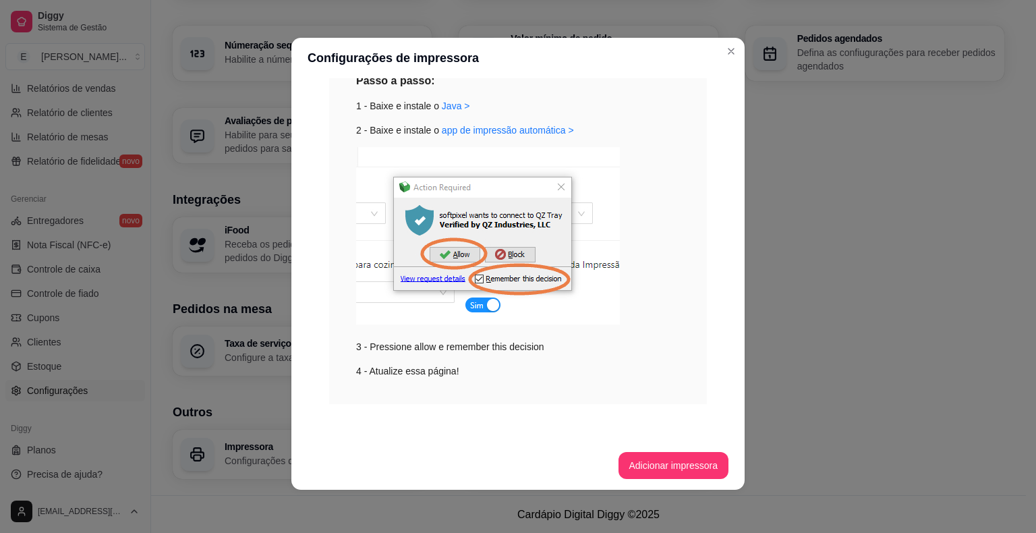
scroll to position [0, 0]
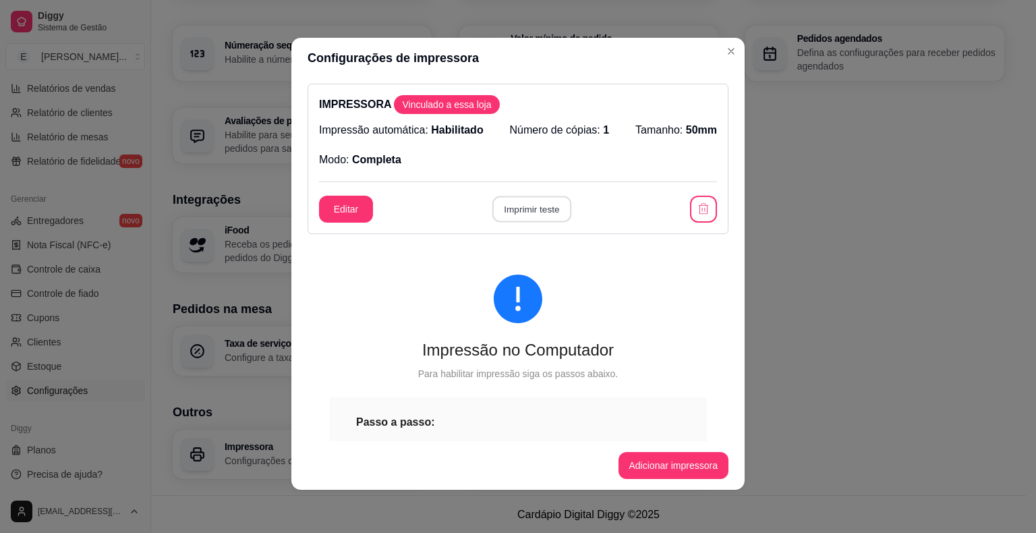
click at [525, 208] on button "Imprimir teste" at bounding box center [531, 209] width 79 height 26
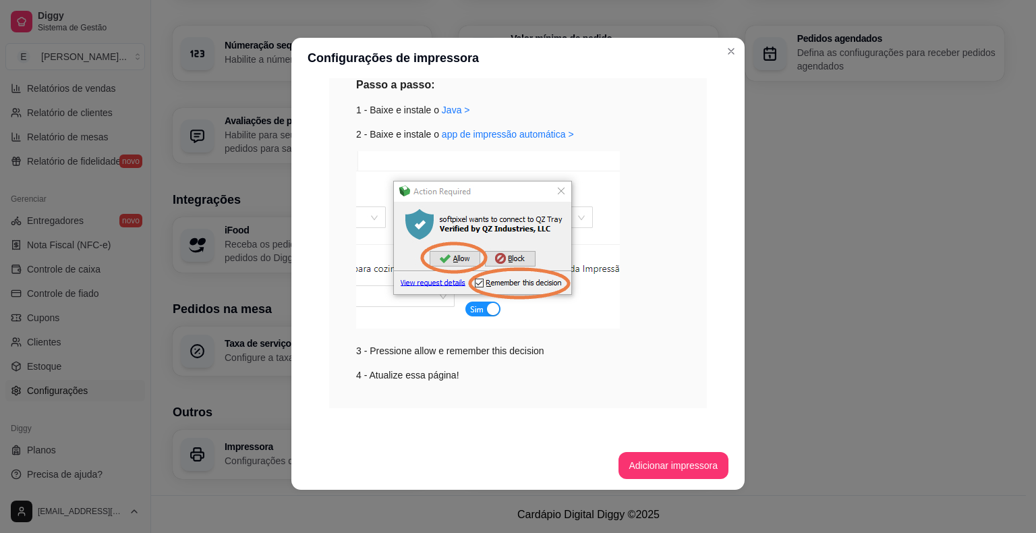
scroll to position [341, 0]
